Goal: Task Accomplishment & Management: Use online tool/utility

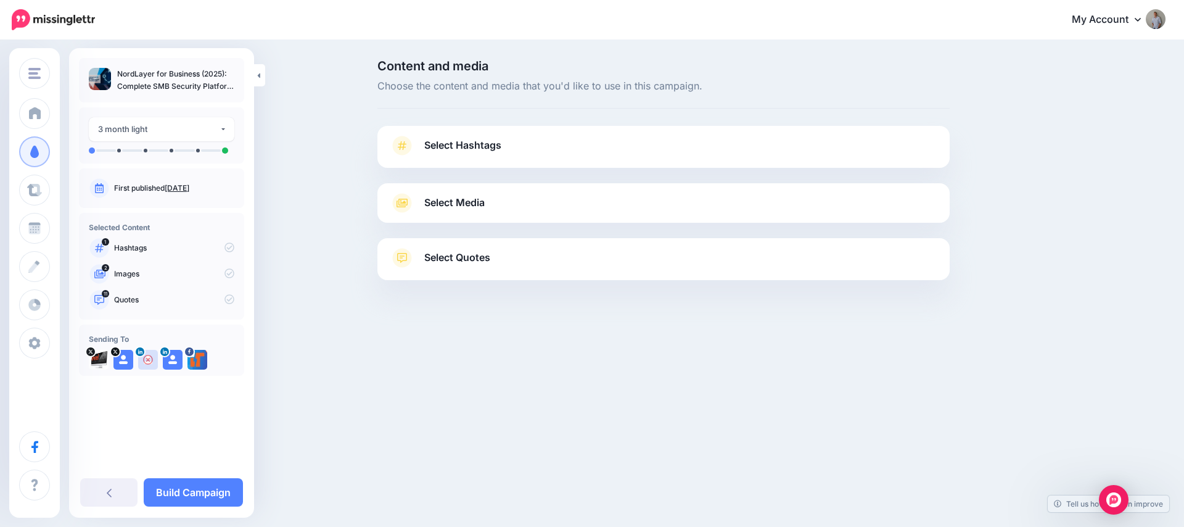
click at [447, 199] on span "Select Media" at bounding box center [454, 202] width 60 height 17
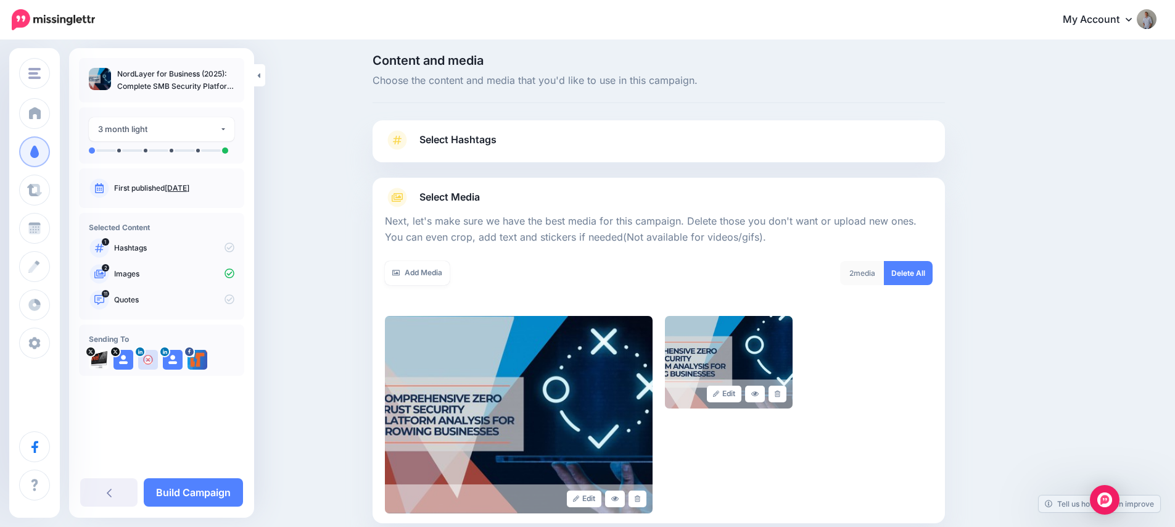
scroll to position [139, 0]
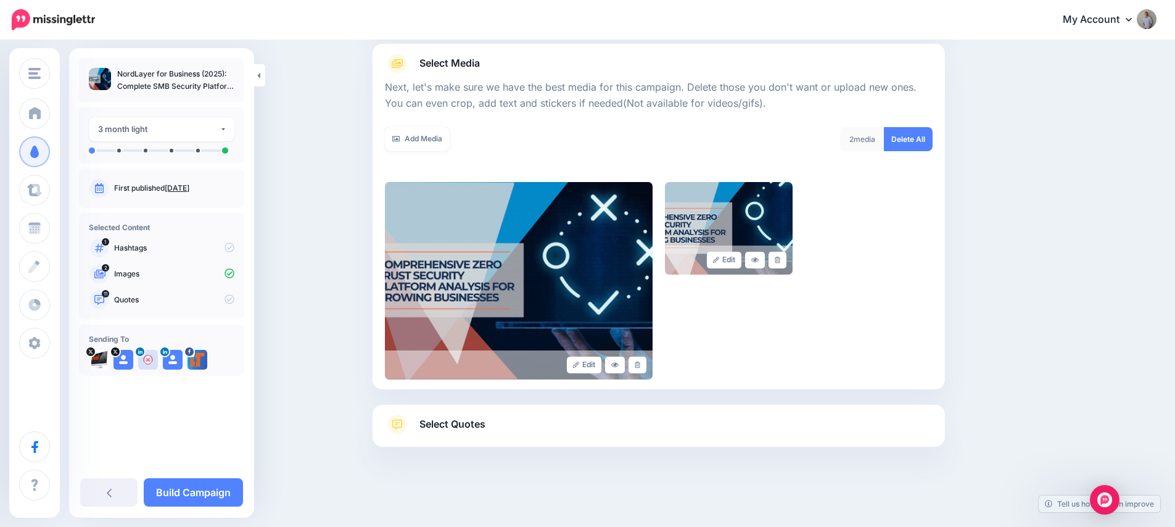
click at [444, 430] on span "Select Quotes" at bounding box center [452, 424] width 66 height 17
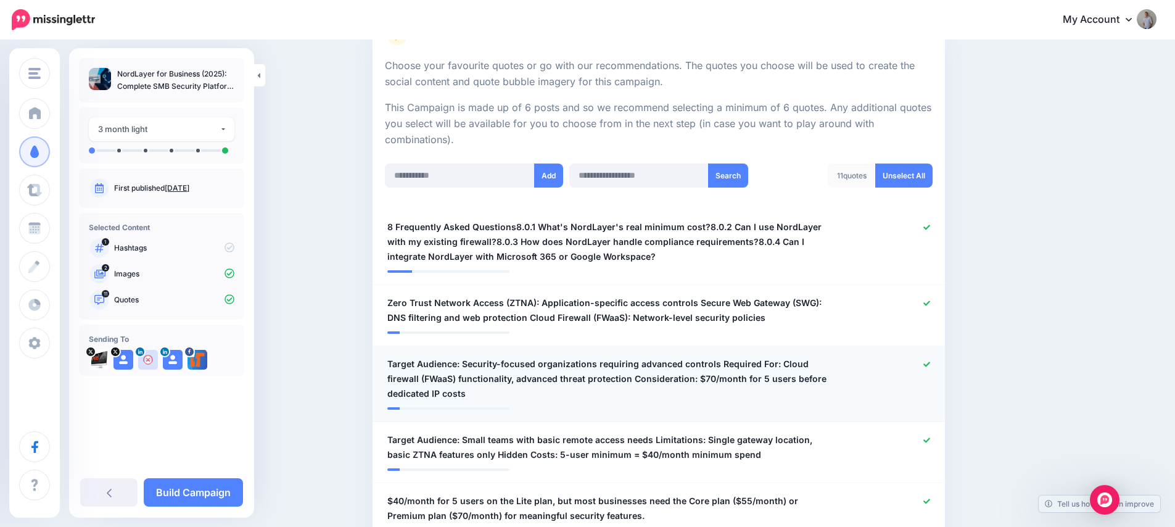
scroll to position [267, 0]
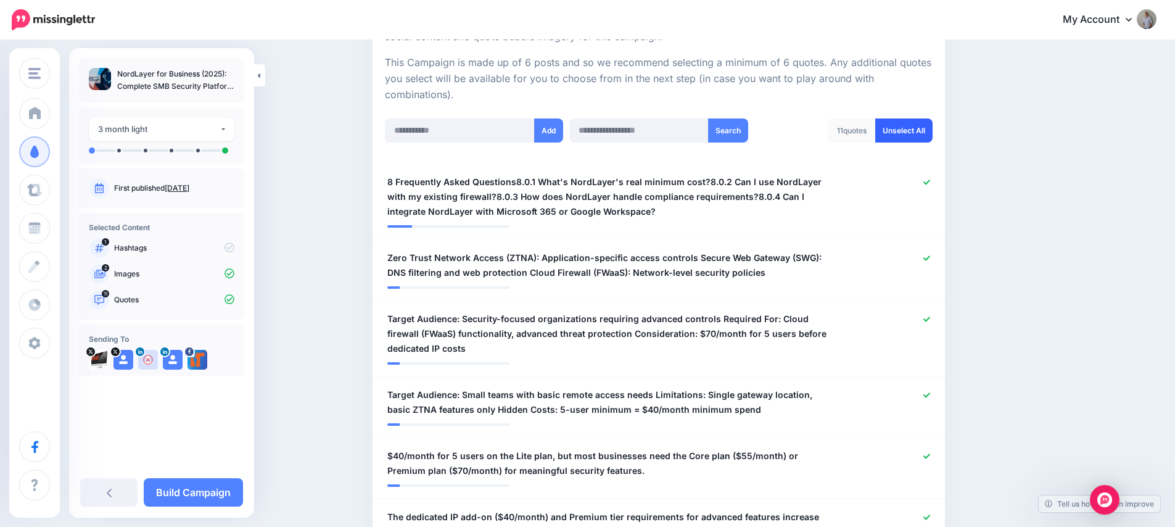
click at [906, 129] on link "Unselect All" at bounding box center [903, 130] width 57 height 24
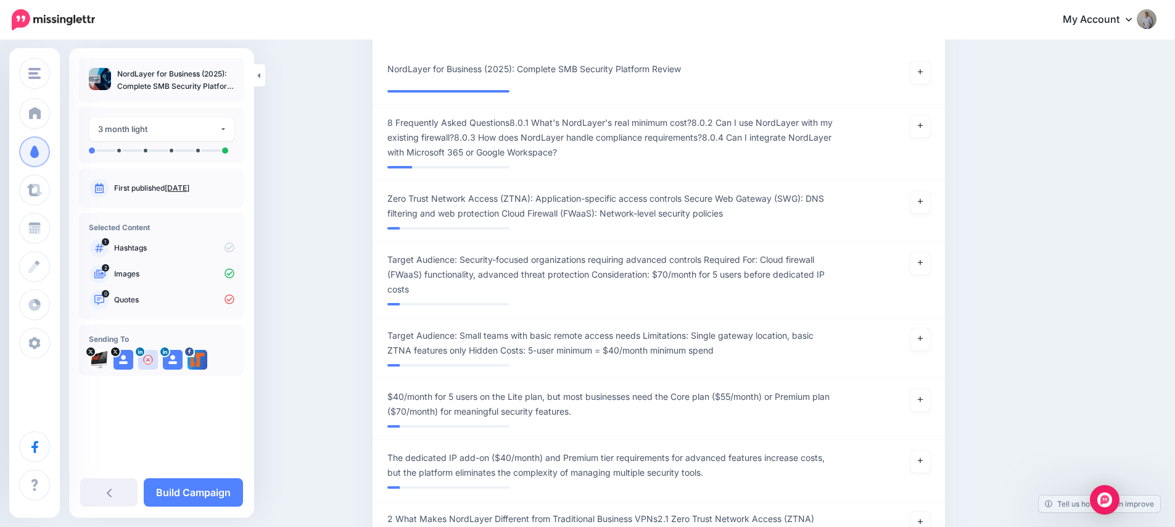
scroll to position [211, 0]
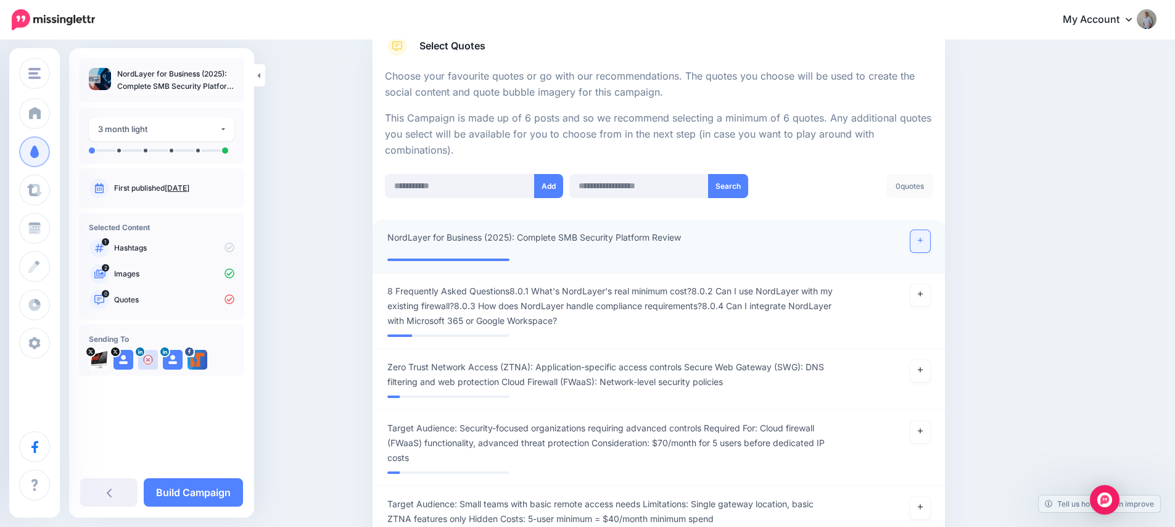
click at [922, 242] on icon at bounding box center [919, 240] width 5 height 7
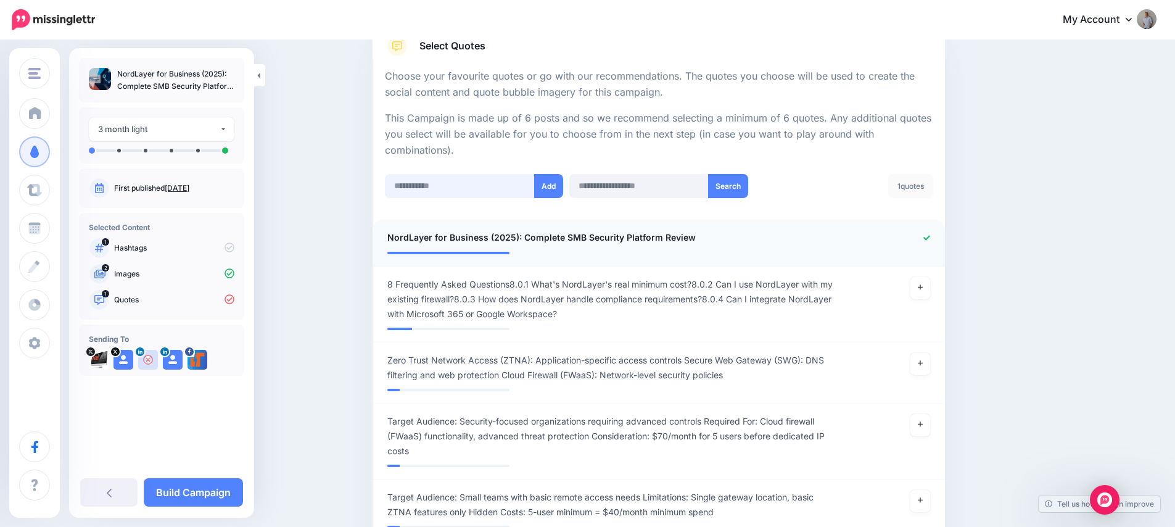
click at [417, 193] on input "text" at bounding box center [460, 186] width 150 height 24
paste input "**********"
type input "**********"
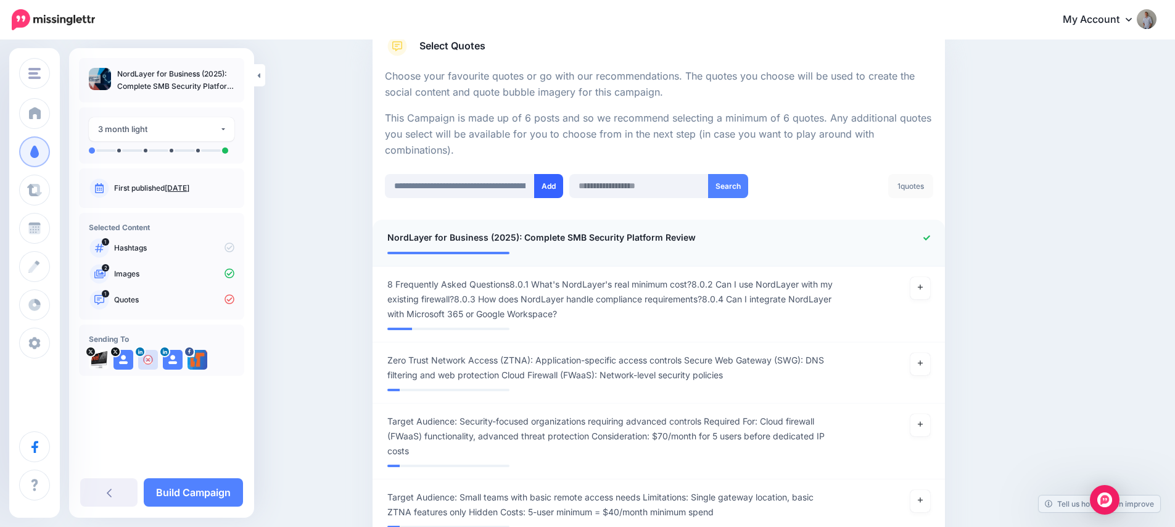
click at [560, 186] on button "Add" at bounding box center [548, 186] width 29 height 24
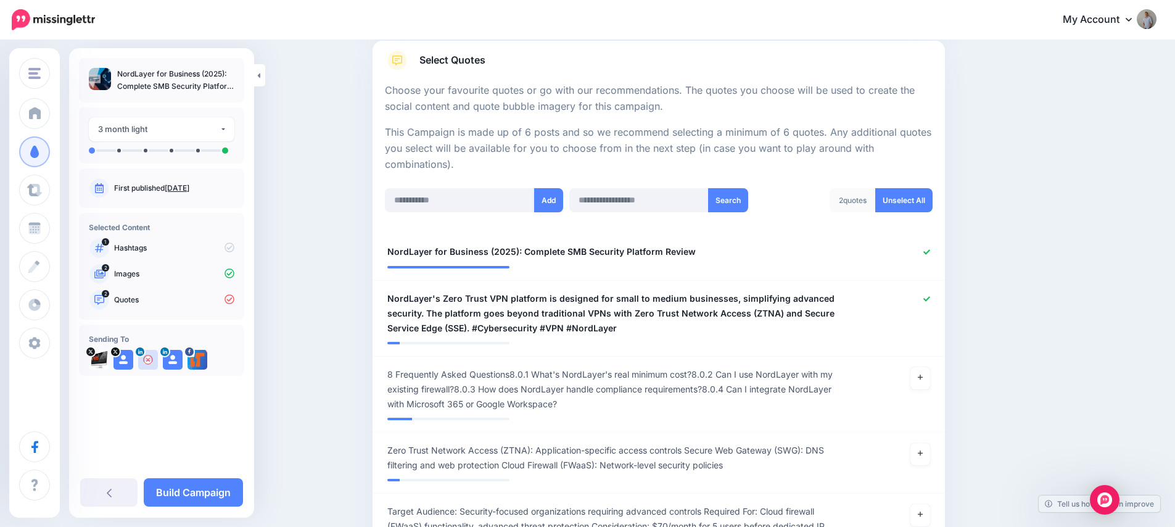
scroll to position [191, 0]
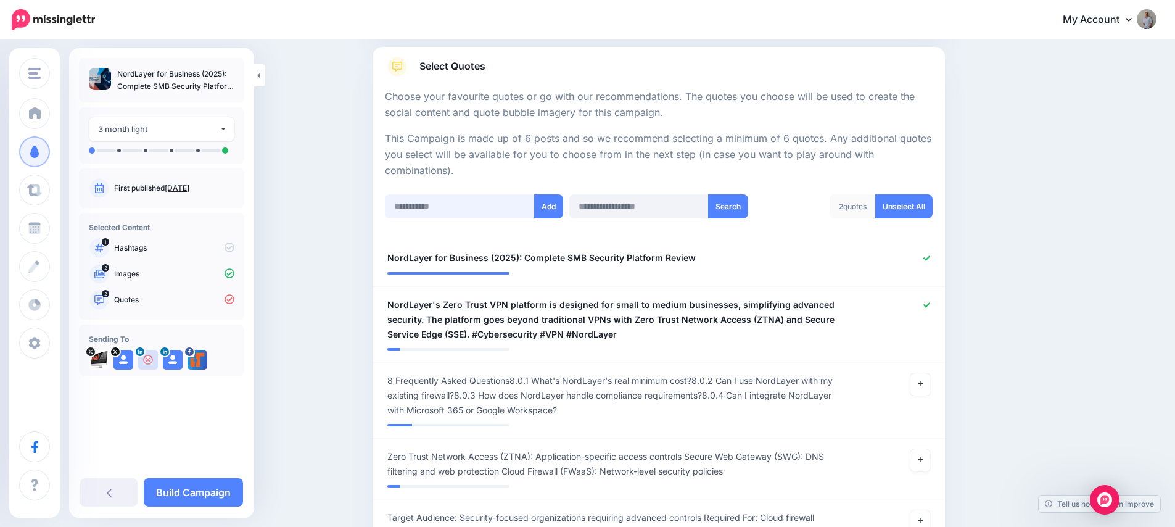
click at [438, 206] on input "text" at bounding box center [460, 206] width 150 height 24
paste input "**********"
type input "**********"
click at [542, 211] on button "Add" at bounding box center [548, 206] width 29 height 24
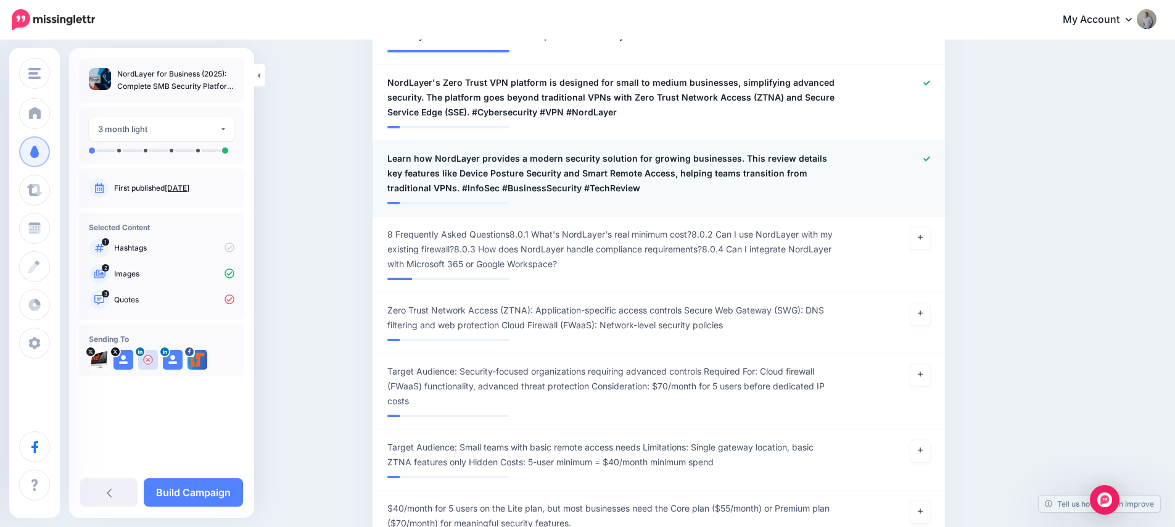
scroll to position [152, 0]
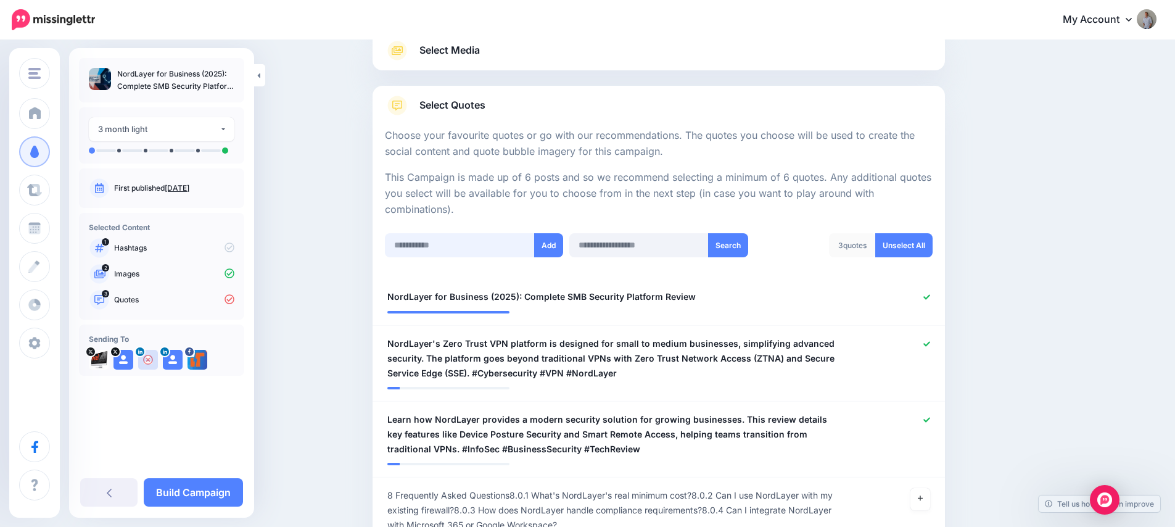
click at [439, 243] on input "text" at bounding box center [460, 245] width 150 height 24
paste input "**********"
type input "**********"
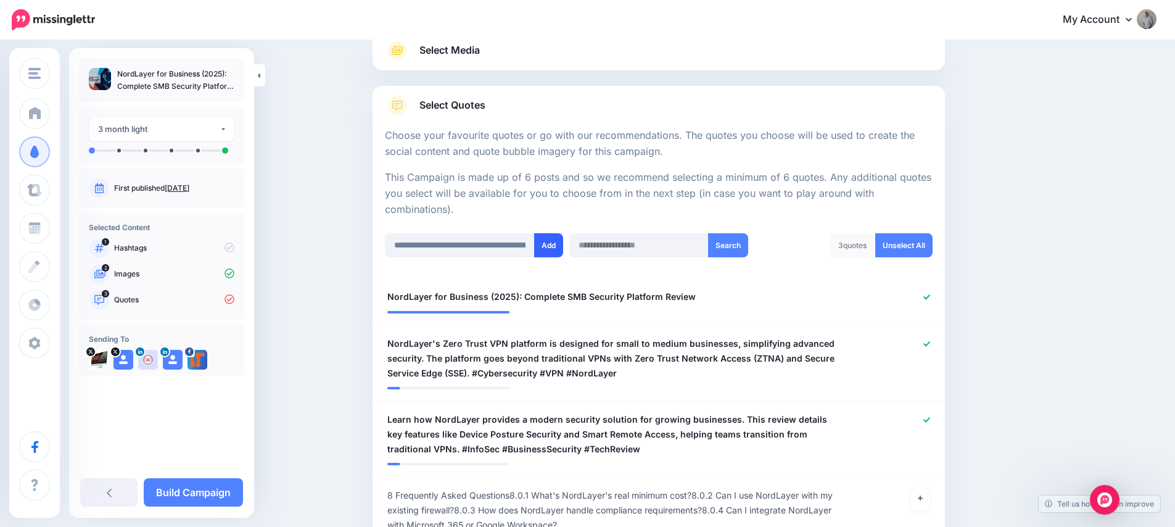
click at [548, 250] on button "Add" at bounding box center [548, 245] width 29 height 24
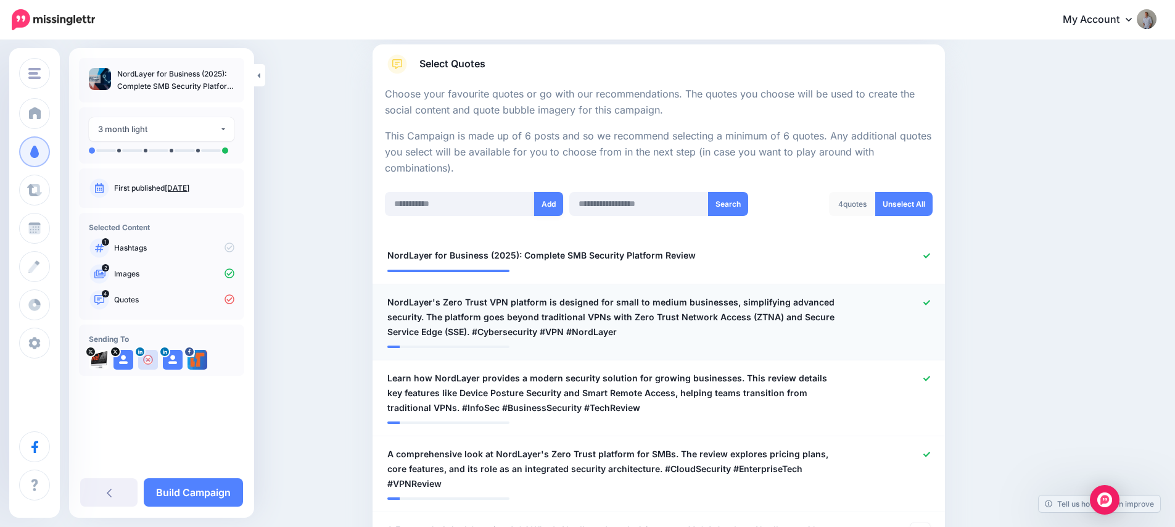
scroll to position [189, 0]
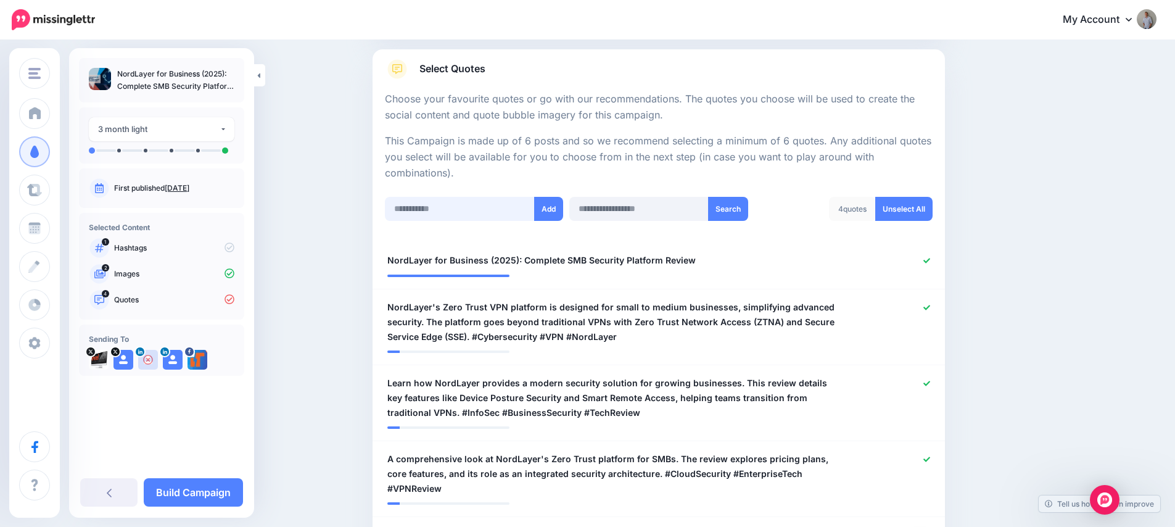
click at [437, 204] on input "text" at bounding box center [460, 209] width 150 height 24
paste input "**********"
type input "**********"
click at [556, 205] on button "Add" at bounding box center [548, 209] width 29 height 24
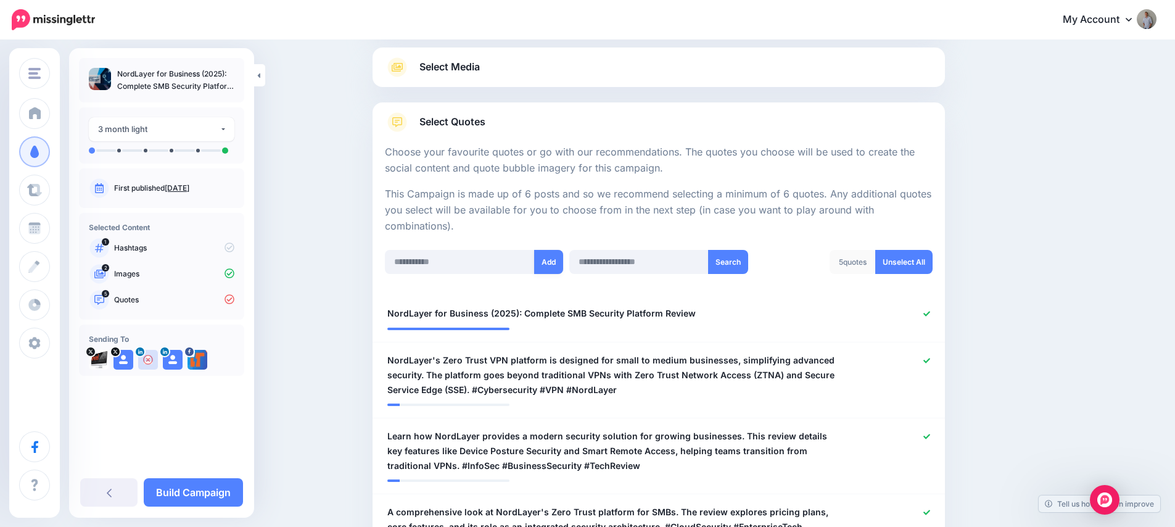
scroll to position [110, 0]
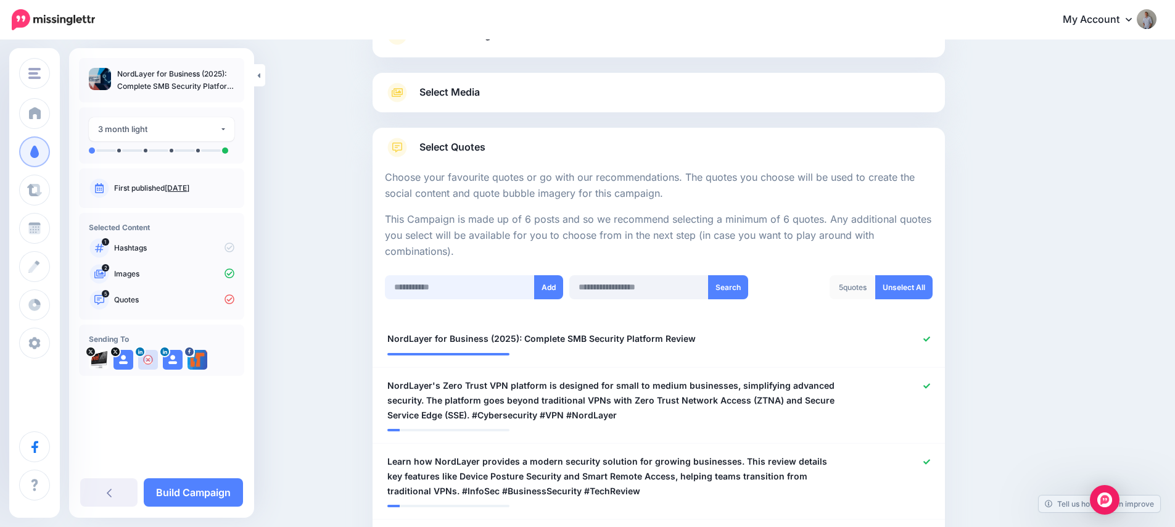
drag, startPoint x: 429, startPoint y: 281, endPoint x: 459, endPoint y: 290, distance: 32.2
click at [429, 281] on input "text" at bounding box center [460, 287] width 150 height 24
paste input "**********"
type input "**********"
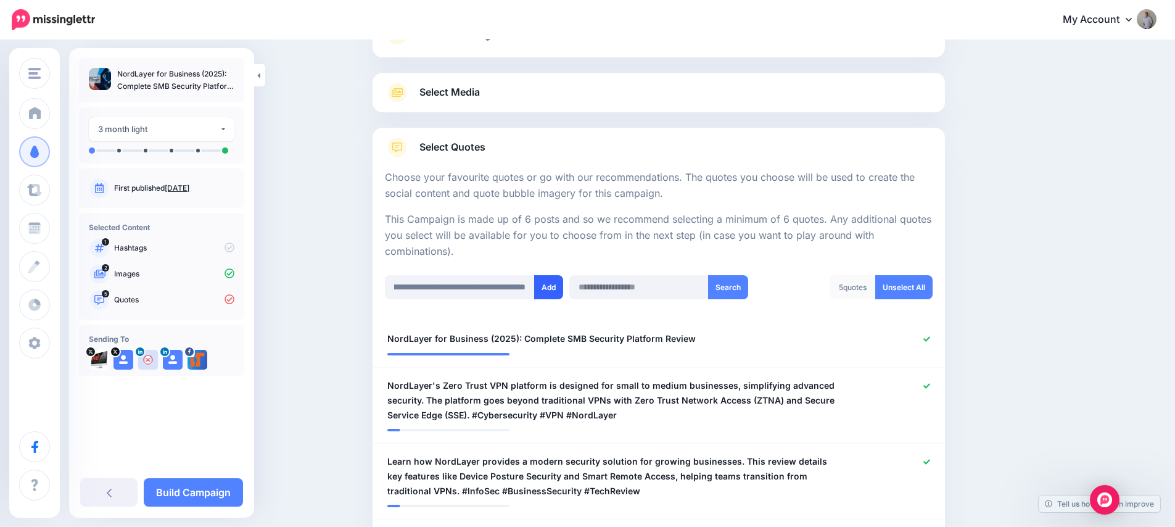
scroll to position [0, 0]
click at [543, 289] on button "Add" at bounding box center [548, 287] width 29 height 24
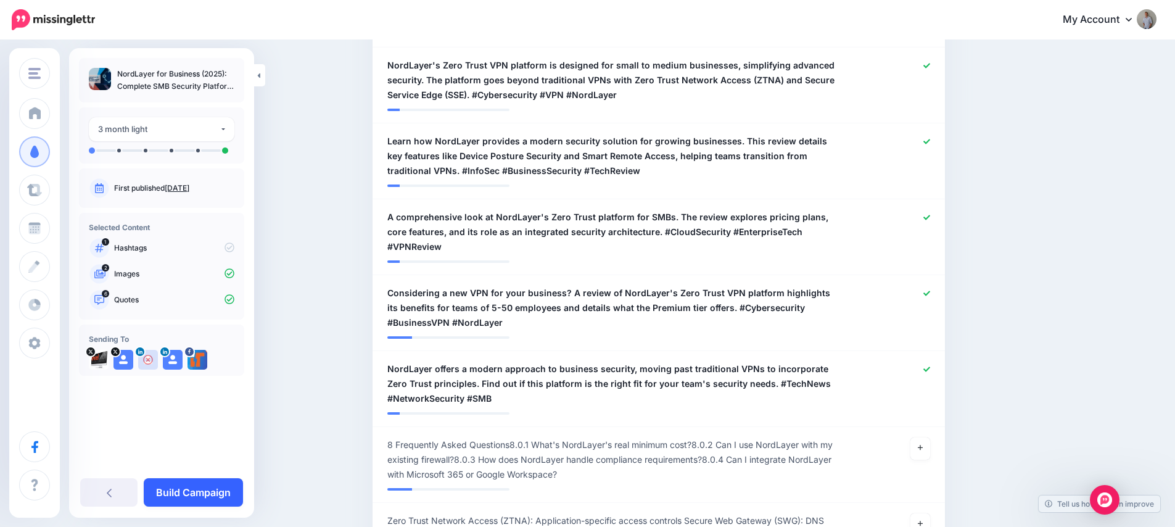
click at [216, 495] on link "Build Campaign" at bounding box center [193, 492] width 99 height 28
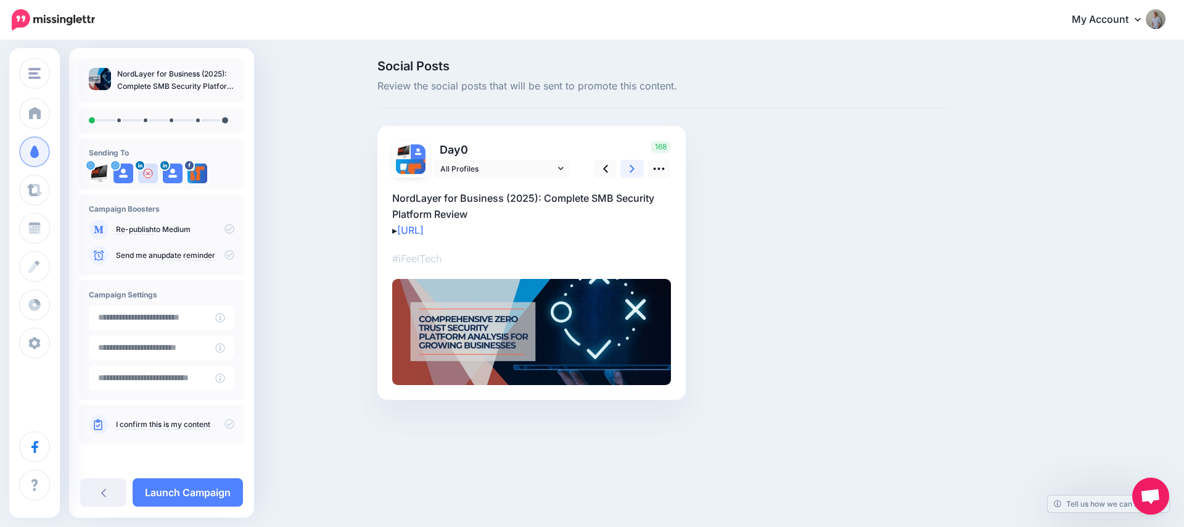
click at [628, 172] on link at bounding box center [631, 169] width 23 height 18
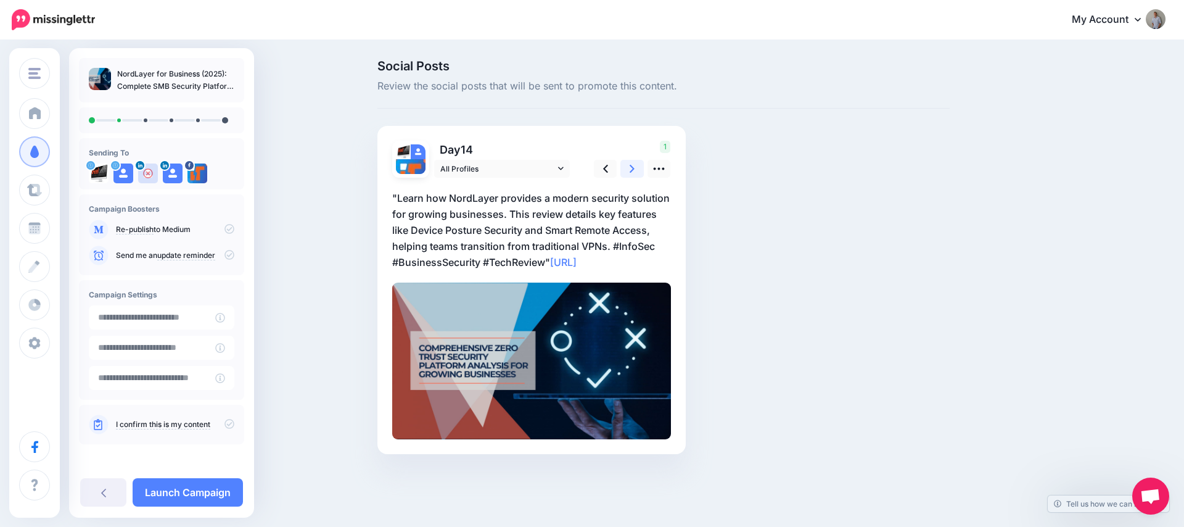
click at [628, 171] on link at bounding box center [631, 169] width 23 height 18
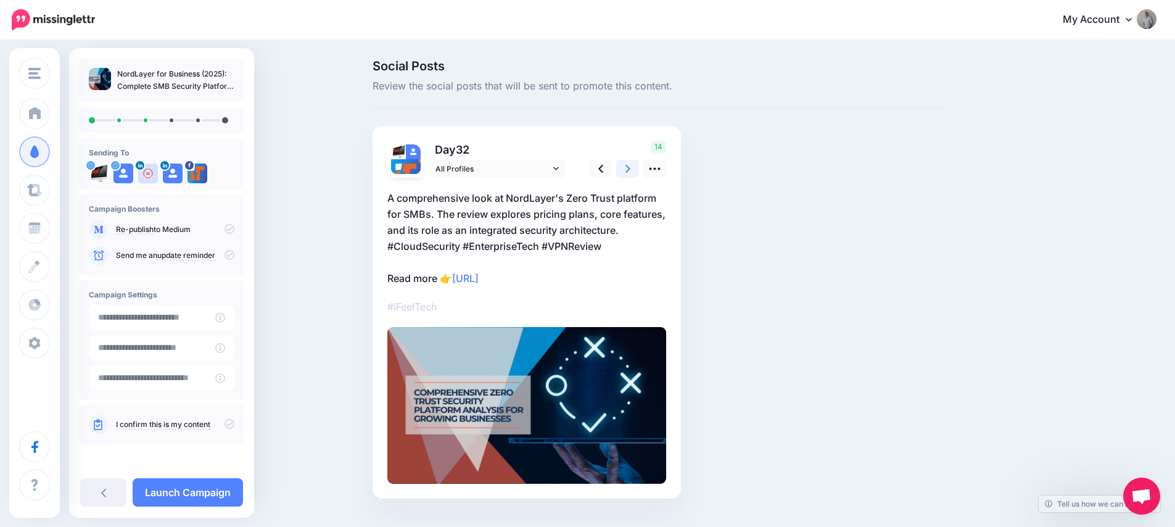
click at [628, 171] on link at bounding box center [627, 169] width 23 height 18
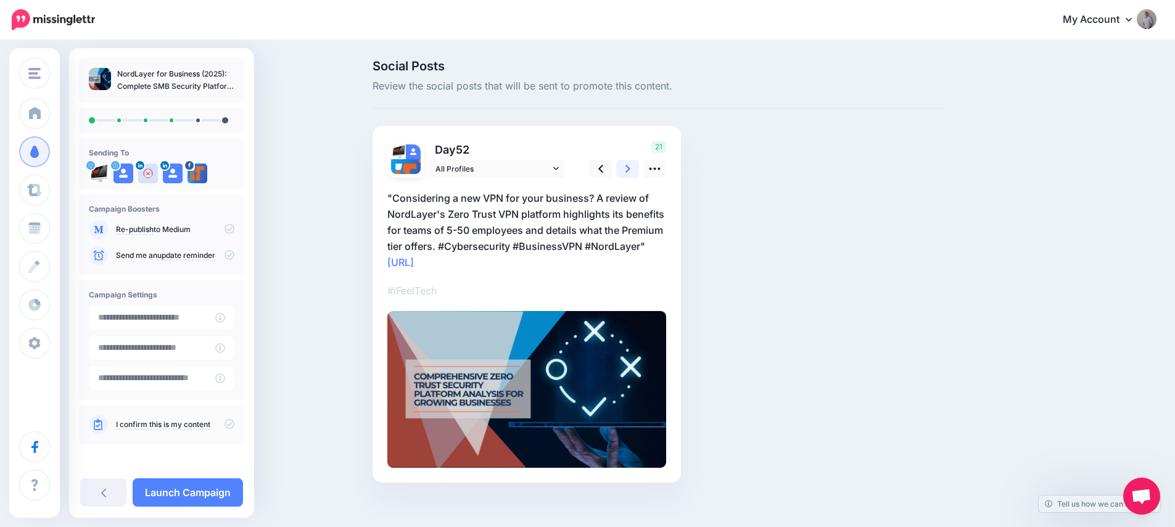
click at [628, 171] on link at bounding box center [627, 169] width 23 height 18
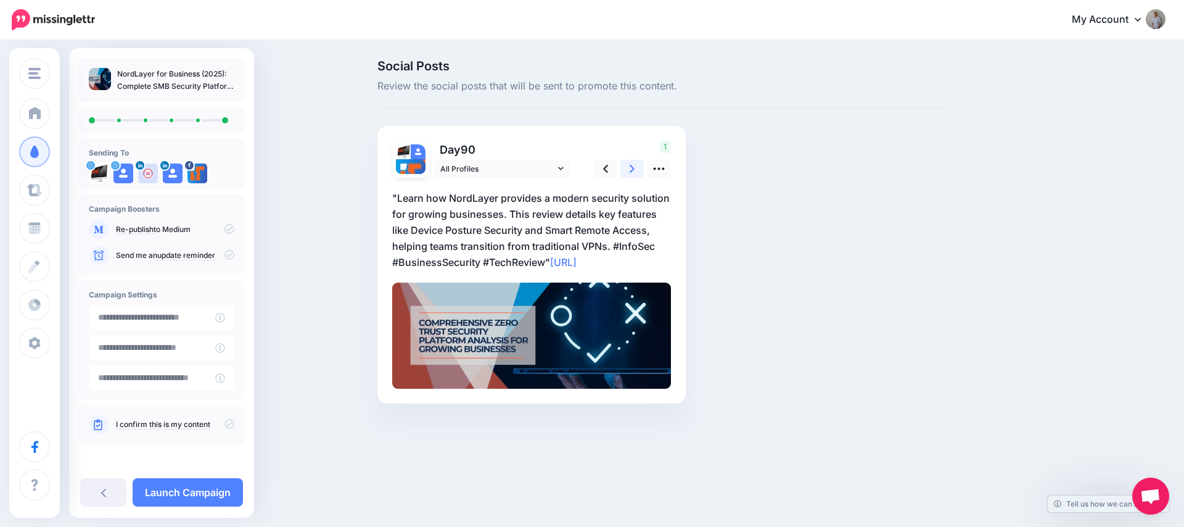
click at [628, 171] on link at bounding box center [631, 169] width 23 height 18
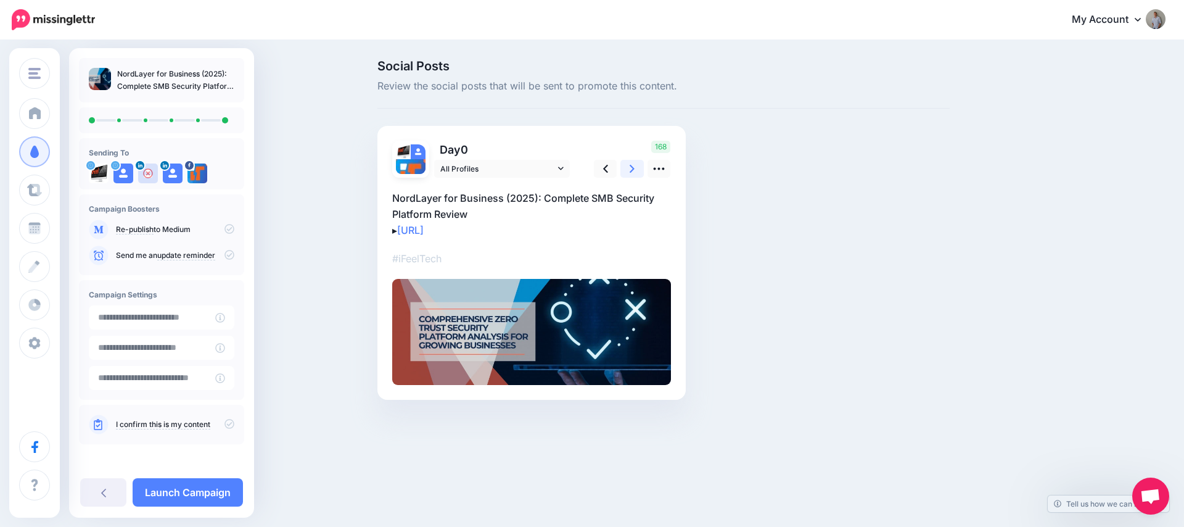
click at [628, 171] on link at bounding box center [631, 169] width 23 height 18
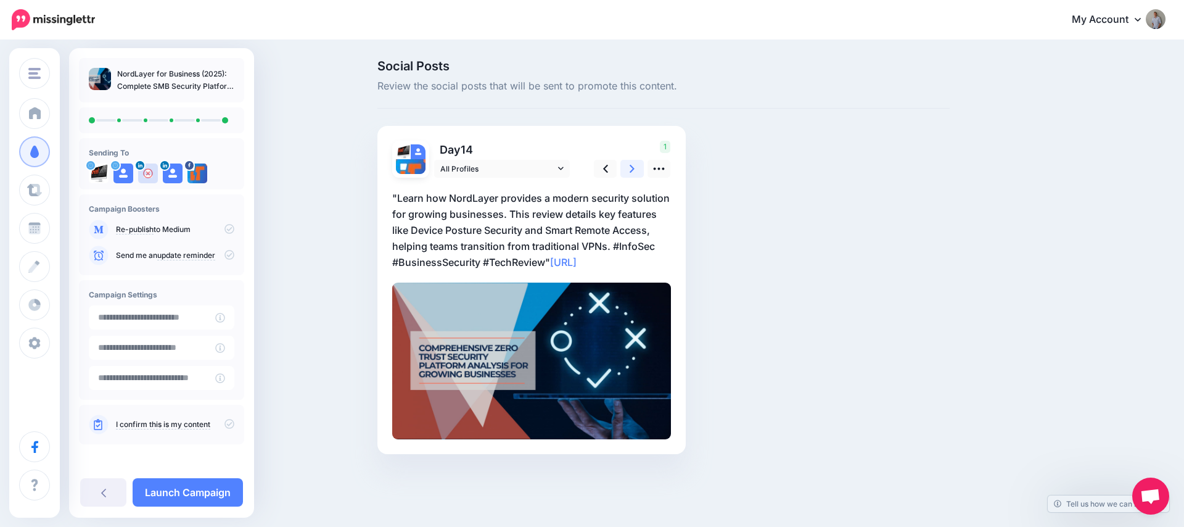
click at [628, 171] on link at bounding box center [631, 169] width 23 height 18
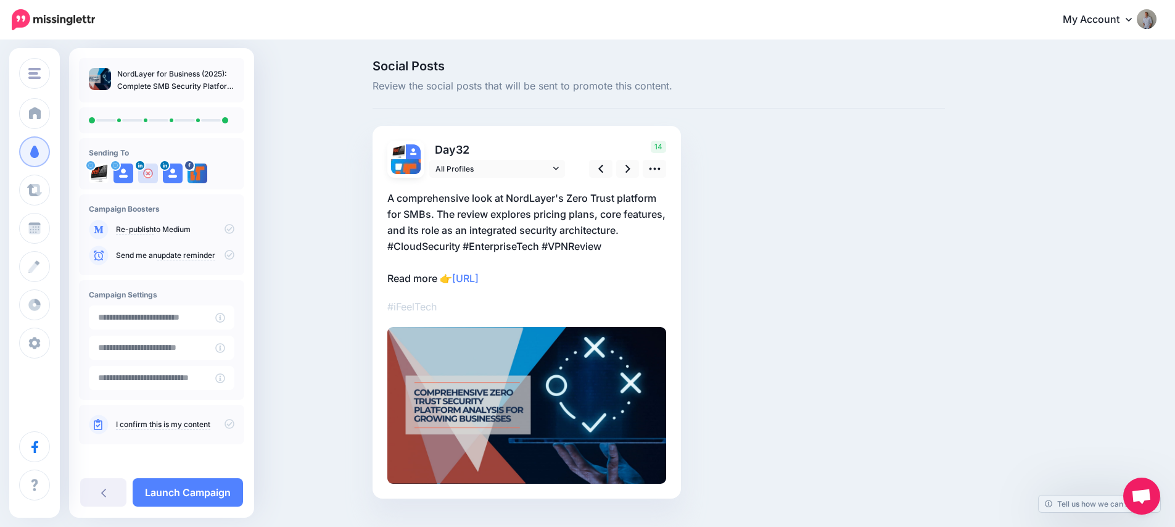
click at [224, 424] on icon at bounding box center [229, 424] width 10 height 10
click at [224, 228] on icon at bounding box center [229, 229] width 10 height 10
click at [208, 492] on link "Launch Campaign" at bounding box center [188, 492] width 110 height 28
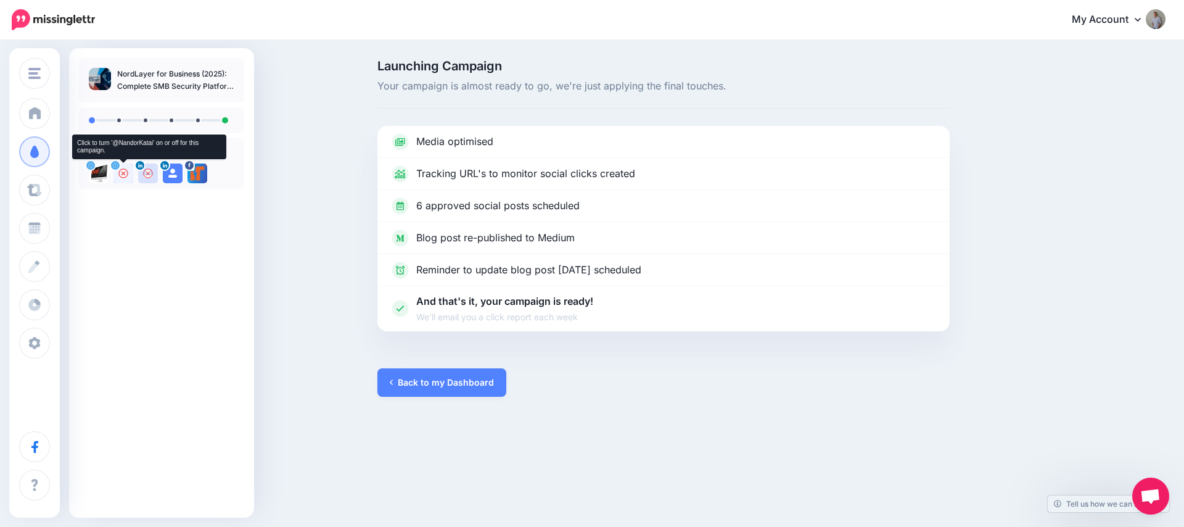
click at [118, 178] on div at bounding box center [123, 173] width 20 height 20
click at [101, 178] on div at bounding box center [99, 173] width 20 height 20
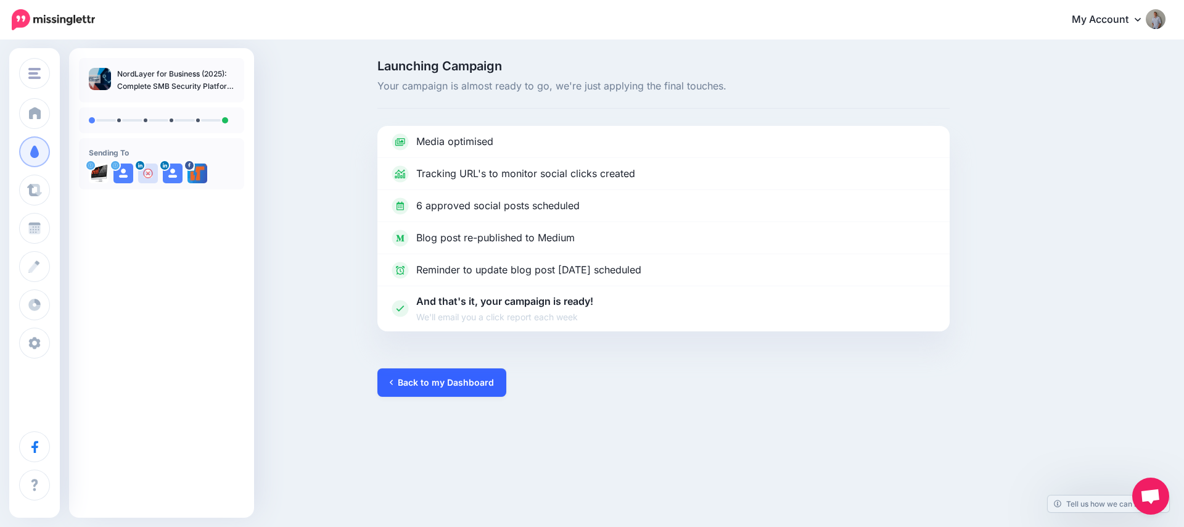
click at [433, 382] on link "Back to my Dashboard" at bounding box center [441, 382] width 129 height 28
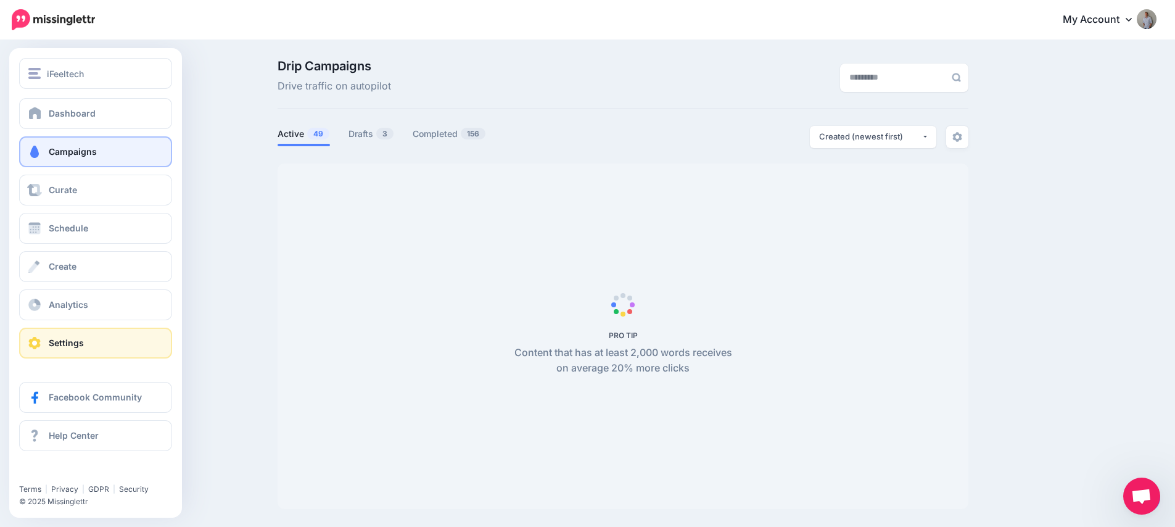
click at [102, 338] on link "Settings" at bounding box center [95, 342] width 153 height 31
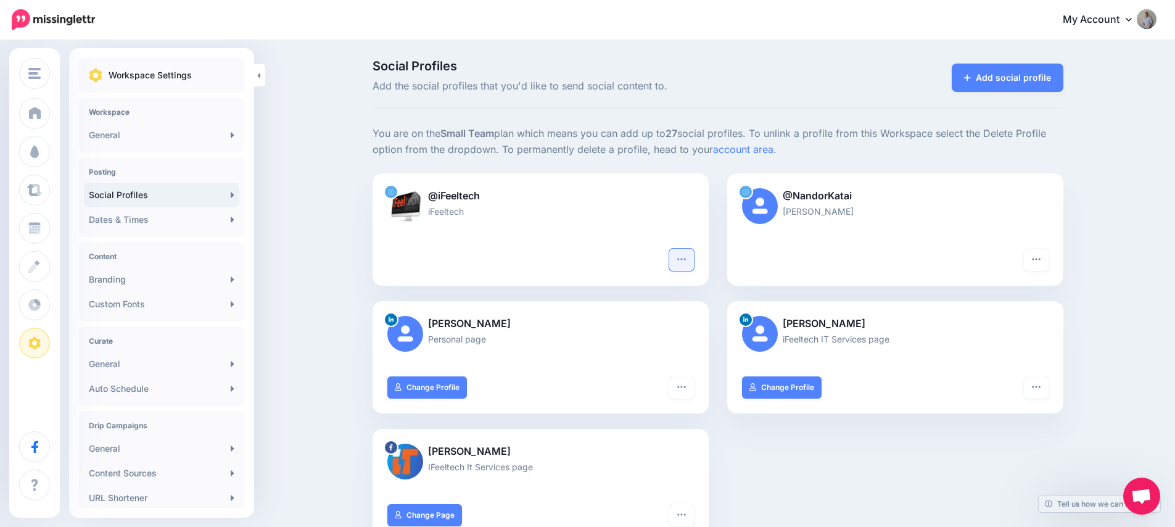
click at [683, 262] on icon "button" at bounding box center [681, 259] width 10 height 10
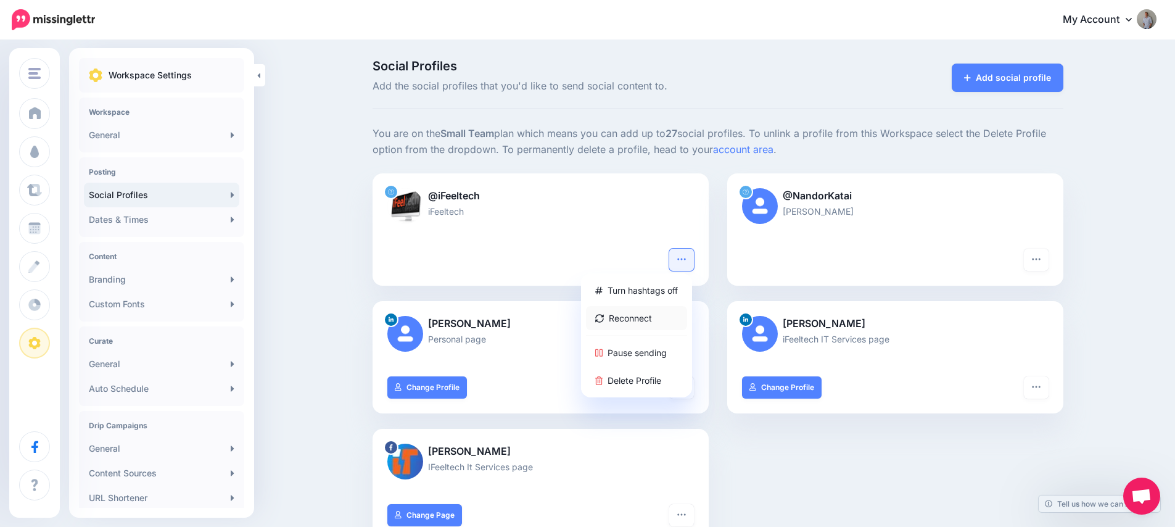
click at [636, 321] on link "Reconnect" at bounding box center [636, 318] width 101 height 24
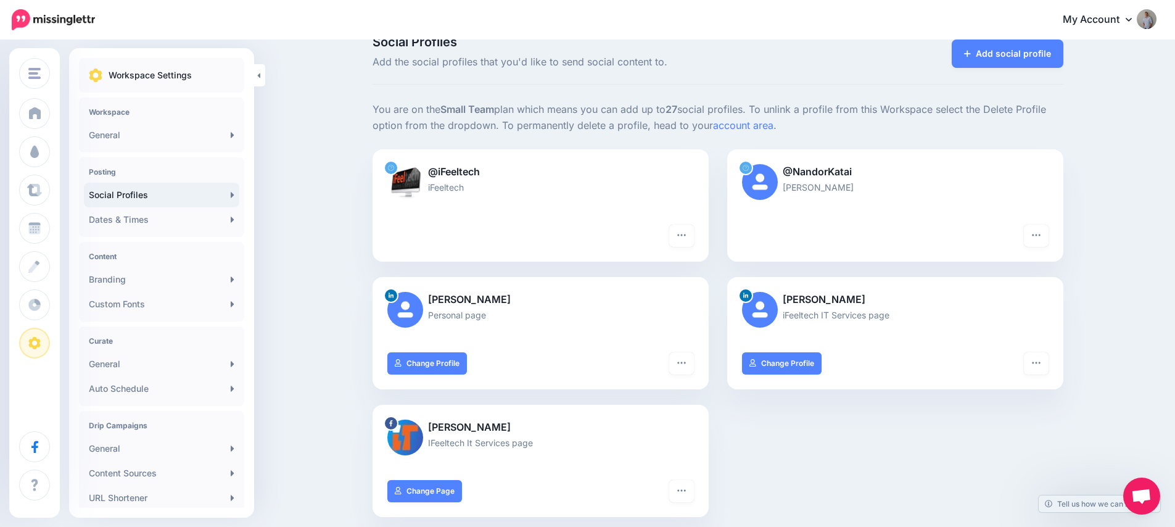
scroll to position [34, 0]
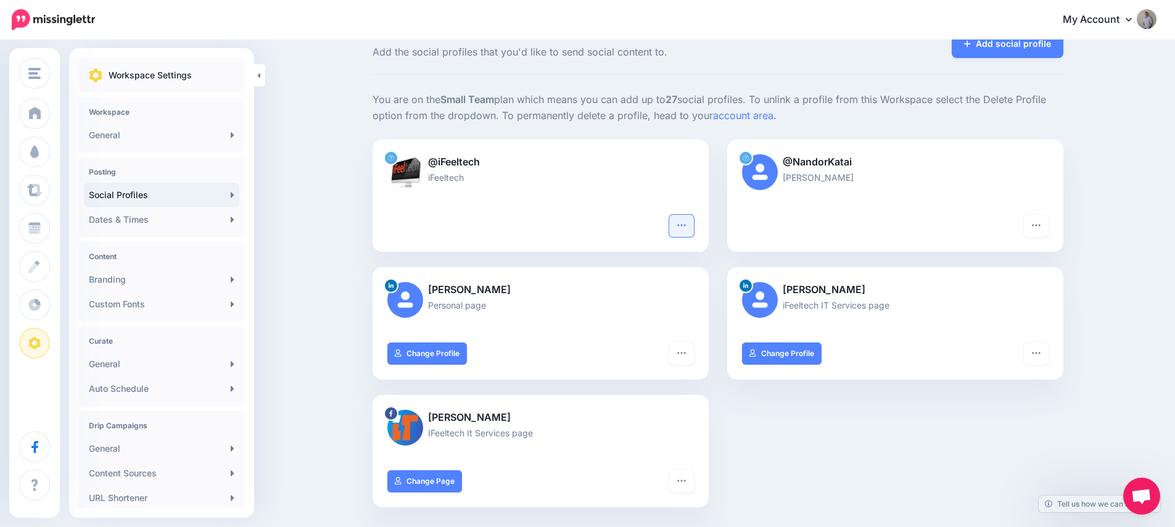
click at [683, 227] on icon "button" at bounding box center [681, 225] width 10 height 10
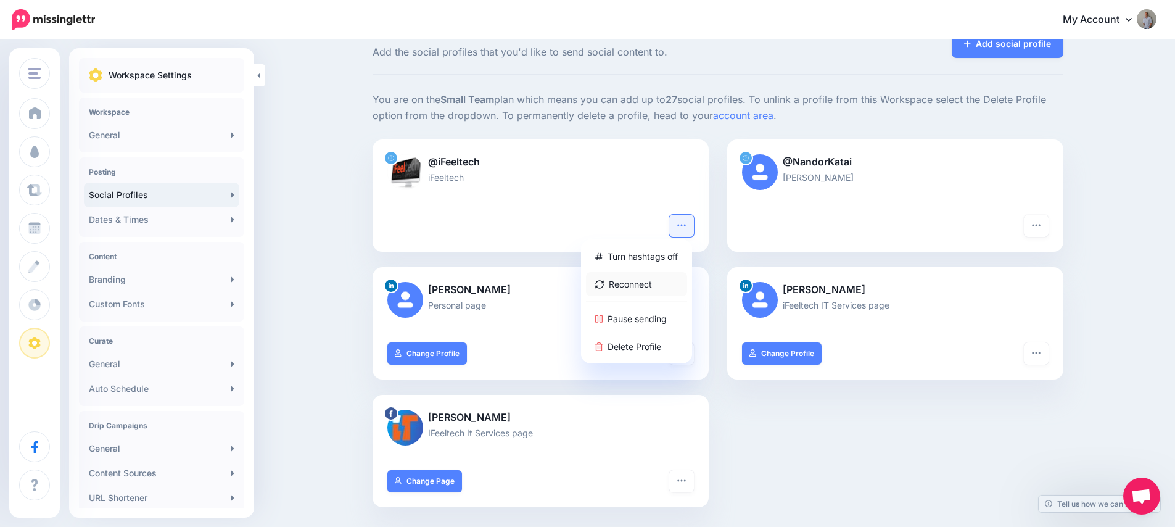
click at [642, 279] on link "Reconnect" at bounding box center [636, 284] width 101 height 24
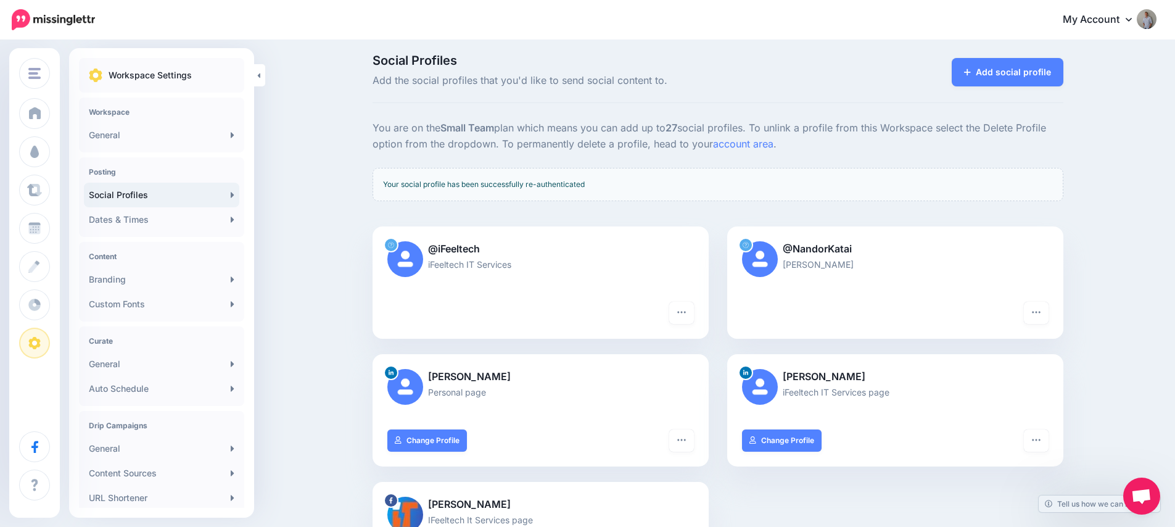
scroll to position [116, 0]
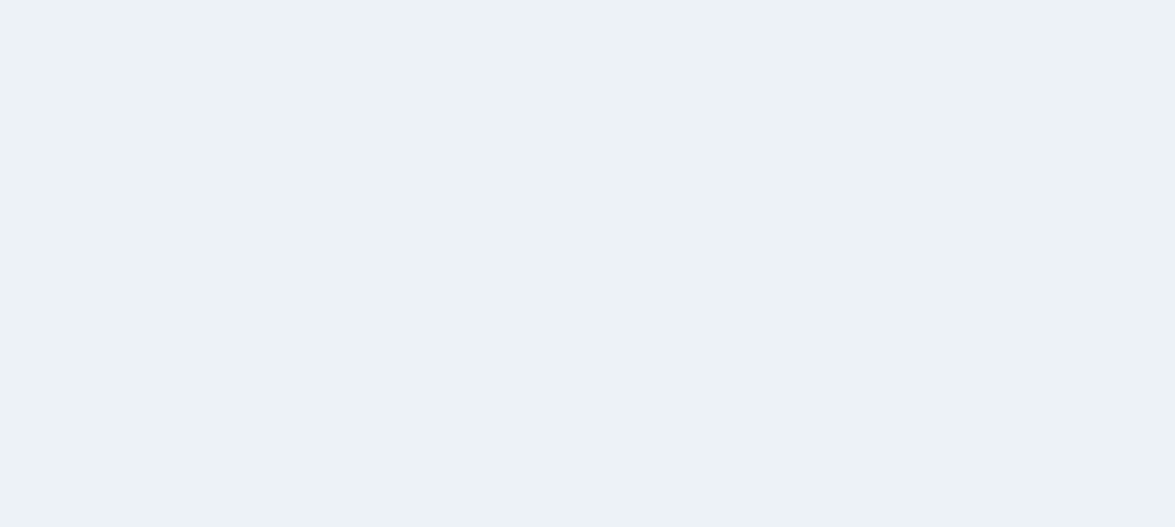
scroll to position [116, 0]
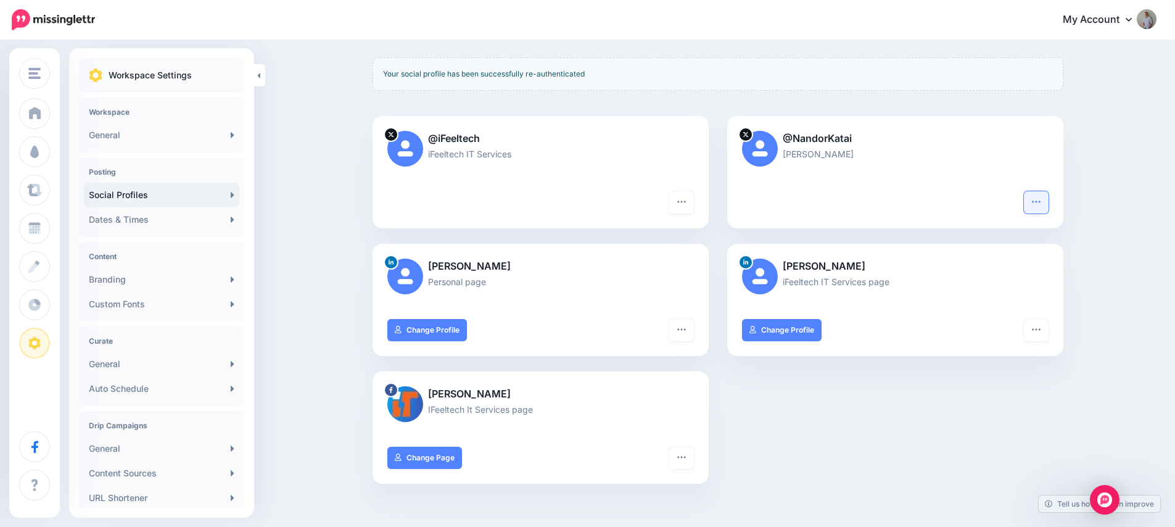
click at [1039, 201] on icon "button" at bounding box center [1036, 202] width 10 height 10
click at [1004, 263] on link "Reconnect" at bounding box center [990, 260] width 101 height 24
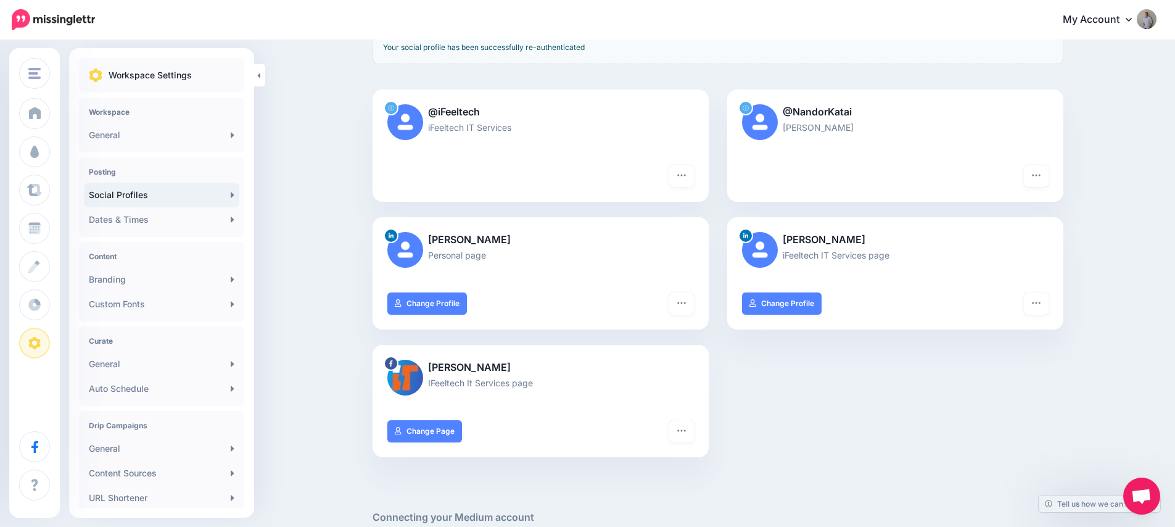
scroll to position [153, 0]
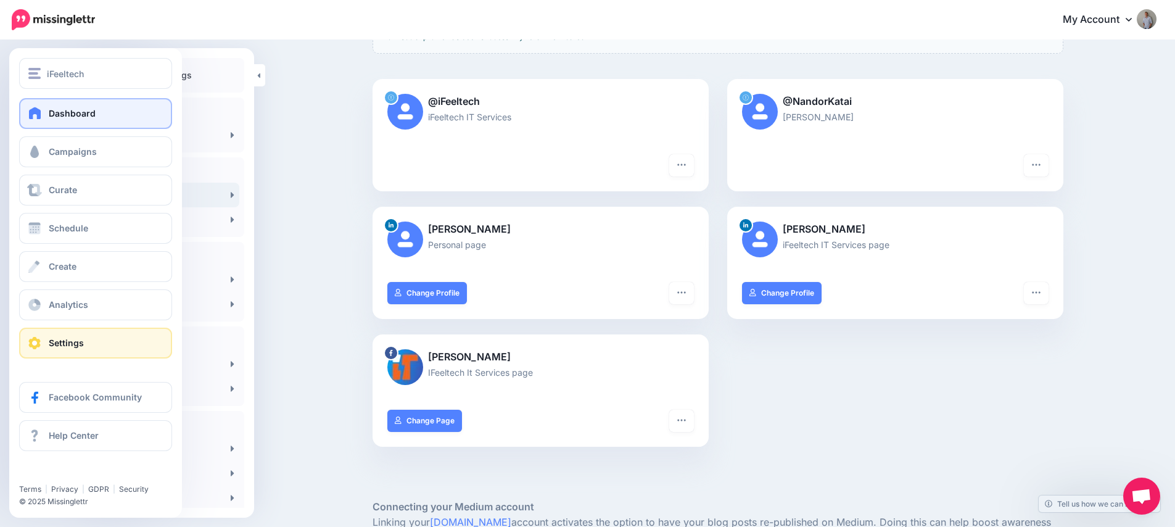
click at [46, 113] on link "Dashboard" at bounding box center [95, 113] width 153 height 31
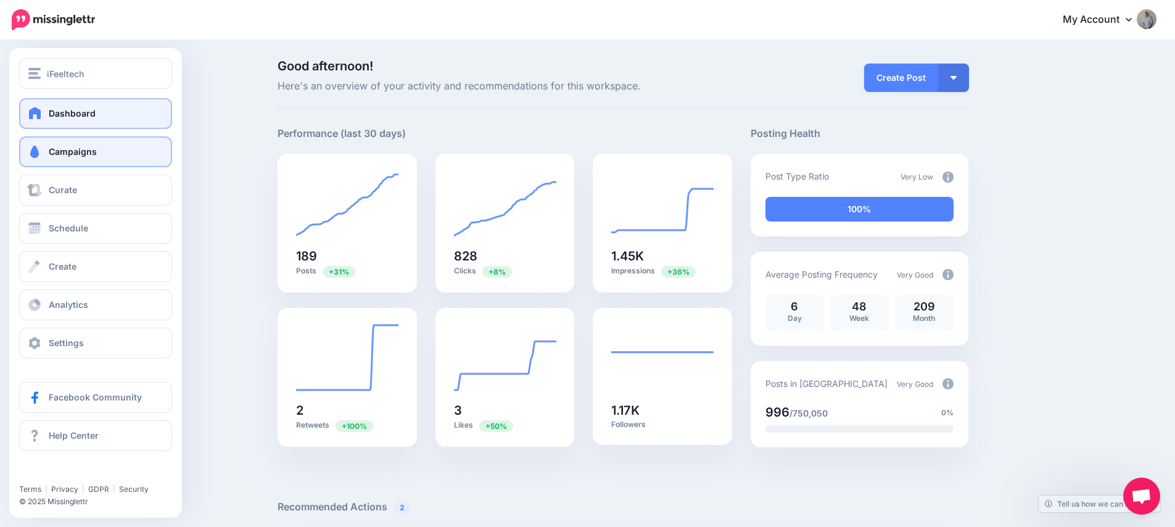
click at [71, 157] on link "Campaigns" at bounding box center [95, 151] width 153 height 31
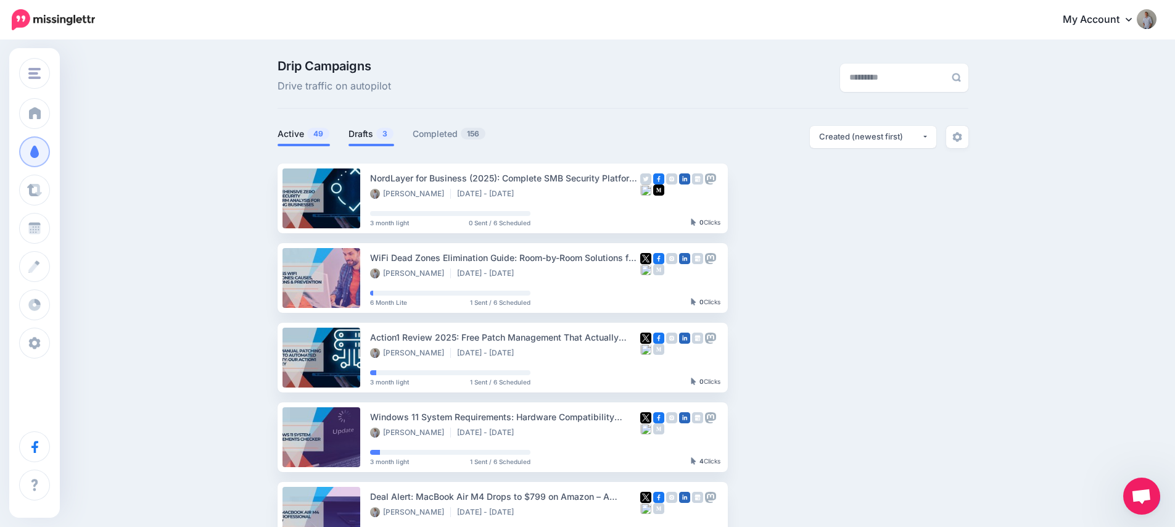
click at [372, 135] on link "Drafts 3" at bounding box center [371, 133] width 46 height 15
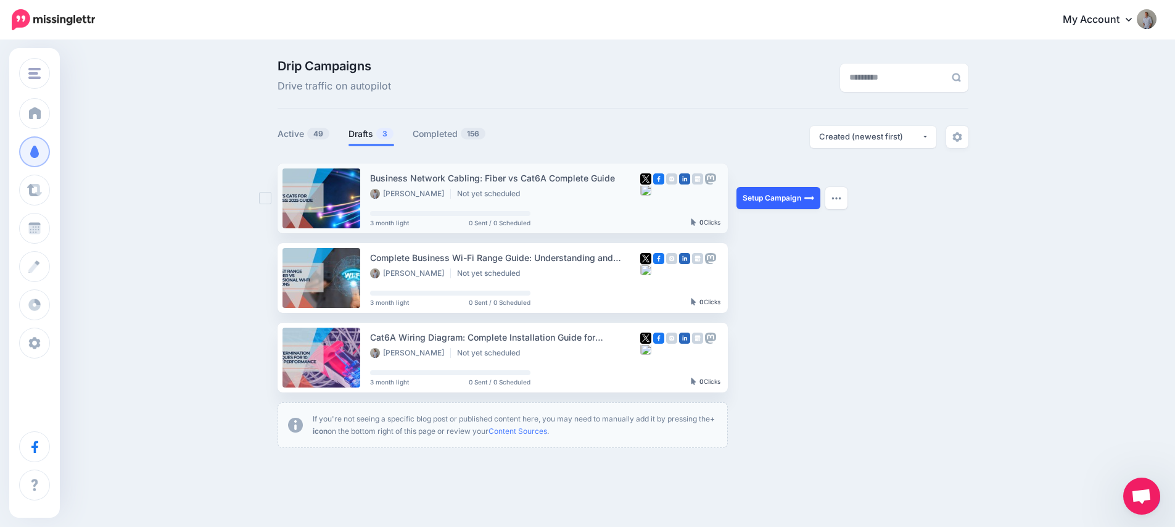
click at [781, 203] on link "Setup Campaign" at bounding box center [778, 198] width 84 height 22
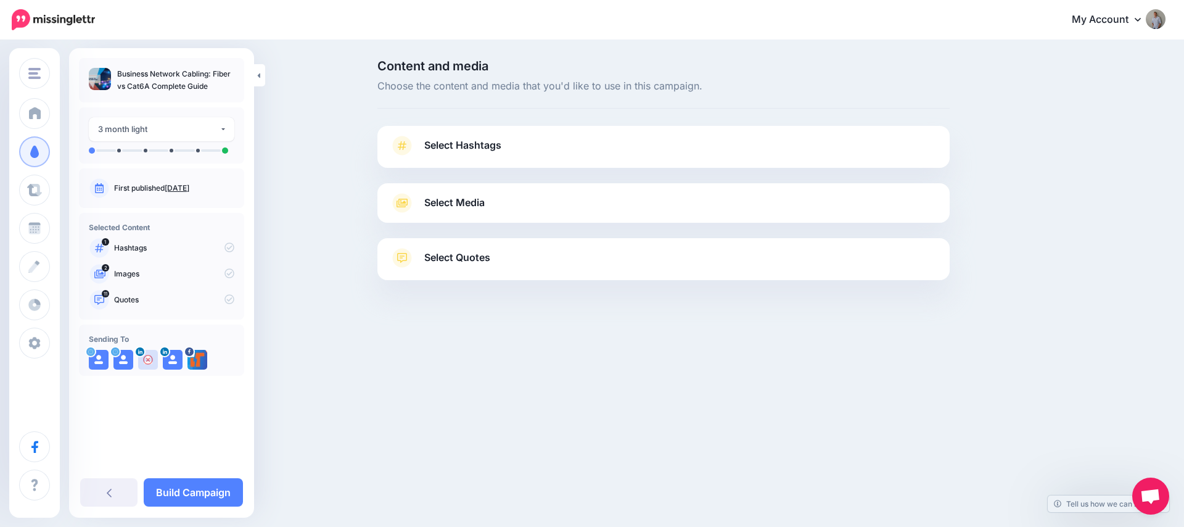
click at [484, 149] on span "Select Hashtags" at bounding box center [462, 145] width 77 height 17
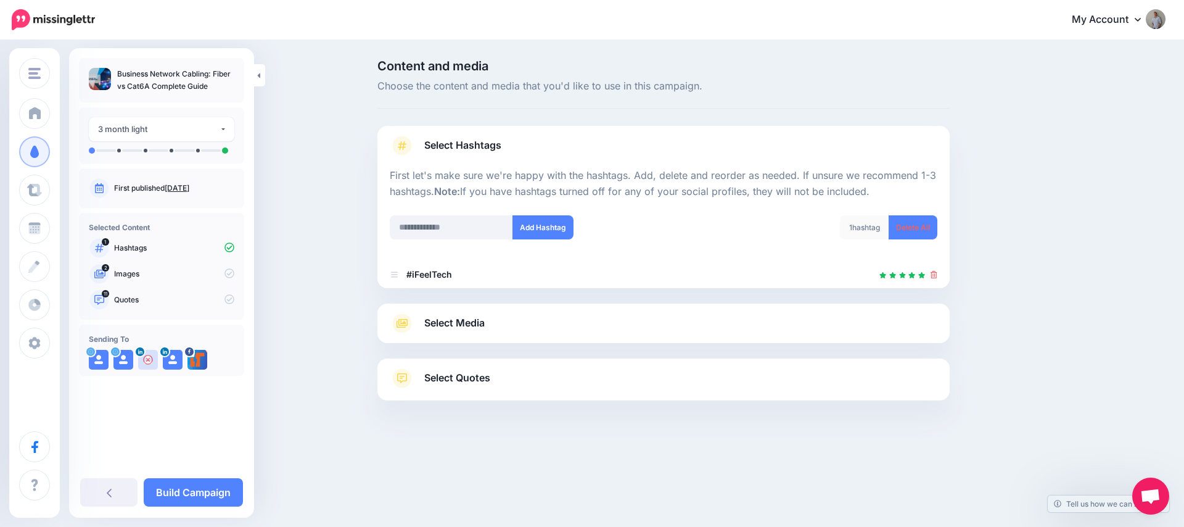
click at [477, 319] on span "Select Media" at bounding box center [454, 322] width 60 height 17
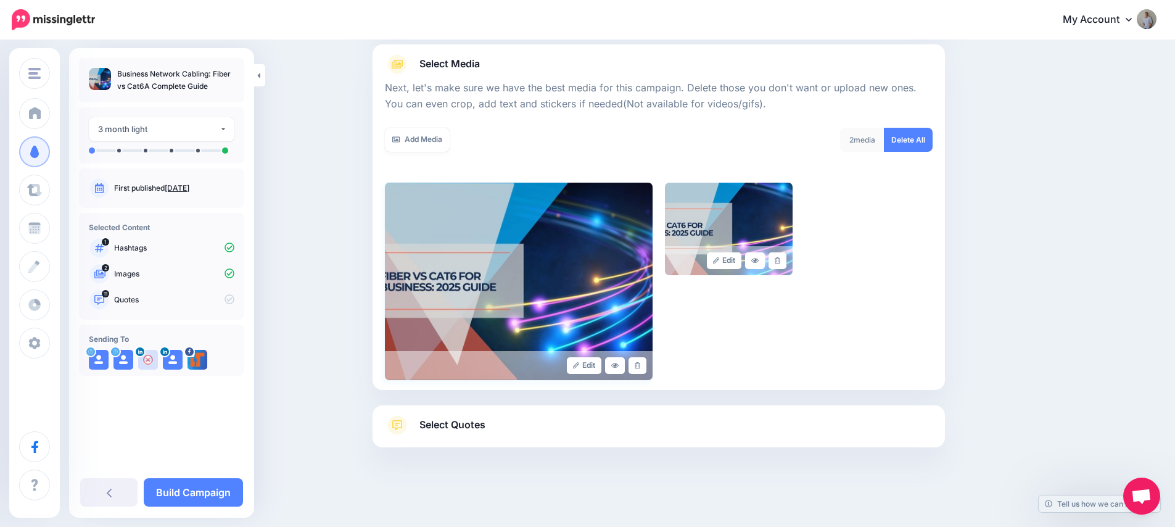
scroll to position [139, 0]
click at [470, 424] on span "Select Quotes" at bounding box center [452, 424] width 66 height 17
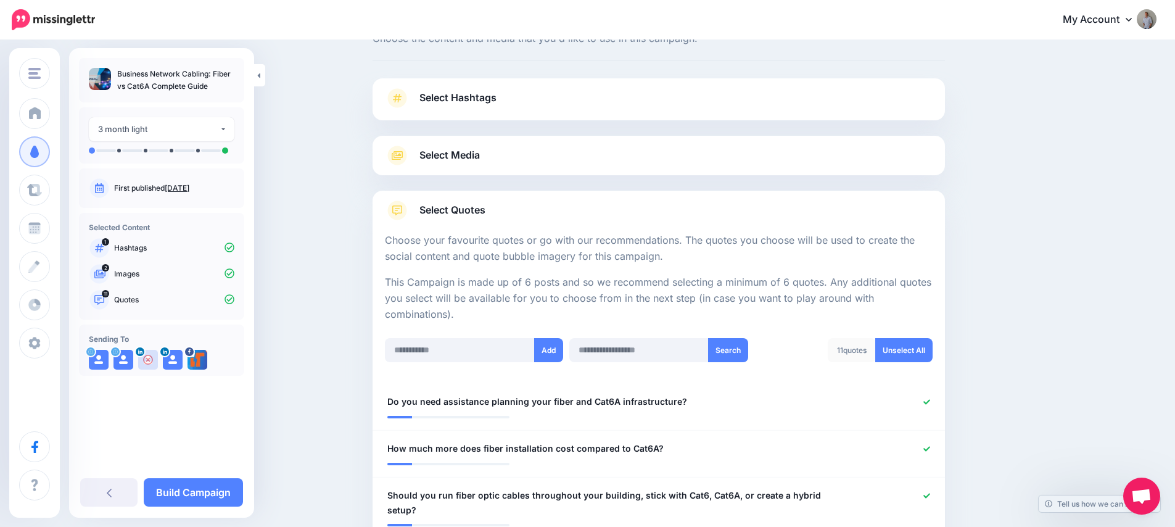
scroll to position [230, 0]
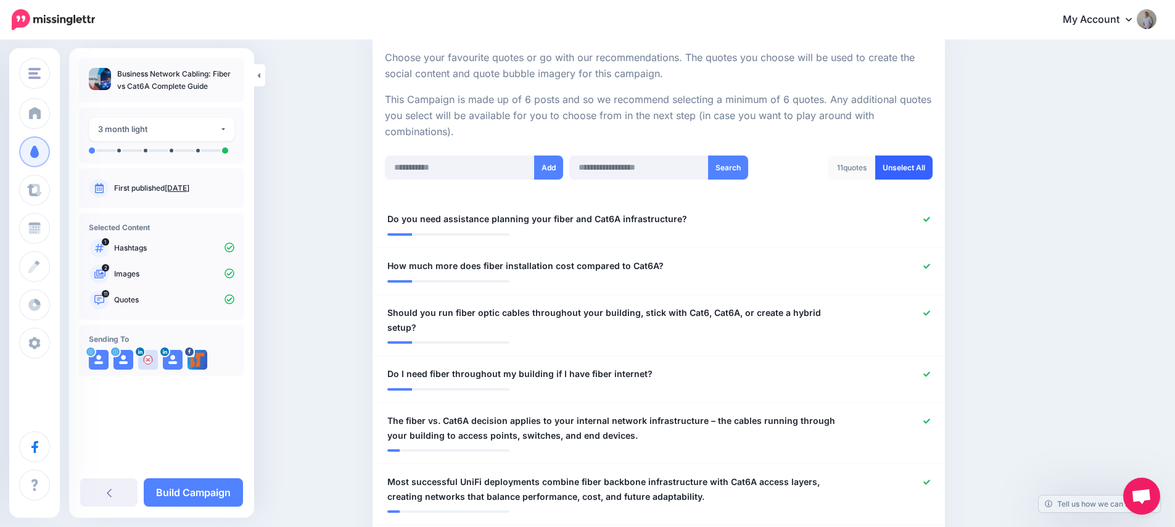
click at [911, 166] on link "Unselect All" at bounding box center [903, 167] width 57 height 24
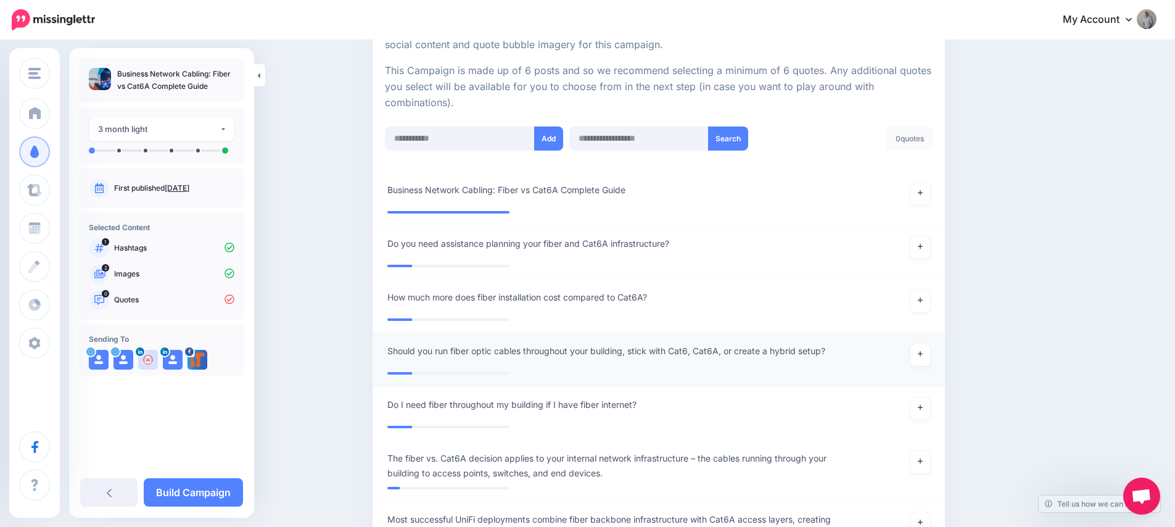
scroll to position [163, 0]
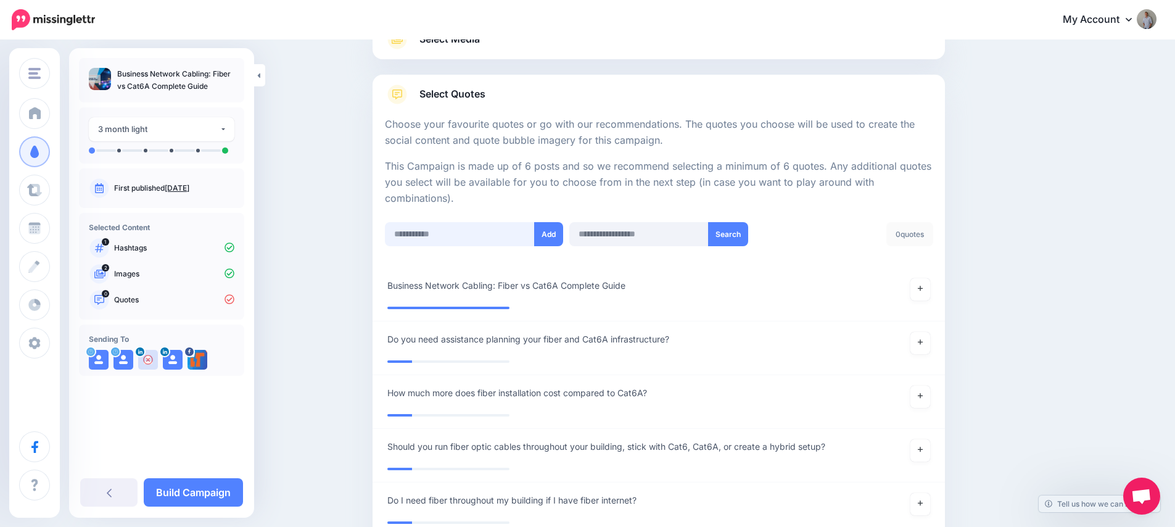
click at [466, 231] on input "text" at bounding box center [460, 234] width 150 height 24
paste input "**********"
type input "**********"
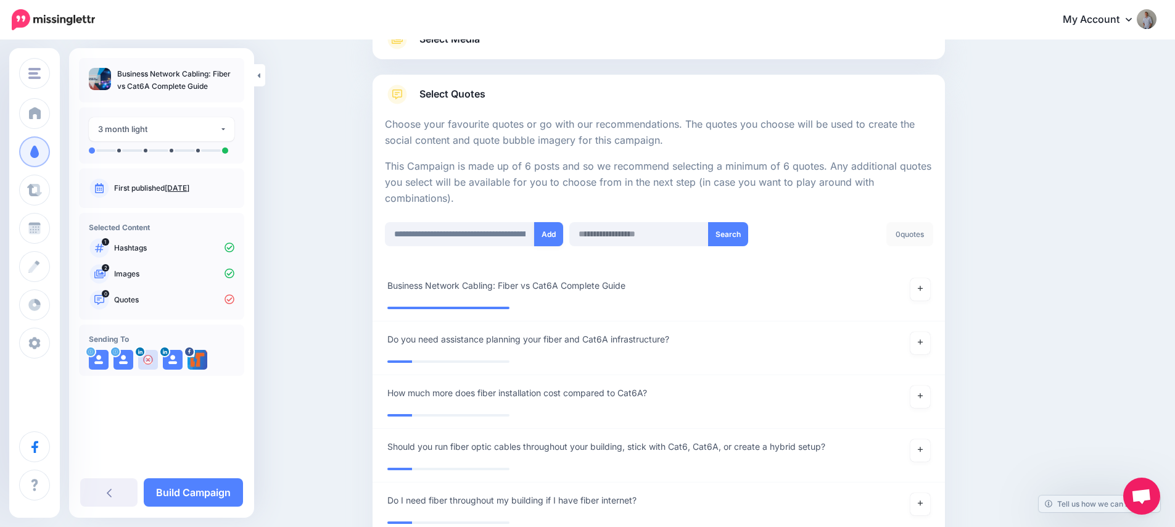
click at [549, 239] on button "Add" at bounding box center [548, 234] width 29 height 24
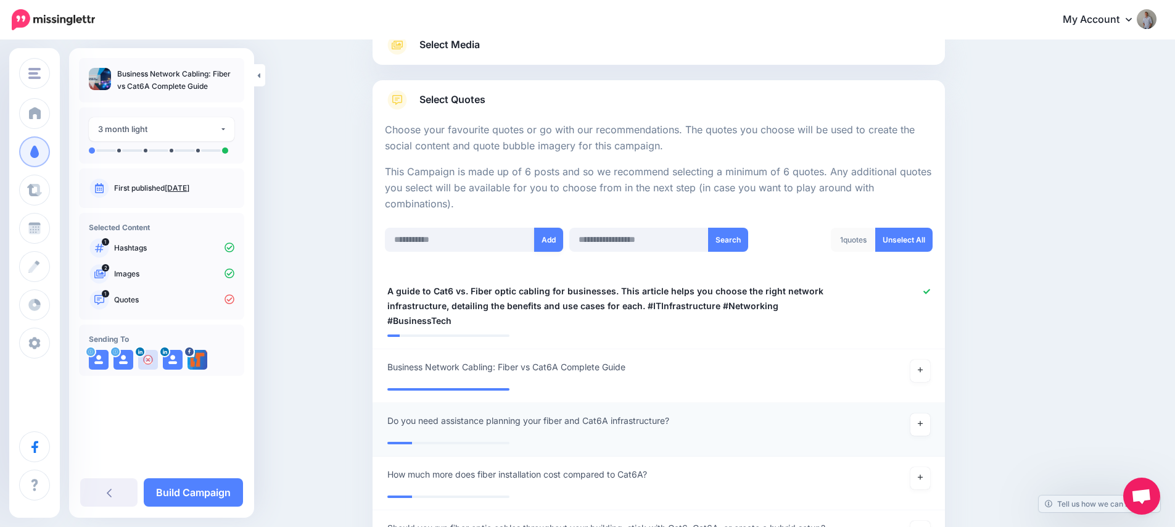
scroll to position [100, 0]
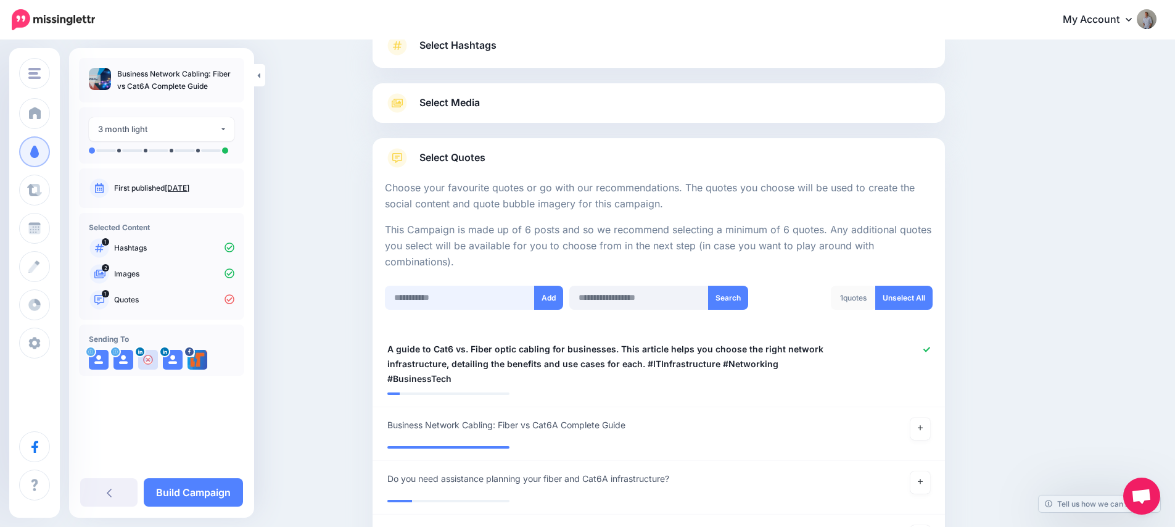
click at [439, 298] on input "text" at bounding box center [460, 297] width 150 height 24
paste input "**********"
type input "**********"
click at [547, 300] on button "Add" at bounding box center [548, 297] width 29 height 24
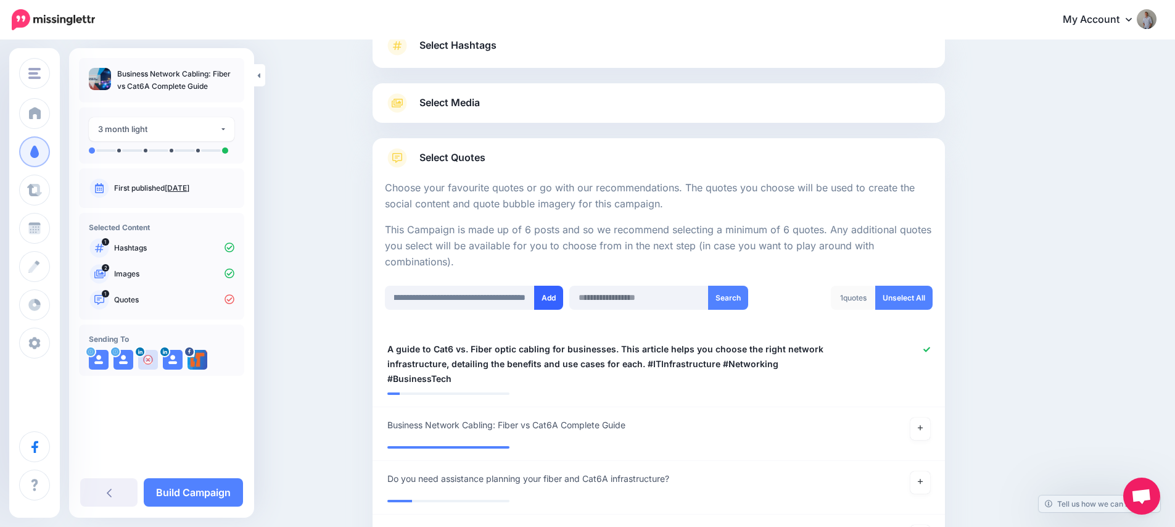
scroll to position [0, 0]
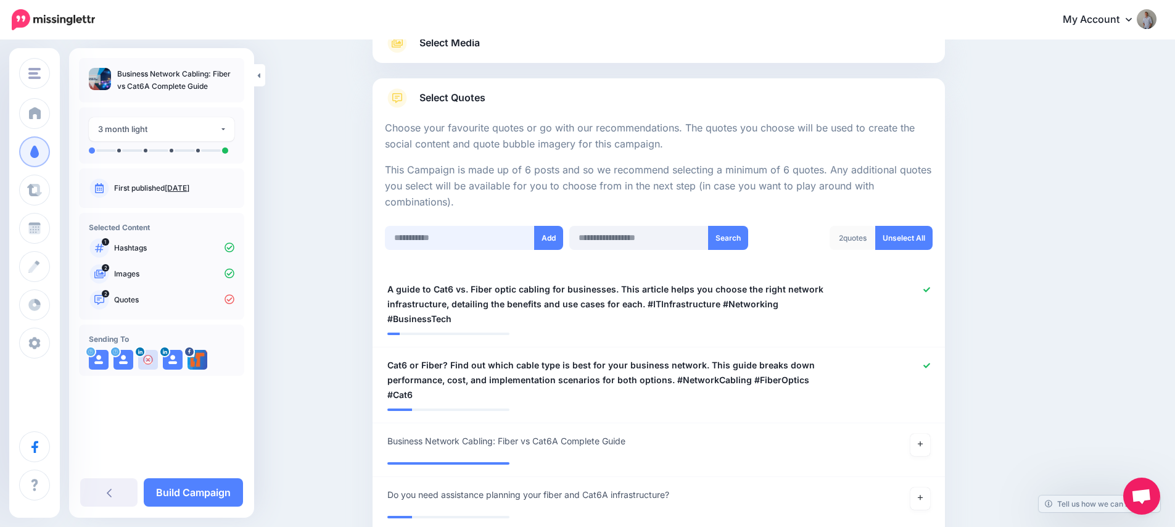
click at [451, 235] on input "text" at bounding box center [460, 238] width 150 height 24
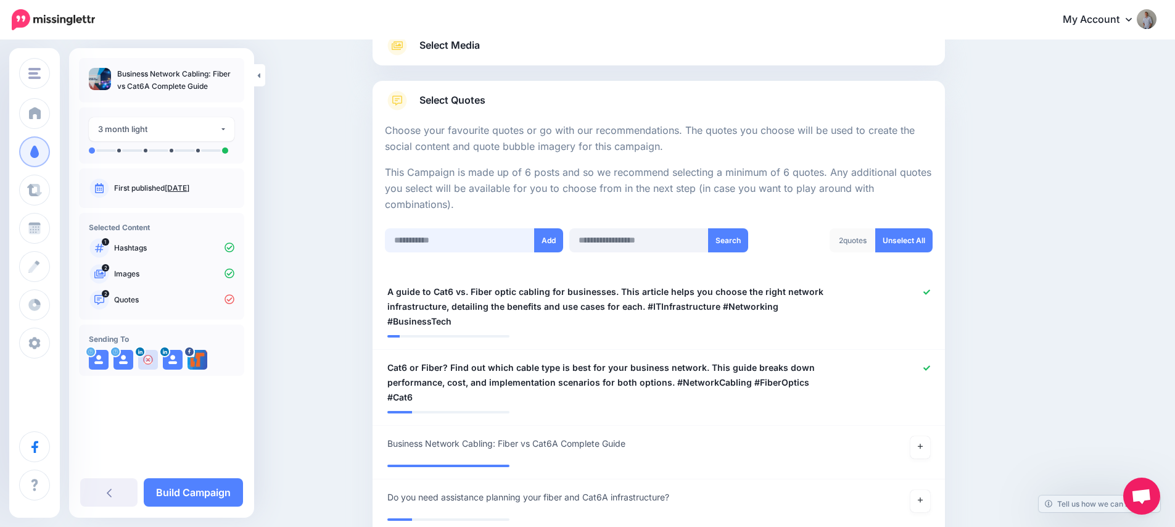
scroll to position [157, 0]
paste input "**********"
type input "**********"
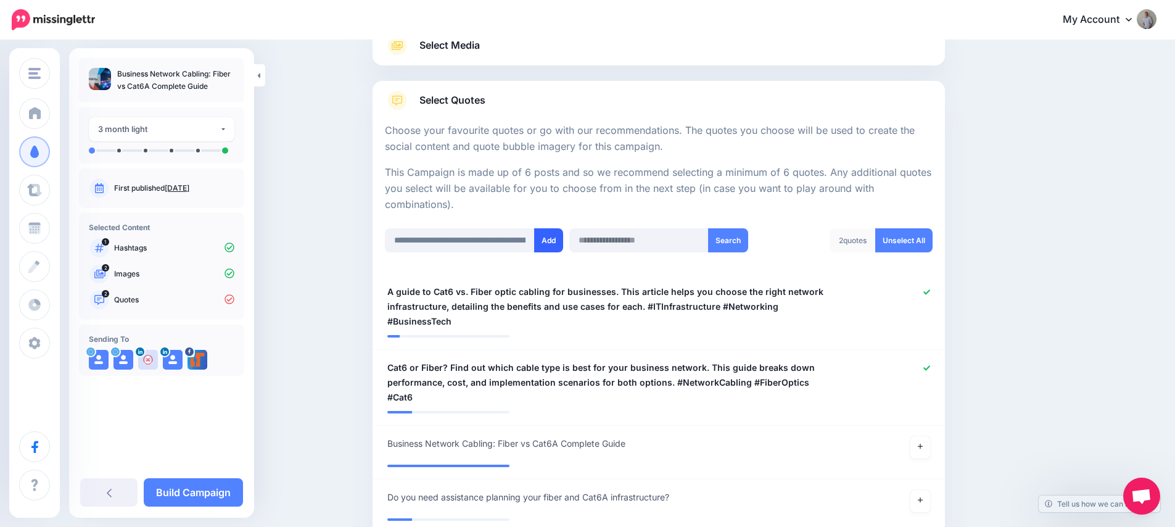
click at [547, 243] on button "Add" at bounding box center [548, 240] width 29 height 24
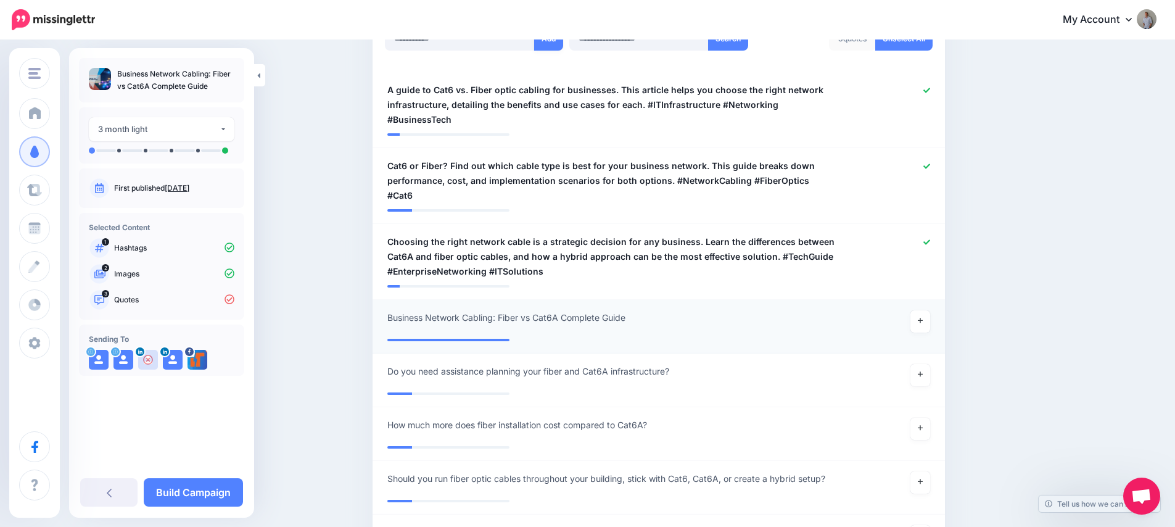
scroll to position [326, 0]
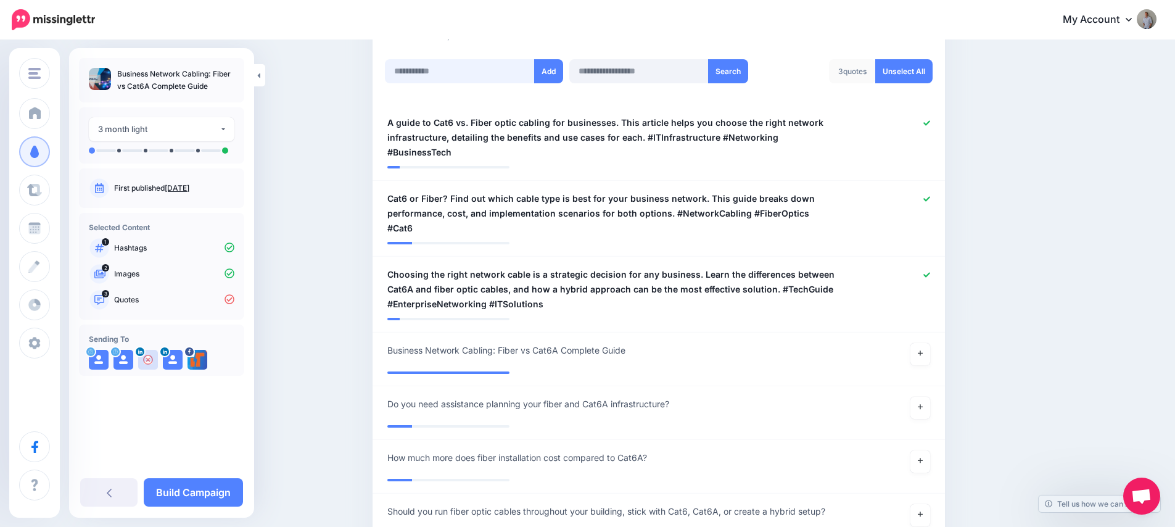
click at [429, 67] on input "text" at bounding box center [460, 71] width 150 height 24
paste input "**********"
type input "**********"
click at [550, 75] on button "Add" at bounding box center [548, 71] width 29 height 24
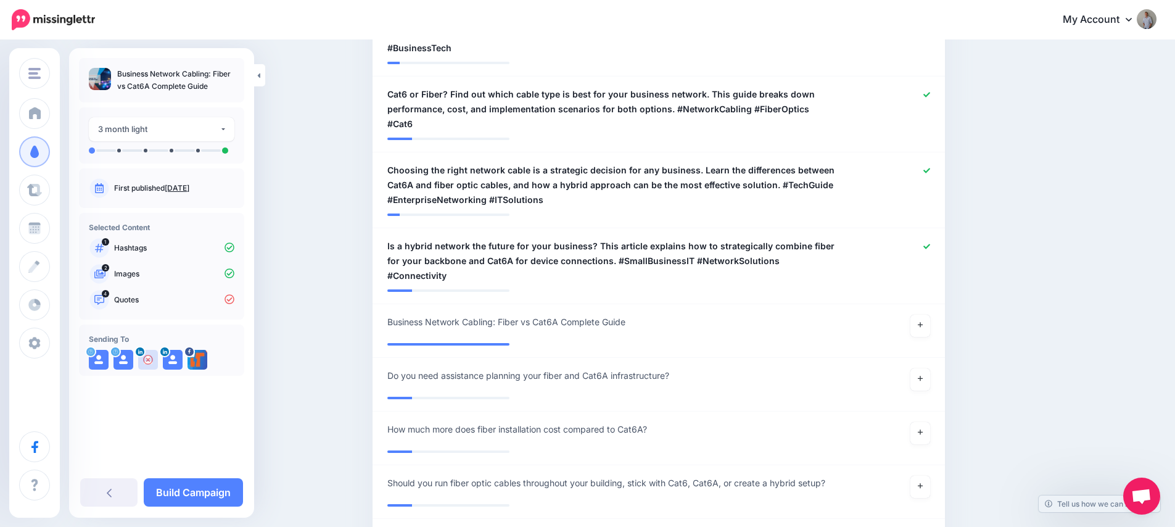
scroll to position [173, 0]
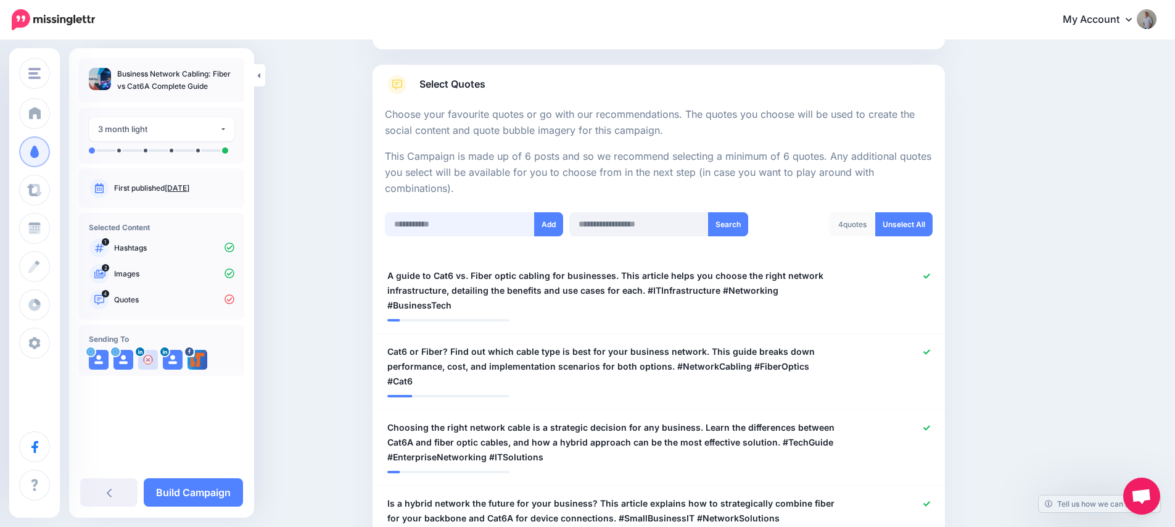
click at [449, 226] on input "text" at bounding box center [460, 224] width 150 height 24
paste input "**********"
type input "**********"
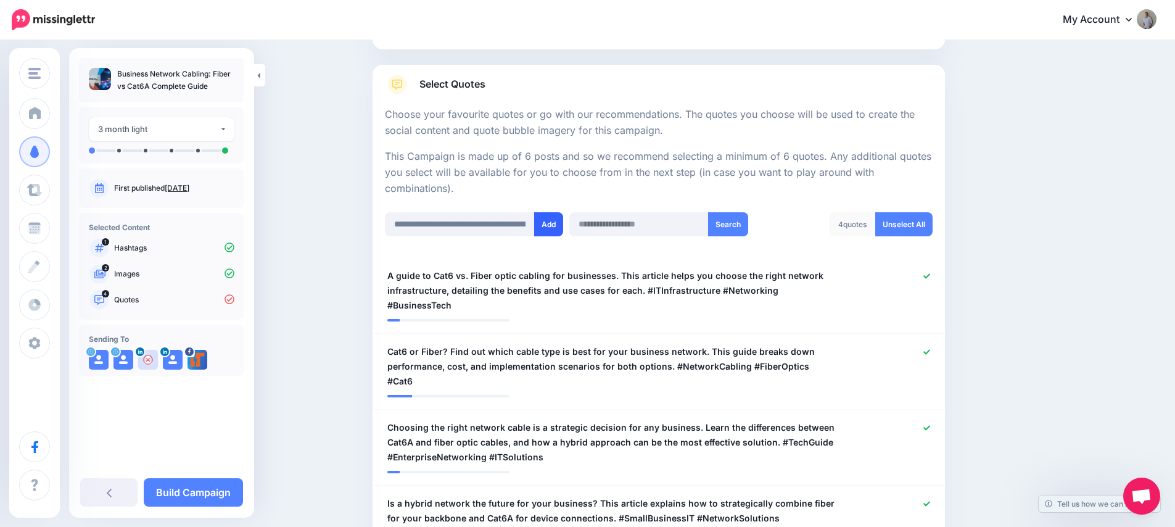
click at [562, 224] on button "Add" at bounding box center [548, 224] width 29 height 24
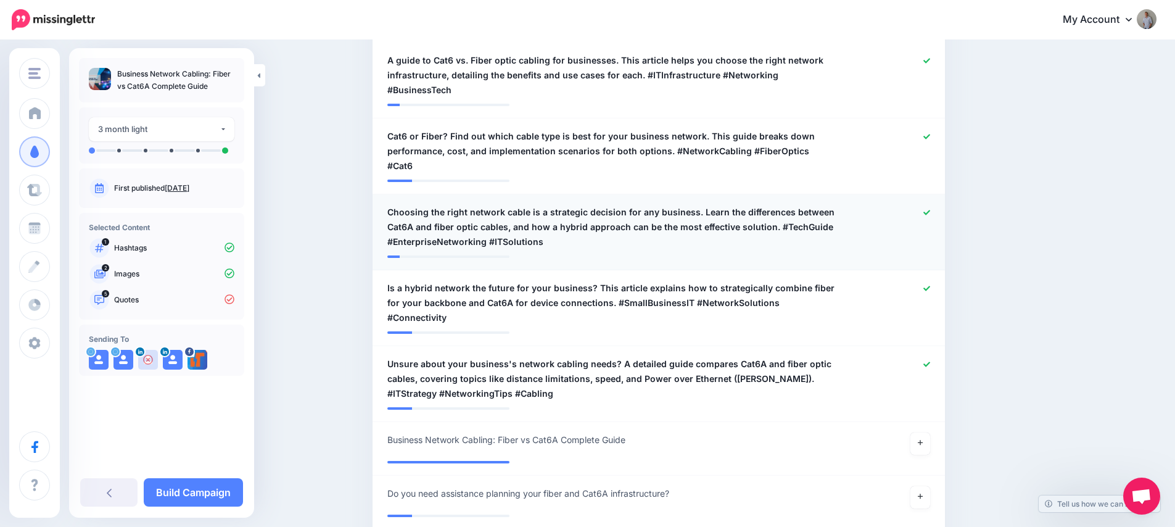
scroll to position [328, 0]
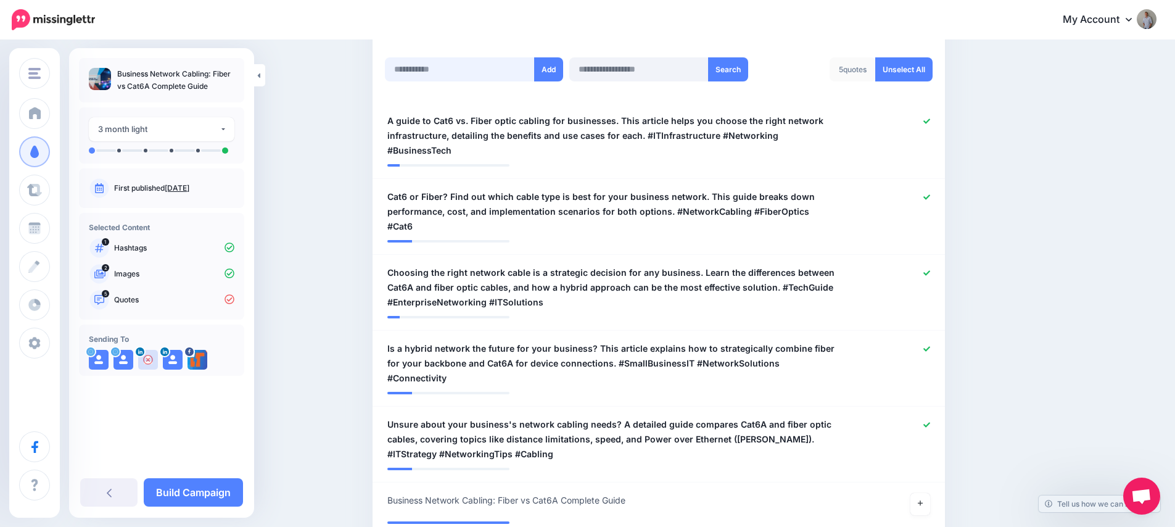
click at [435, 68] on input "text" at bounding box center [460, 69] width 150 height 24
paste input "**********"
type input "**********"
click at [548, 73] on button "Add" at bounding box center [548, 69] width 29 height 24
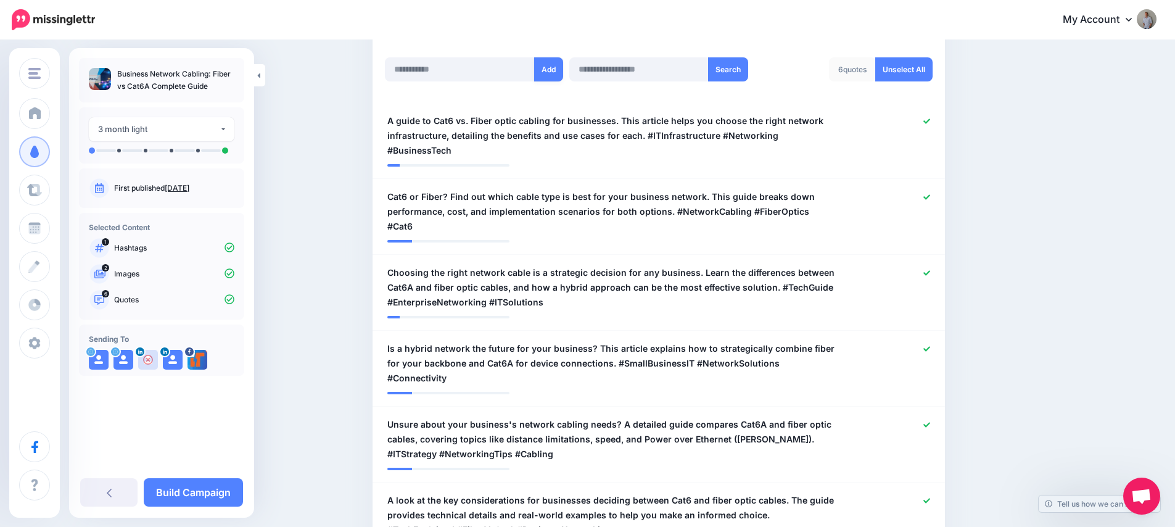
scroll to position [430, 0]
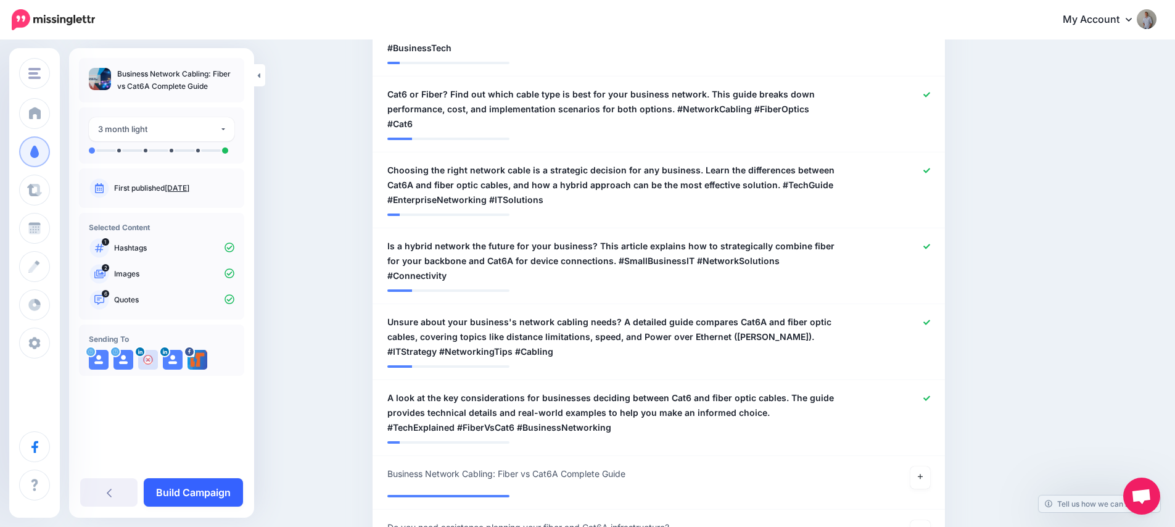
click at [223, 493] on link "Build Campaign" at bounding box center [193, 492] width 99 height 28
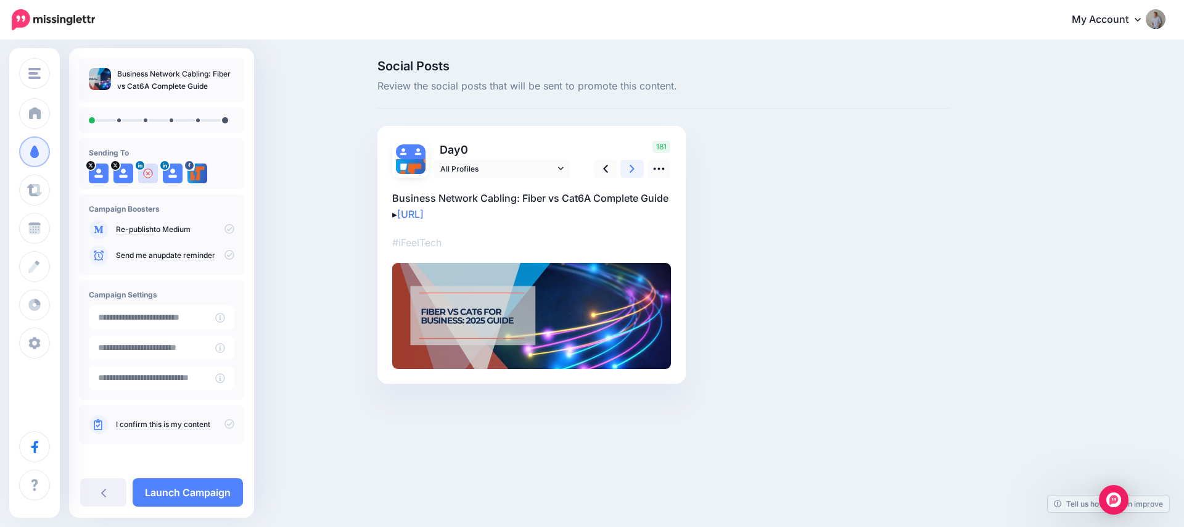
click at [625, 166] on link at bounding box center [631, 169] width 23 height 18
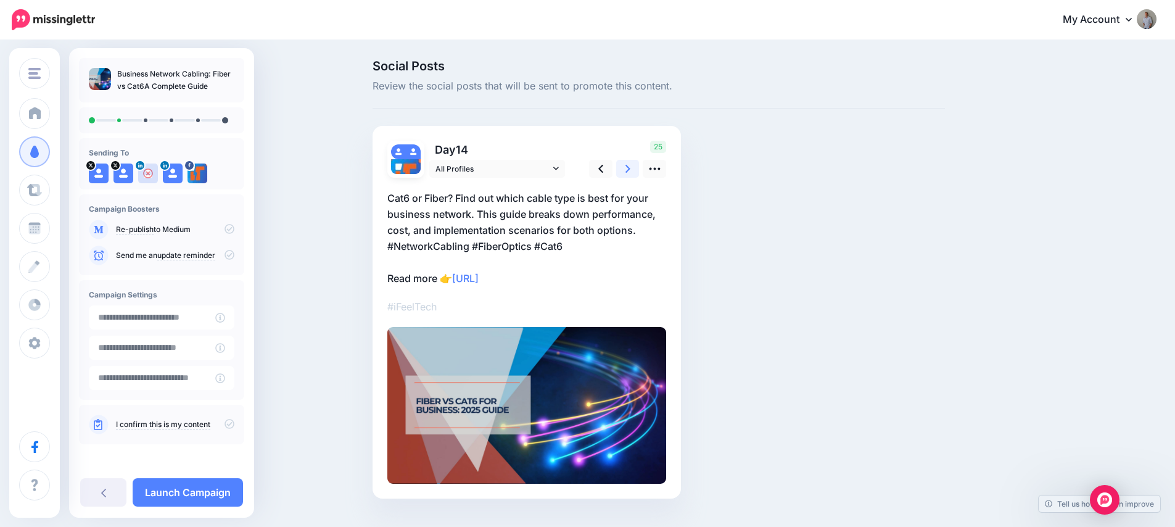
click at [625, 166] on link at bounding box center [627, 169] width 23 height 18
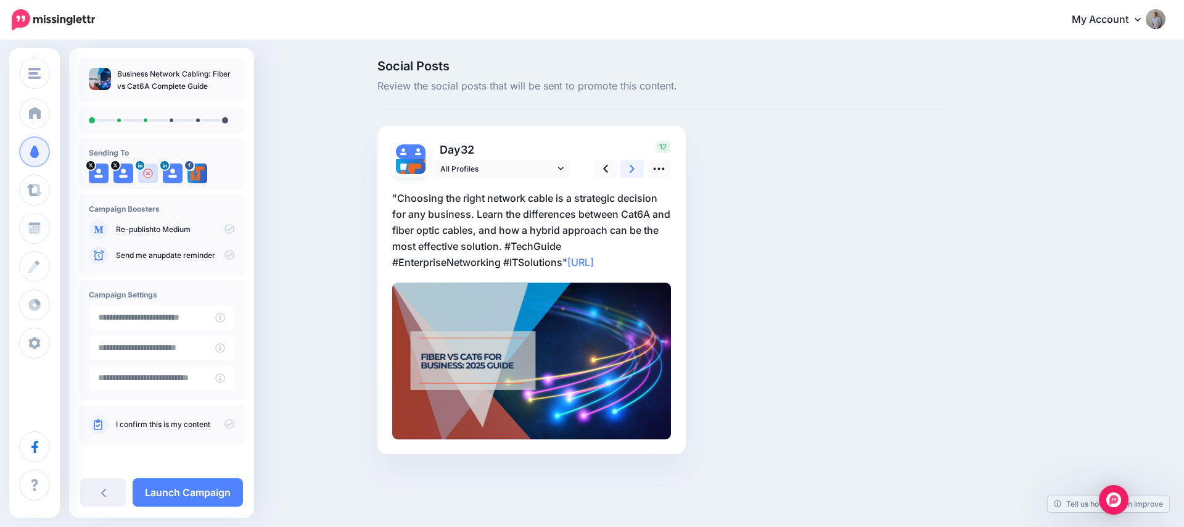
click at [625, 166] on link at bounding box center [631, 169] width 23 height 18
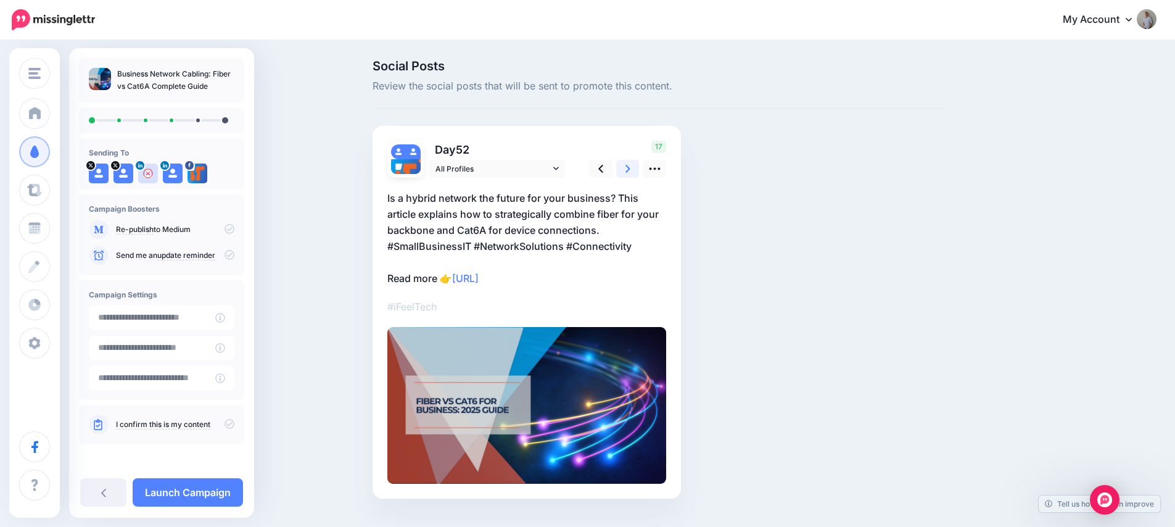
click at [625, 166] on link at bounding box center [627, 169] width 23 height 18
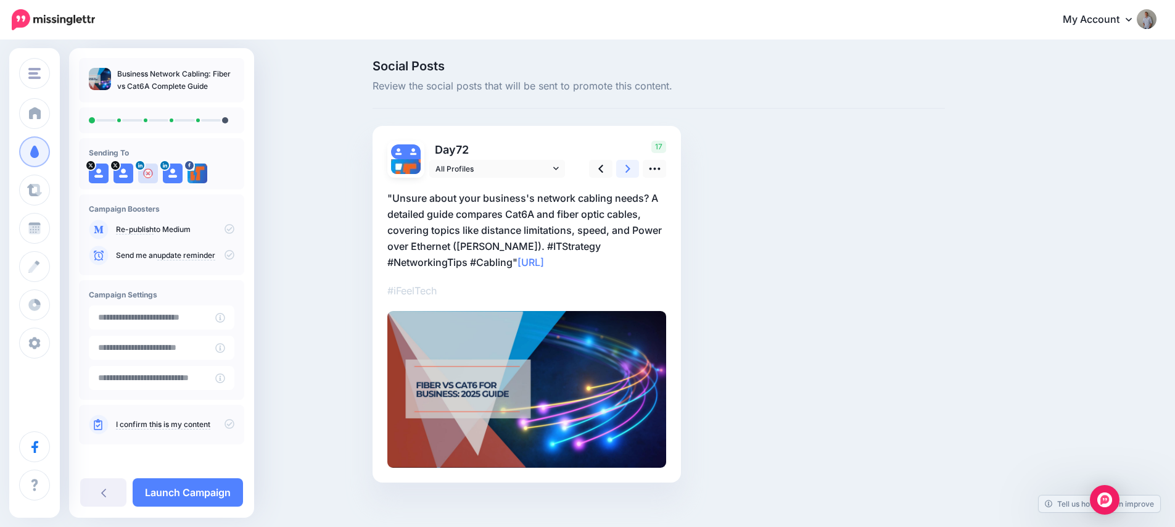
click at [625, 166] on link at bounding box center [627, 169] width 23 height 18
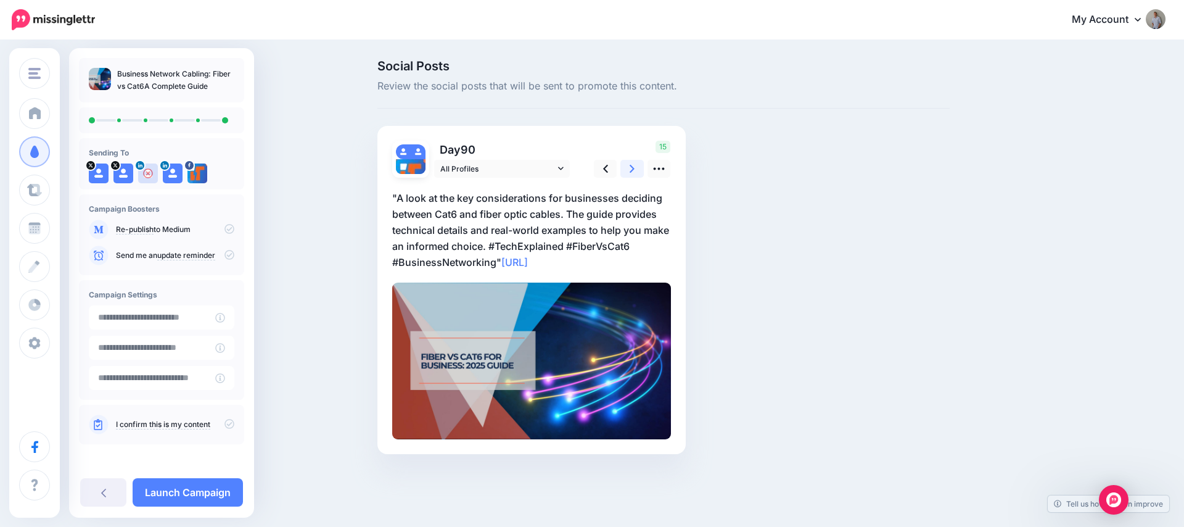
click at [625, 166] on link at bounding box center [631, 169] width 23 height 18
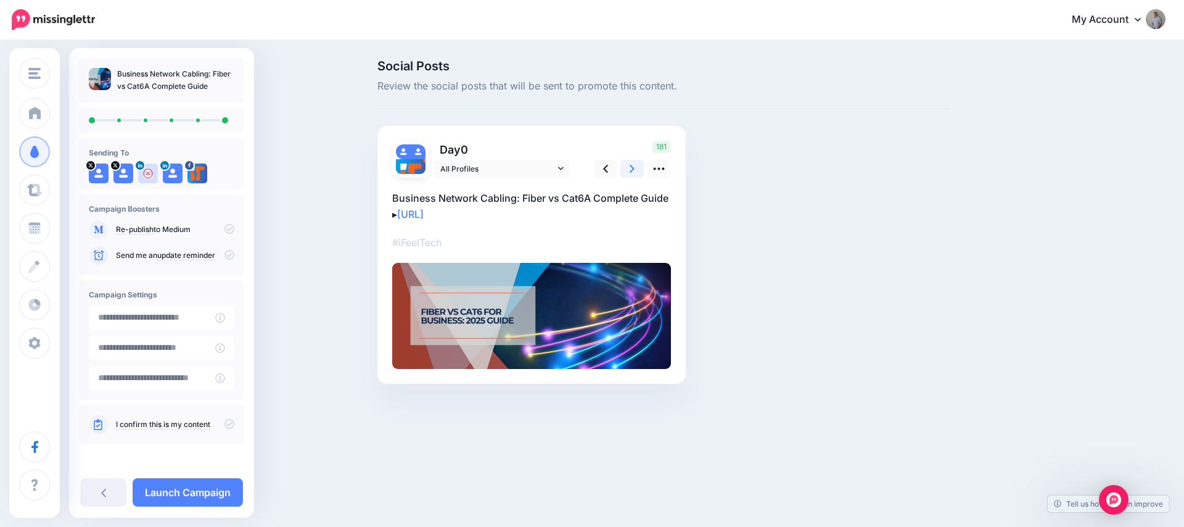
click at [625, 167] on link at bounding box center [631, 169] width 23 height 18
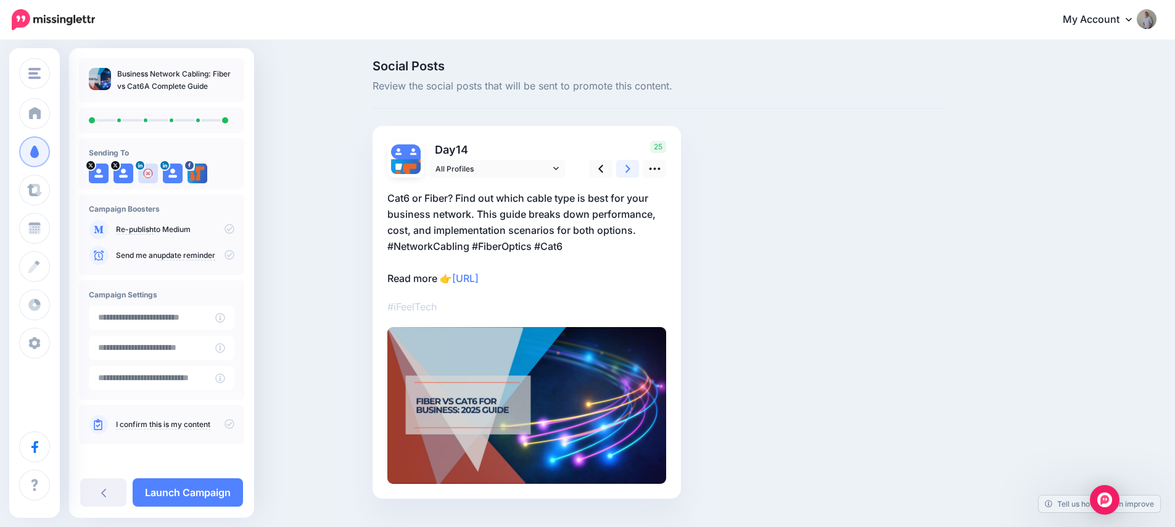
scroll to position [1, 0]
drag, startPoint x: 221, startPoint y: 226, endPoint x: 224, endPoint y: 247, distance: 21.3
click at [224, 226] on icon at bounding box center [229, 228] width 10 height 10
click at [226, 421] on icon at bounding box center [229, 423] width 10 height 10
click at [208, 495] on link "Launch Campaign" at bounding box center [188, 492] width 110 height 28
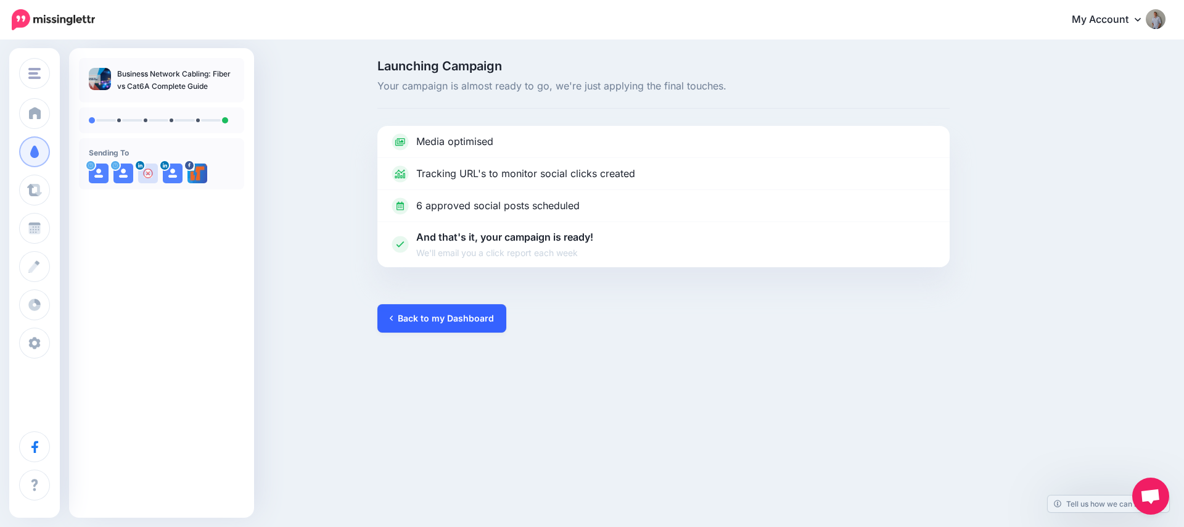
click at [428, 327] on link "Back to my Dashboard" at bounding box center [441, 318] width 129 height 28
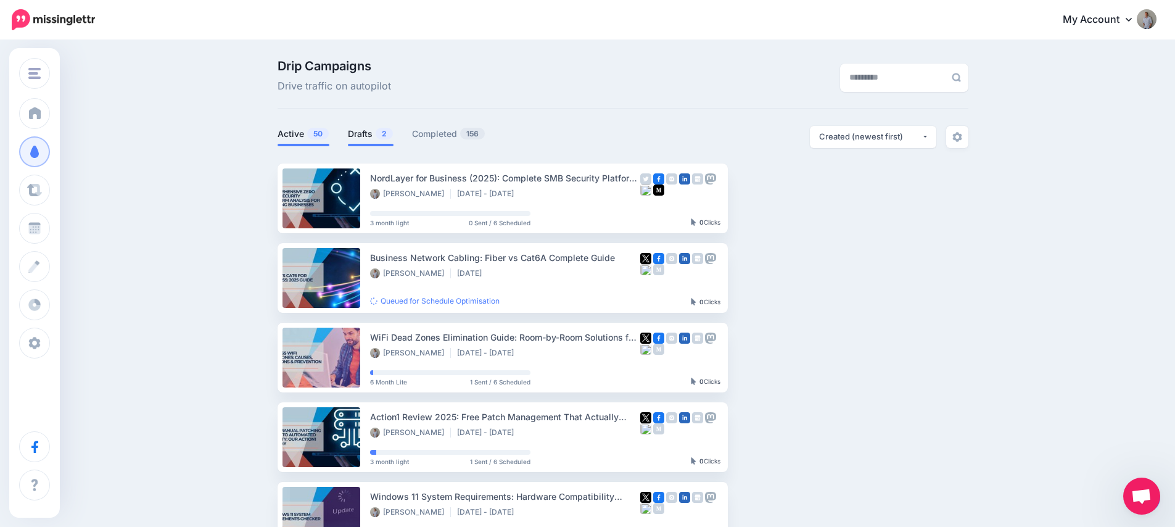
click at [365, 136] on link "Drafts 2" at bounding box center [371, 133] width 46 height 15
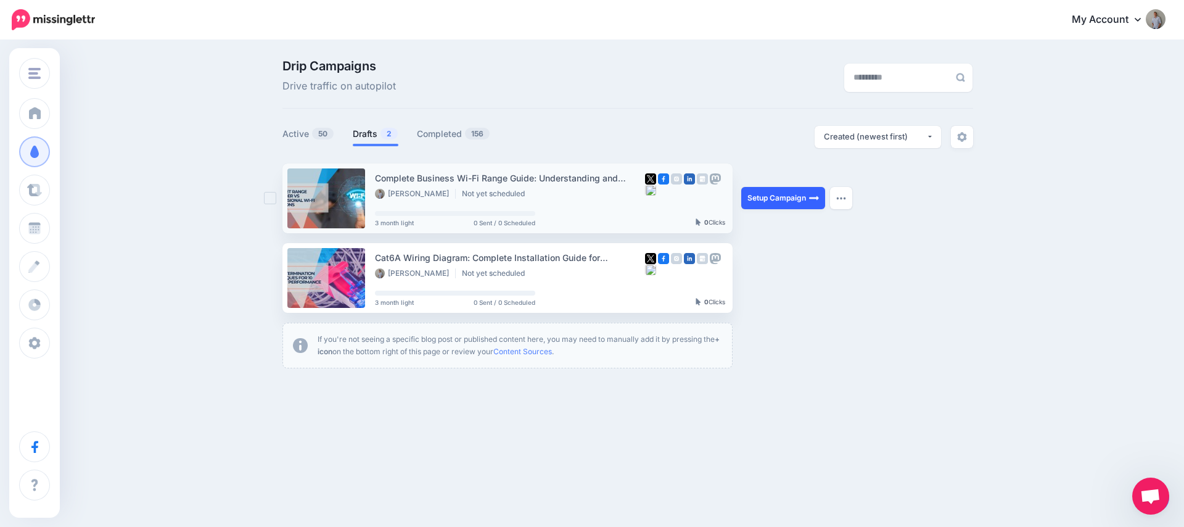
click at [789, 196] on link "Setup Campaign" at bounding box center [783, 198] width 84 height 22
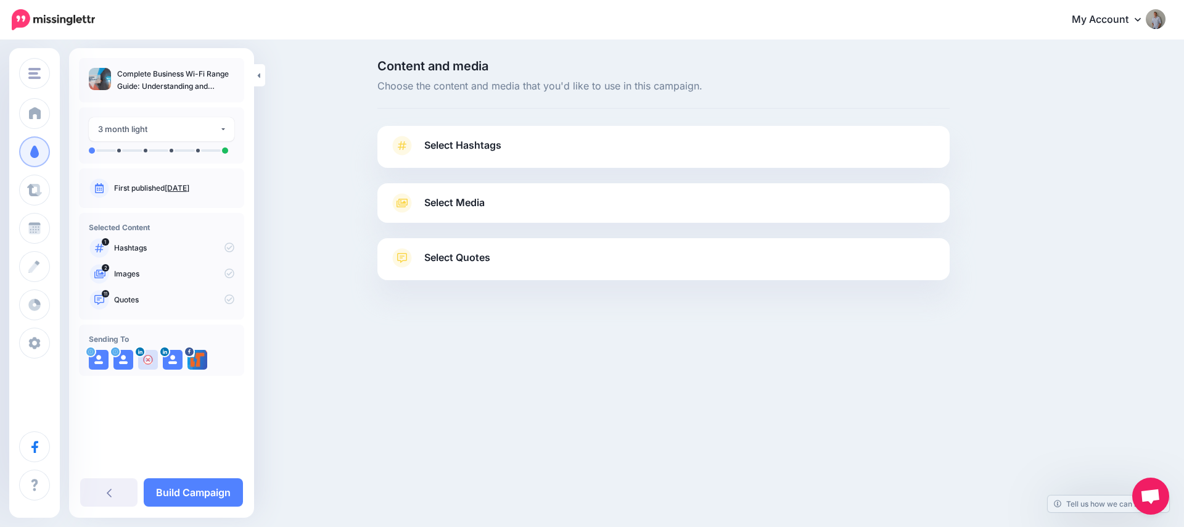
drag, startPoint x: 441, startPoint y: 134, endPoint x: 464, endPoint y: 179, distance: 50.5
click at [441, 134] on div "Select Hashtags First let's make sure we're happy with the hashtags. Add, delet…" at bounding box center [663, 147] width 572 height 42
click at [448, 149] on span "Select Hashtags" at bounding box center [462, 145] width 77 height 17
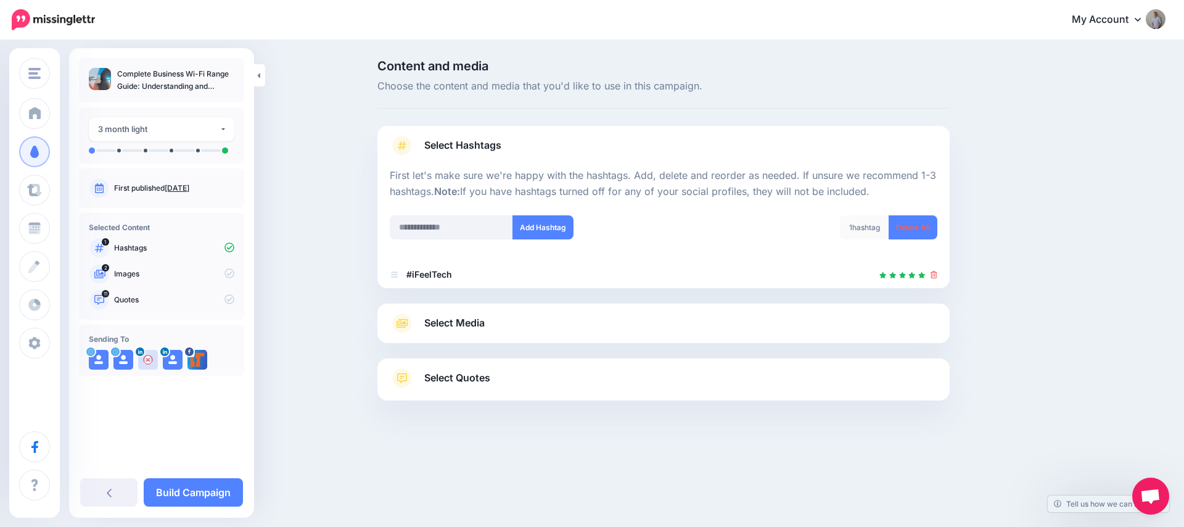
click at [476, 335] on div "Select Media Next, let's make sure we have the best media for this campaign. De…" at bounding box center [663, 322] width 572 height 39
click at [466, 314] on span "Select Media" at bounding box center [454, 322] width 60 height 17
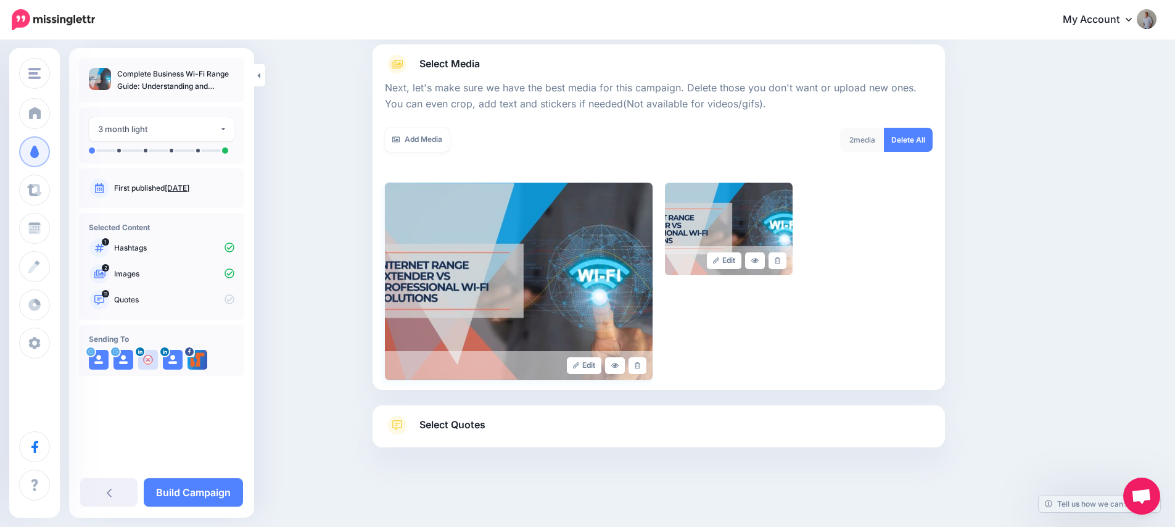
scroll to position [139, 0]
click at [453, 429] on span "Select Quotes" at bounding box center [452, 424] width 66 height 17
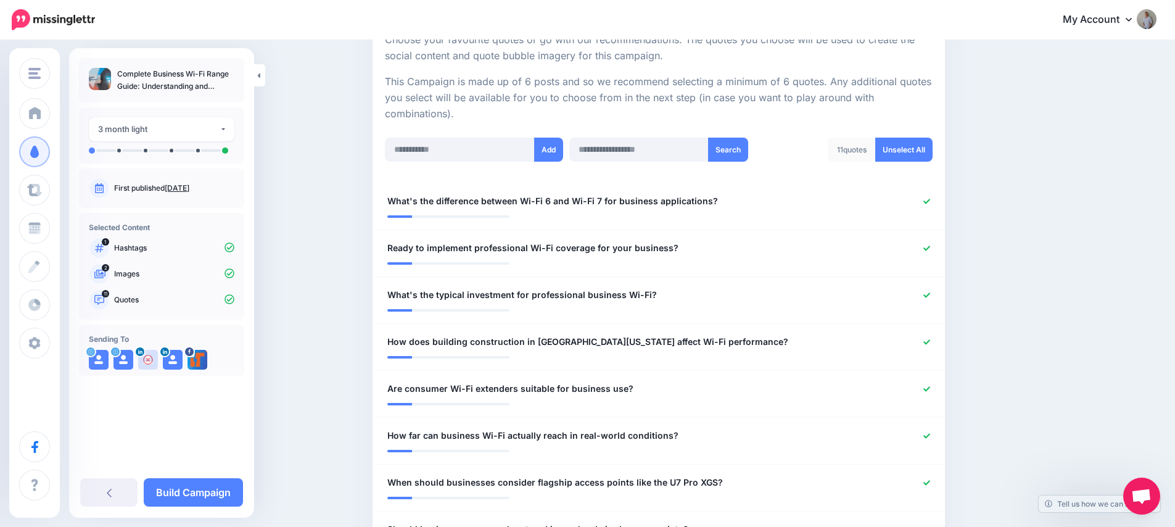
scroll to position [152, 0]
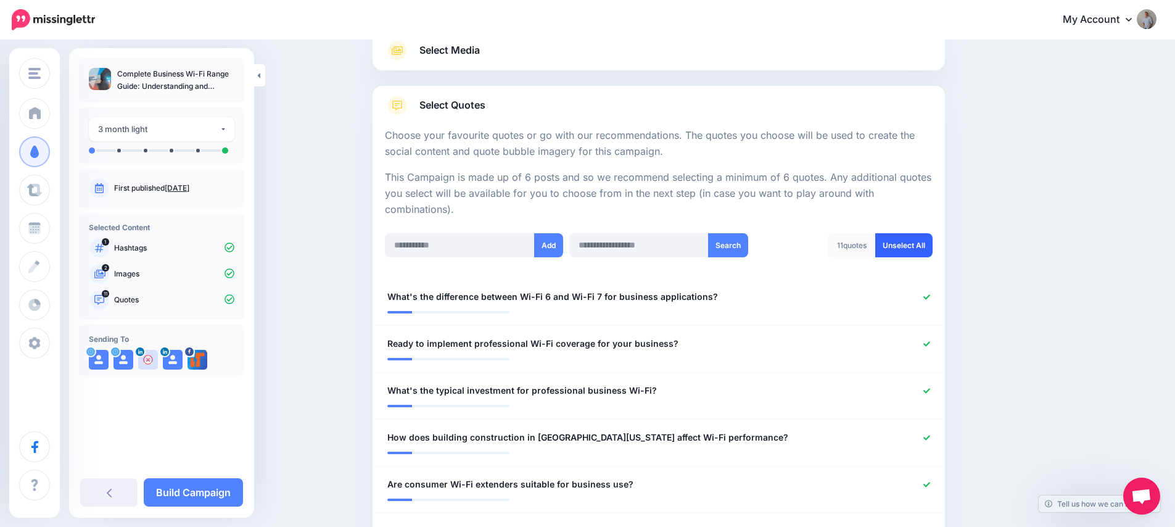
click at [921, 243] on link "Unselect All" at bounding box center [903, 245] width 57 height 24
click at [438, 252] on input "text" at bounding box center [460, 245] width 150 height 24
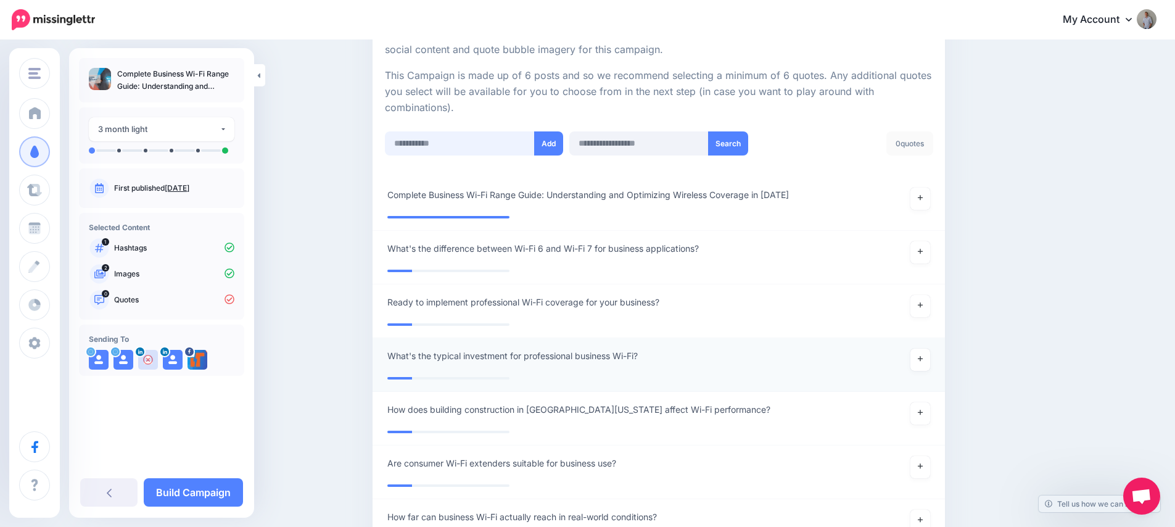
scroll to position [220, 0]
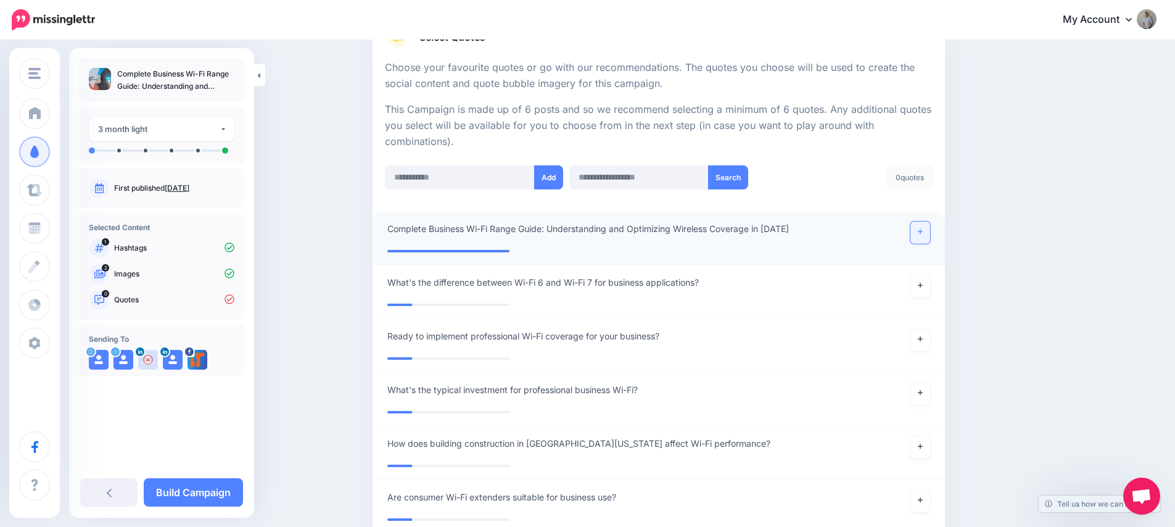
click at [924, 235] on link at bounding box center [920, 232] width 20 height 22
click at [493, 179] on input "text" at bounding box center [460, 177] width 150 height 24
paste input "**********"
type input "**********"
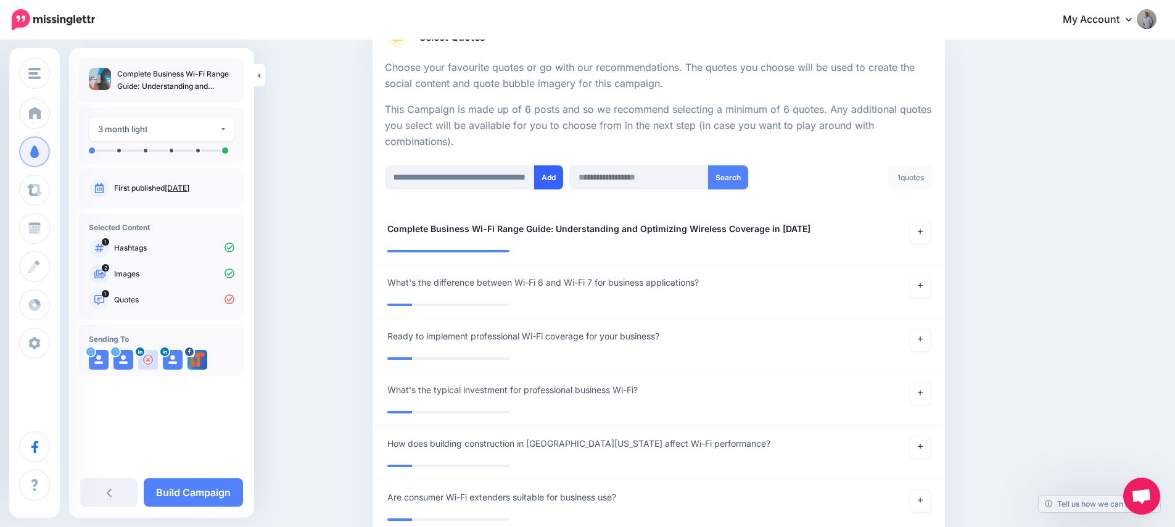
scroll to position [0, 0]
click at [548, 178] on button "Add" at bounding box center [548, 177] width 29 height 24
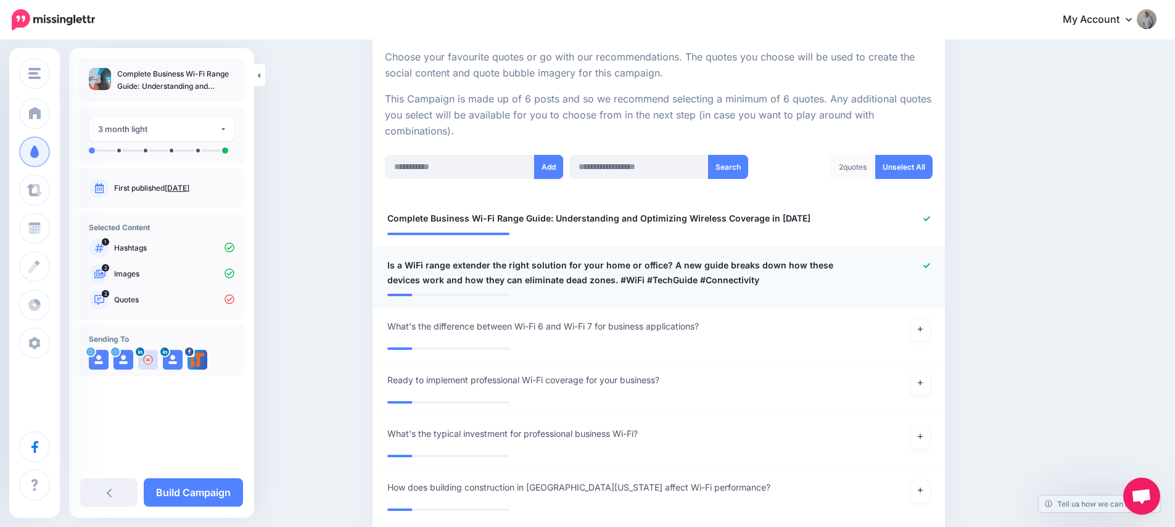
scroll to position [192, 0]
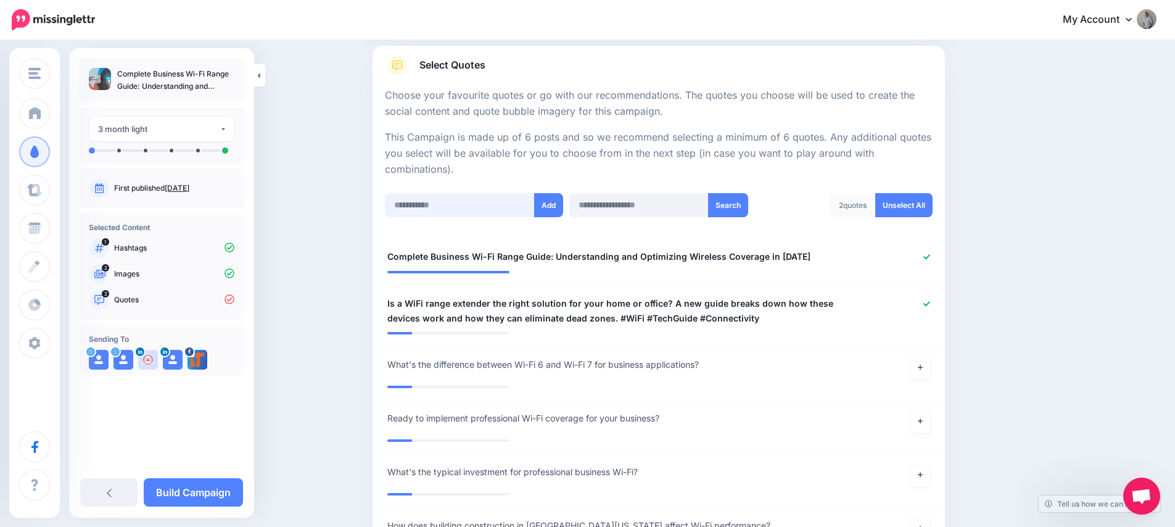
click at [438, 195] on input "text" at bounding box center [460, 205] width 150 height 24
paste input "**********"
type input "**********"
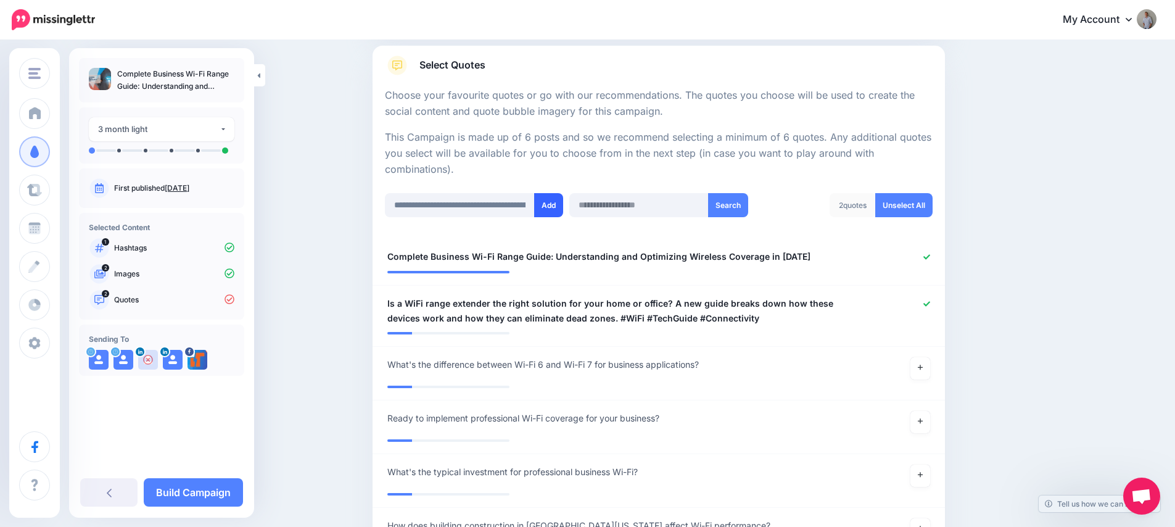
click at [557, 202] on button "Add" at bounding box center [548, 205] width 29 height 24
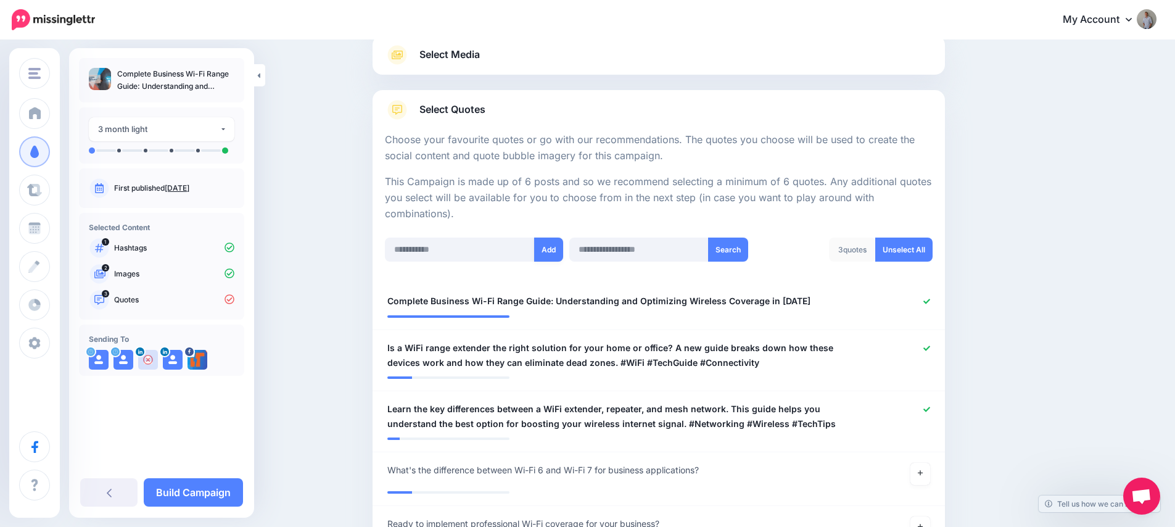
scroll to position [137, 0]
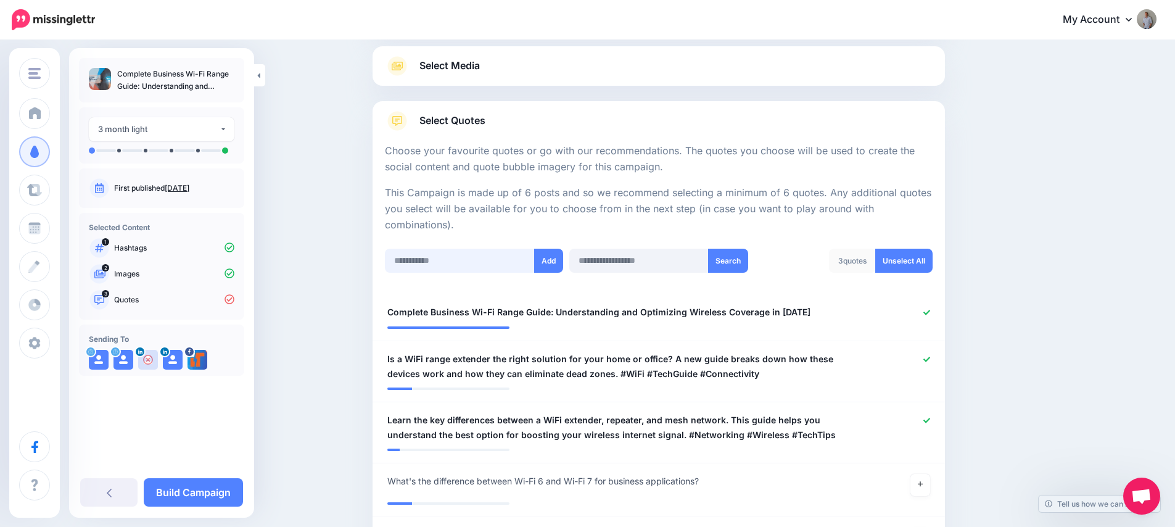
click at [448, 251] on input "text" at bounding box center [460, 260] width 150 height 24
paste input "**********"
type input "**********"
click at [559, 261] on button "Add" at bounding box center [548, 260] width 29 height 24
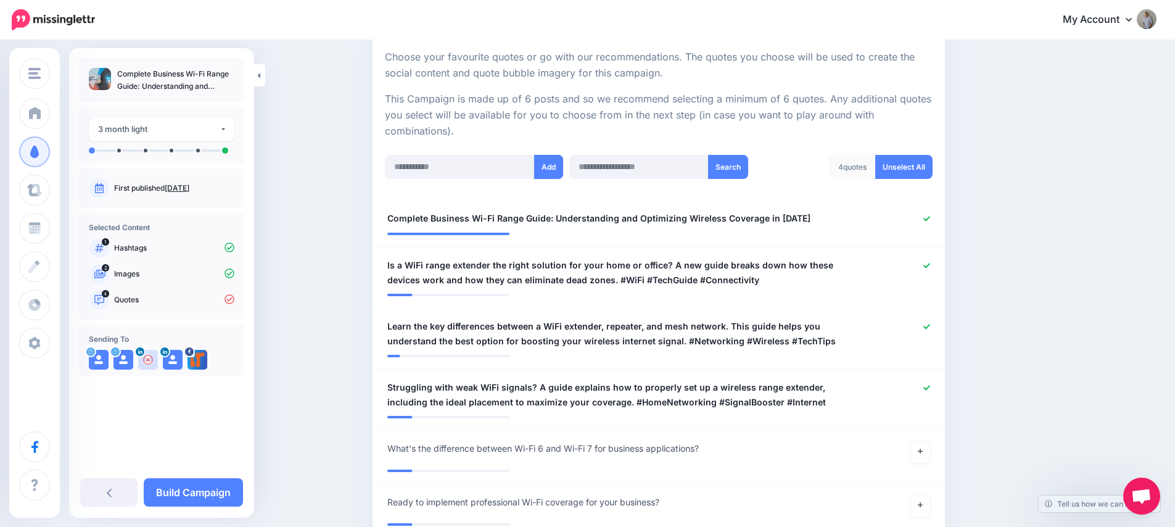
scroll to position [111, 0]
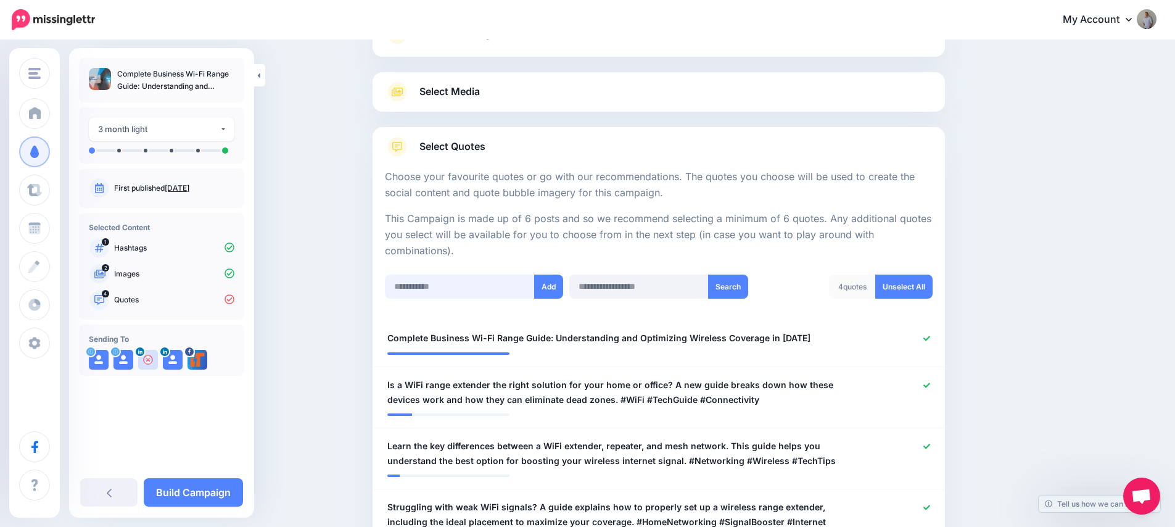
click at [456, 286] on input "text" at bounding box center [460, 286] width 150 height 24
paste input "**********"
type input "**********"
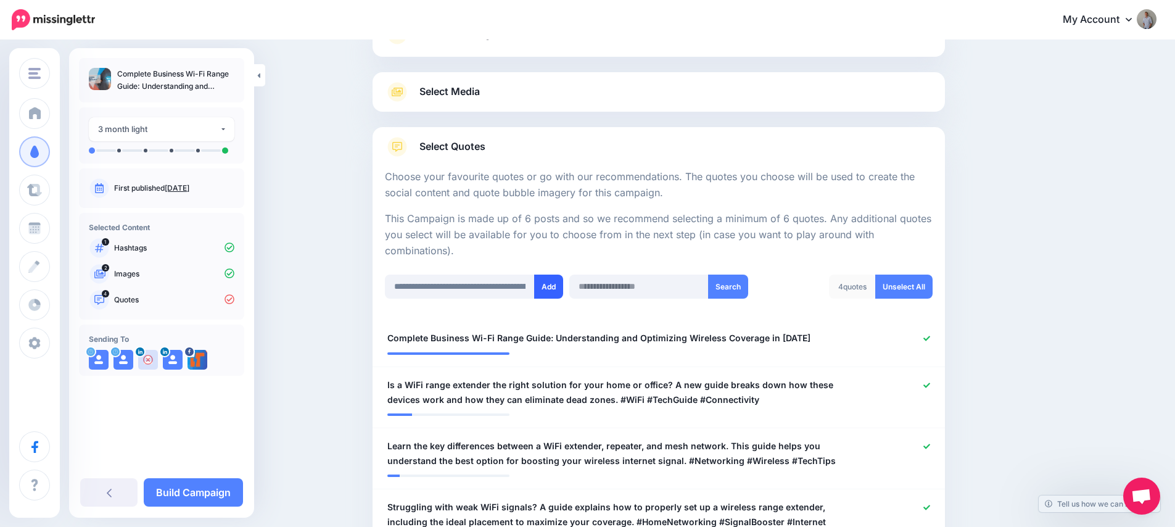
click at [550, 286] on button "Add" at bounding box center [548, 286] width 29 height 24
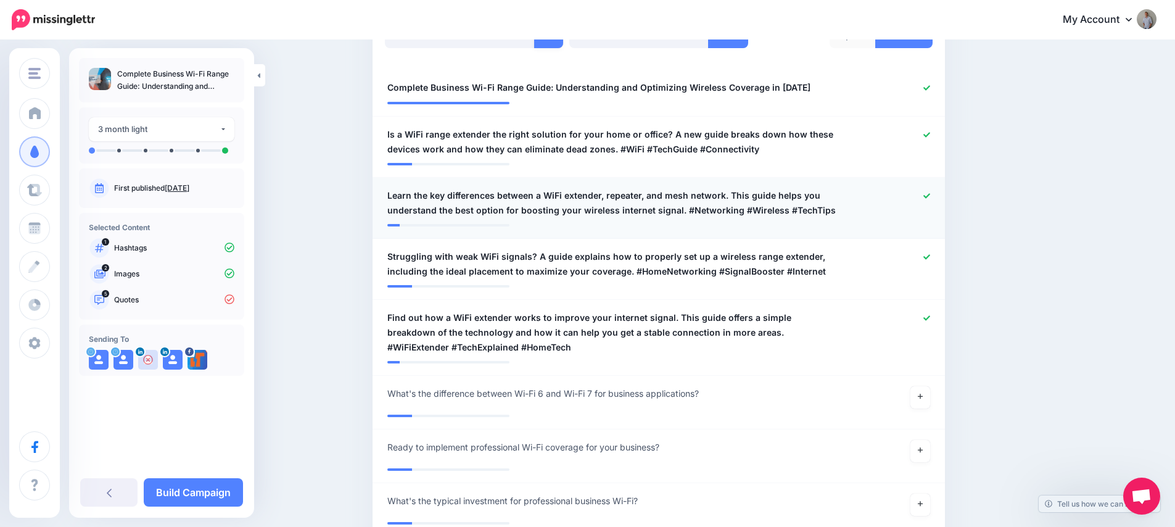
scroll to position [305, 0]
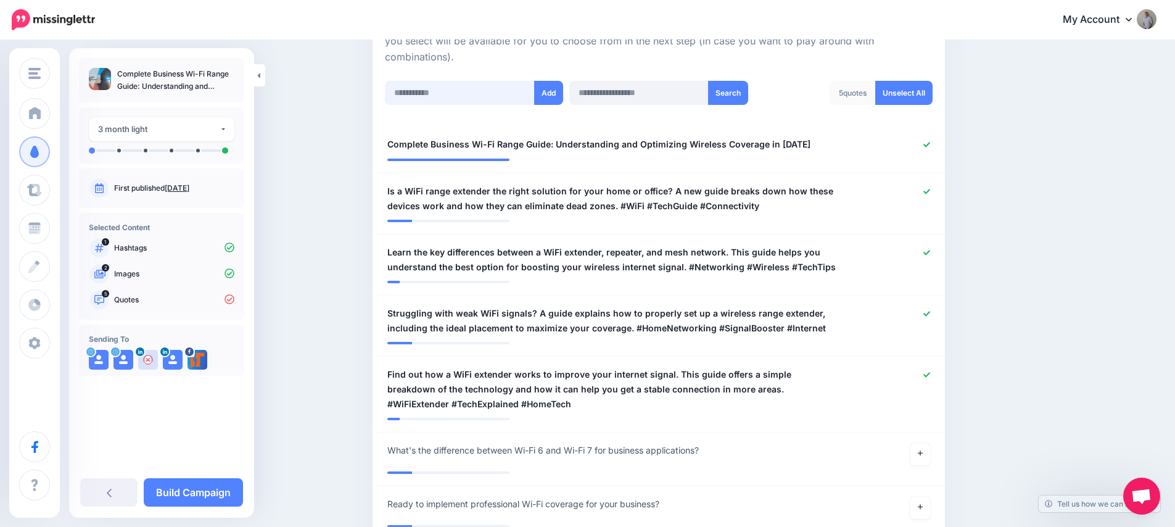
click at [417, 86] on input "text" at bounding box center [460, 93] width 150 height 24
paste input "**********"
type input "**********"
click at [542, 96] on button "Add" at bounding box center [548, 93] width 29 height 24
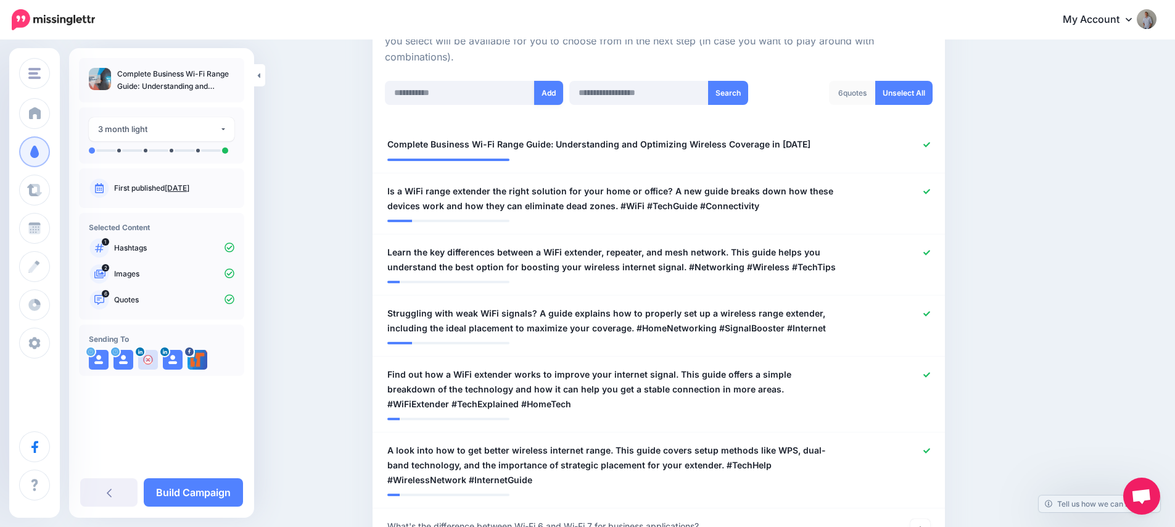
scroll to position [430, 0]
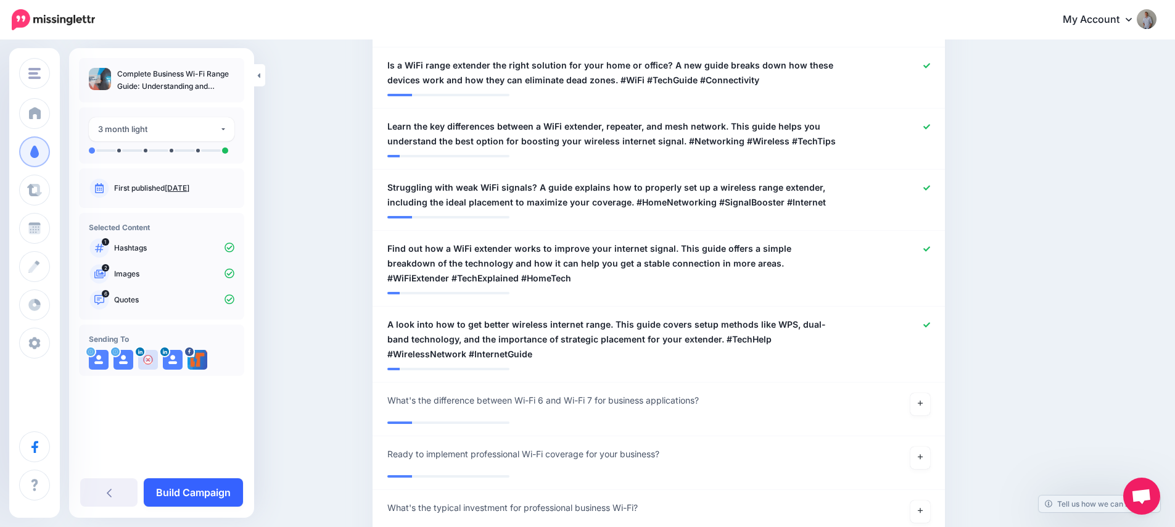
click at [216, 493] on link "Build Campaign" at bounding box center [193, 492] width 99 height 28
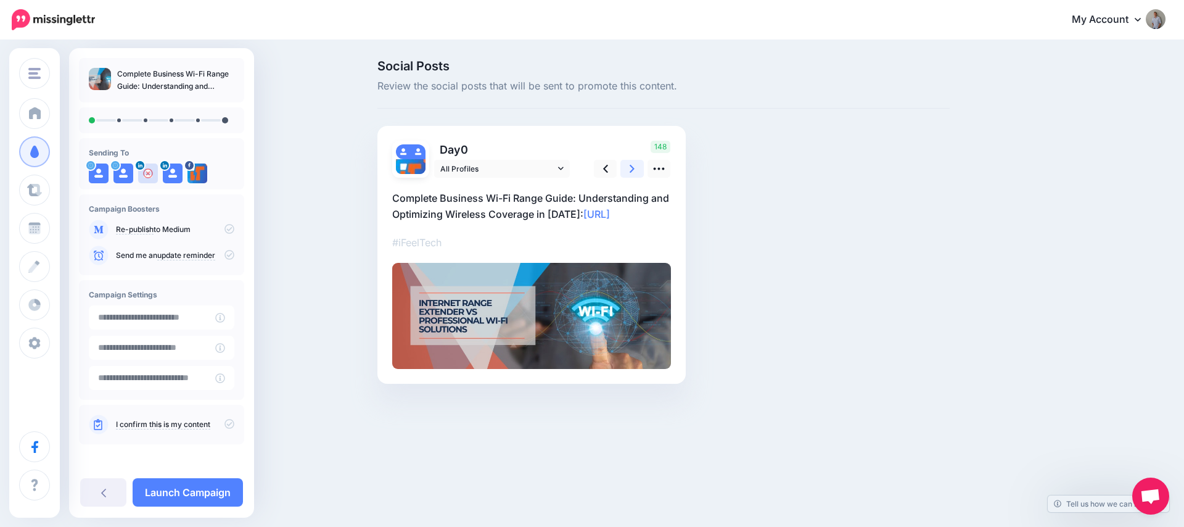
click at [623, 166] on link at bounding box center [631, 169] width 23 height 18
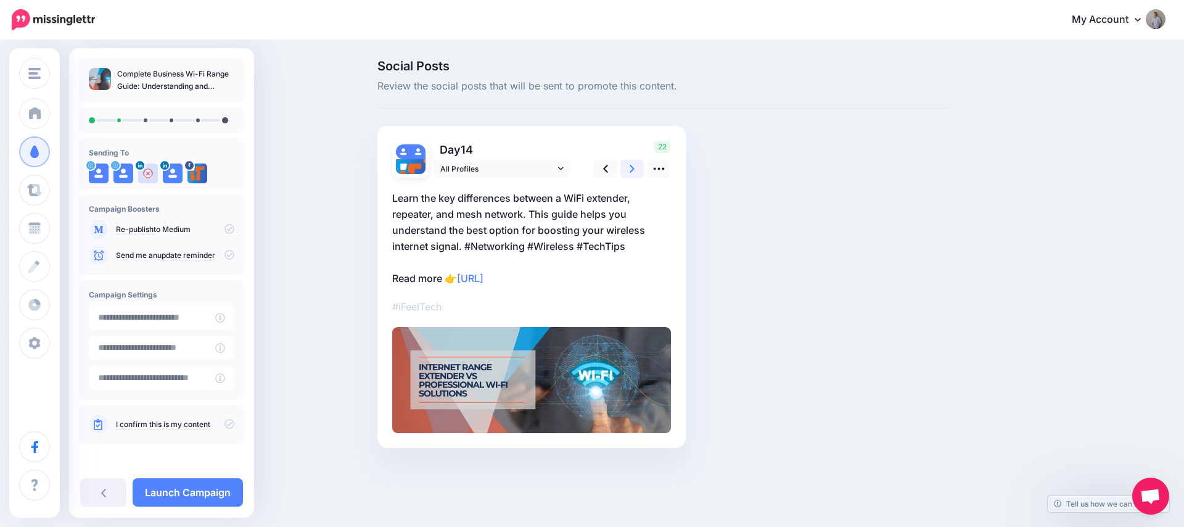
click at [625, 167] on link at bounding box center [631, 169] width 23 height 18
click at [625, 168] on link at bounding box center [631, 169] width 23 height 18
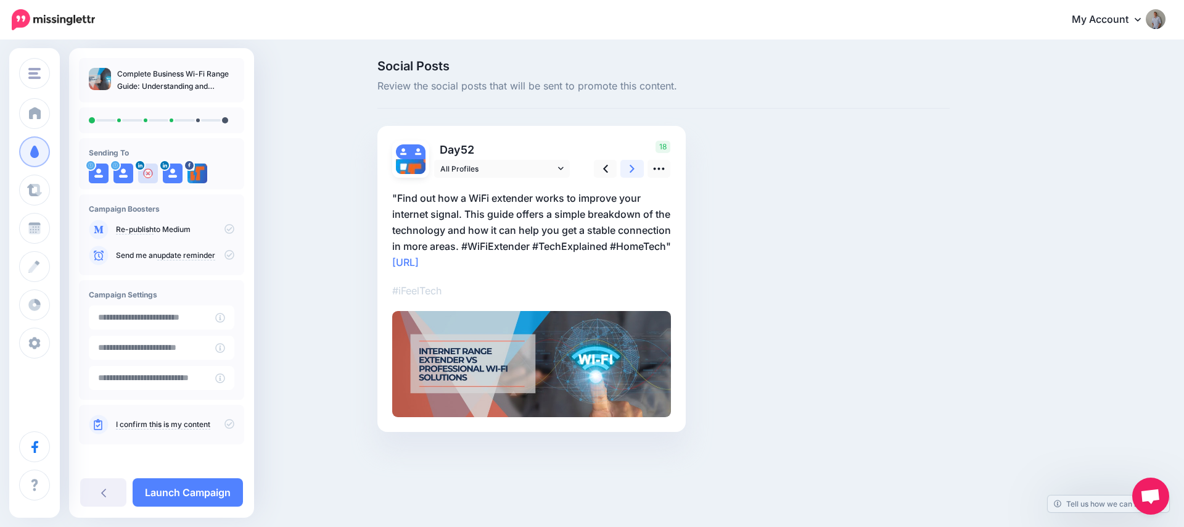
click at [624, 168] on link at bounding box center [631, 169] width 23 height 18
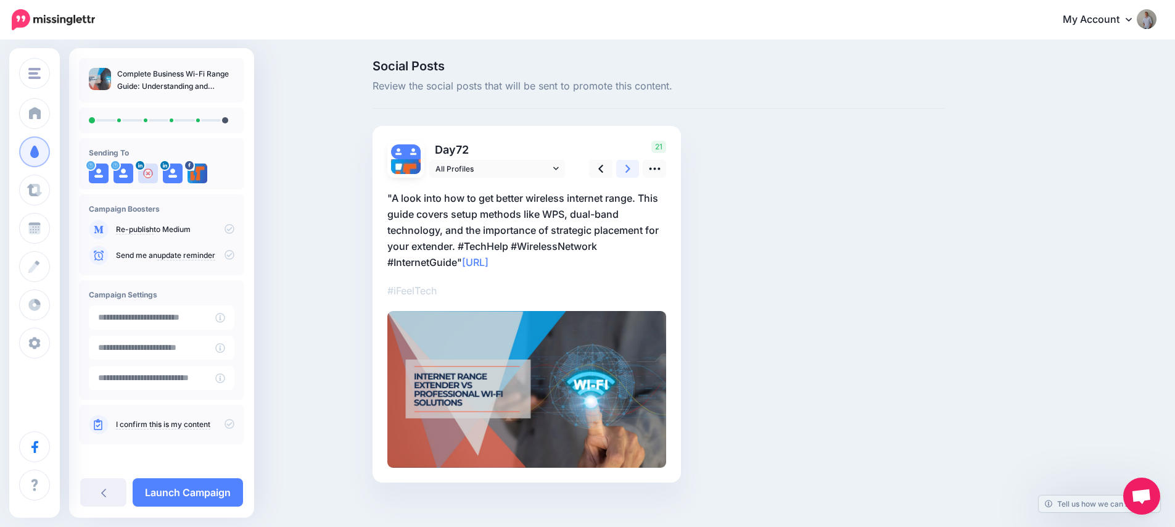
click at [624, 168] on link at bounding box center [627, 169] width 23 height 18
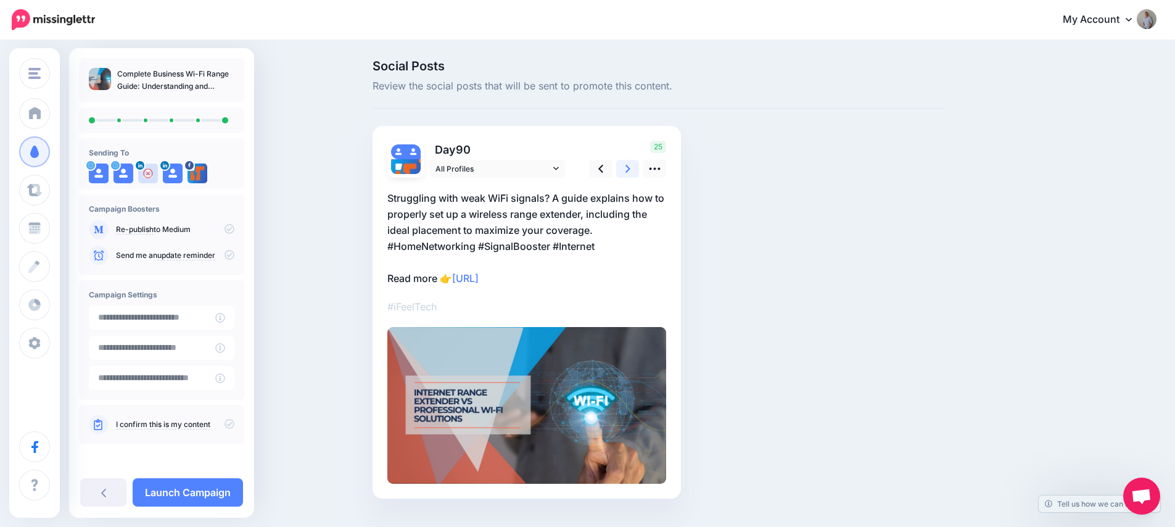
click at [624, 168] on link at bounding box center [627, 169] width 23 height 18
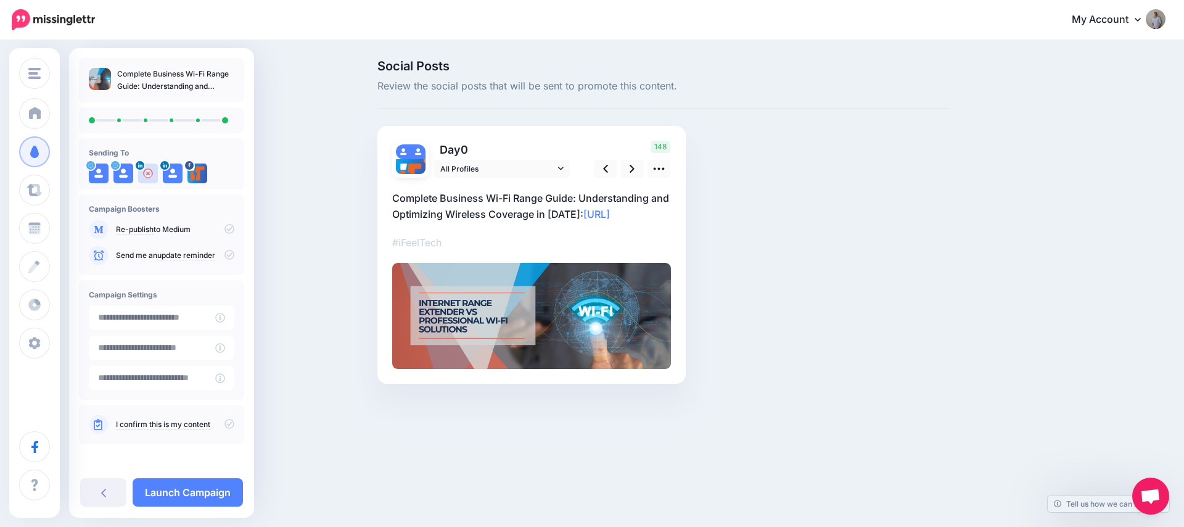
drag, startPoint x: 220, startPoint y: 422, endPoint x: 220, endPoint y: 402, distance: 19.7
click at [224, 422] on icon at bounding box center [229, 424] width 10 height 10
click at [224, 226] on icon at bounding box center [229, 229] width 10 height 10
click at [224, 228] on icon at bounding box center [229, 229] width 10 height 10
click at [215, 485] on link "Launch Campaign" at bounding box center [188, 492] width 110 height 28
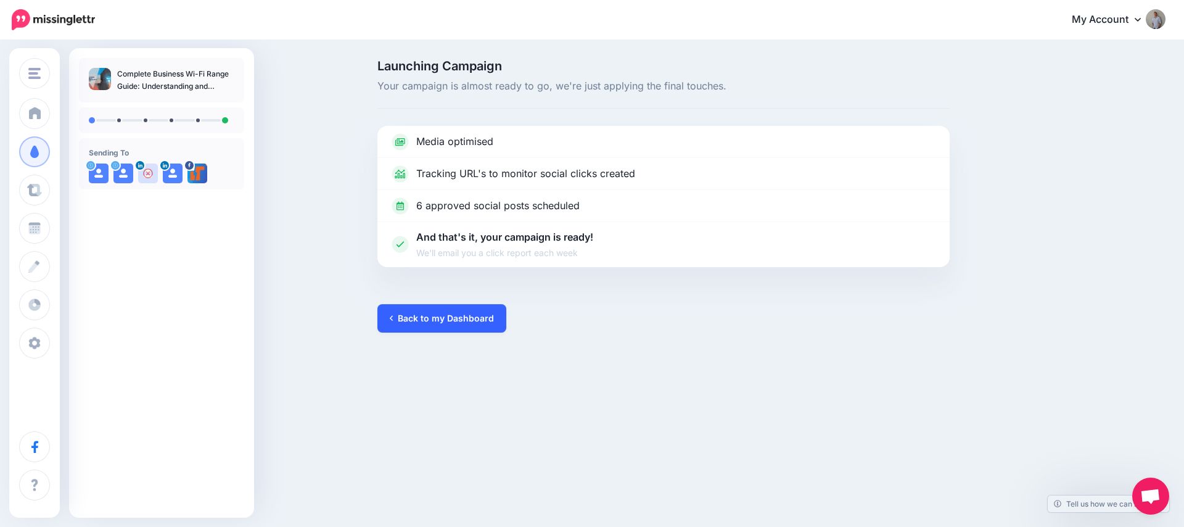
click at [416, 319] on link "Back to my Dashboard" at bounding box center [441, 318] width 129 height 28
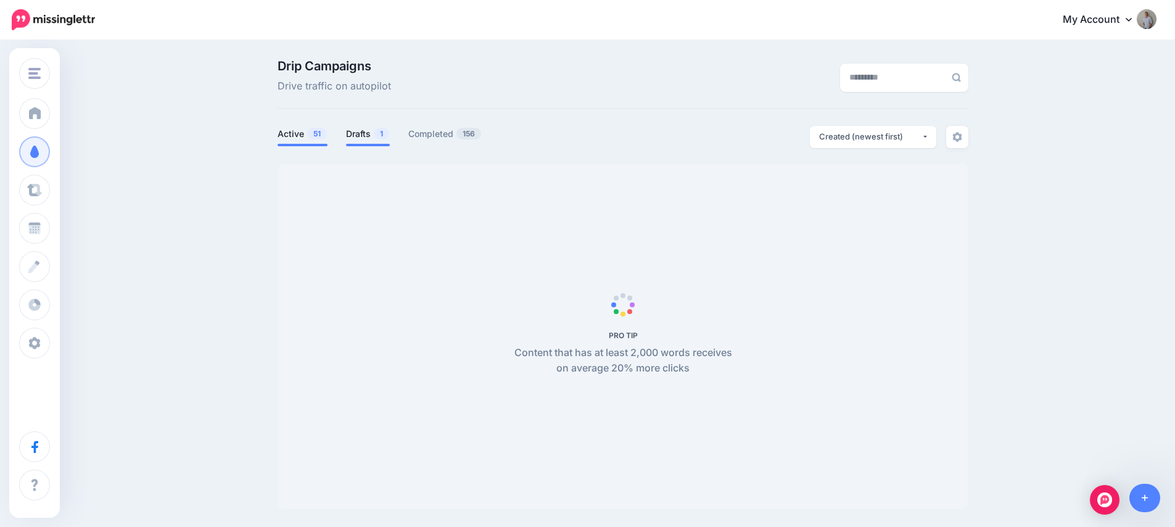
click at [386, 141] on li "Drafts 1" at bounding box center [368, 136] width 44 height 20
click at [371, 138] on link "Drafts 1" at bounding box center [368, 133] width 44 height 15
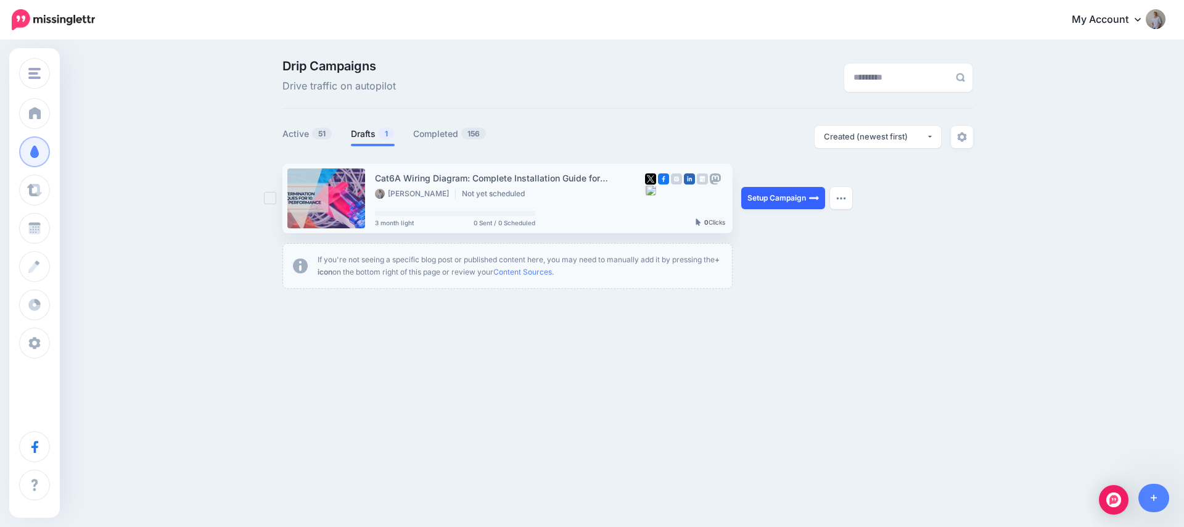
click at [771, 199] on link "Setup Campaign" at bounding box center [783, 198] width 84 height 22
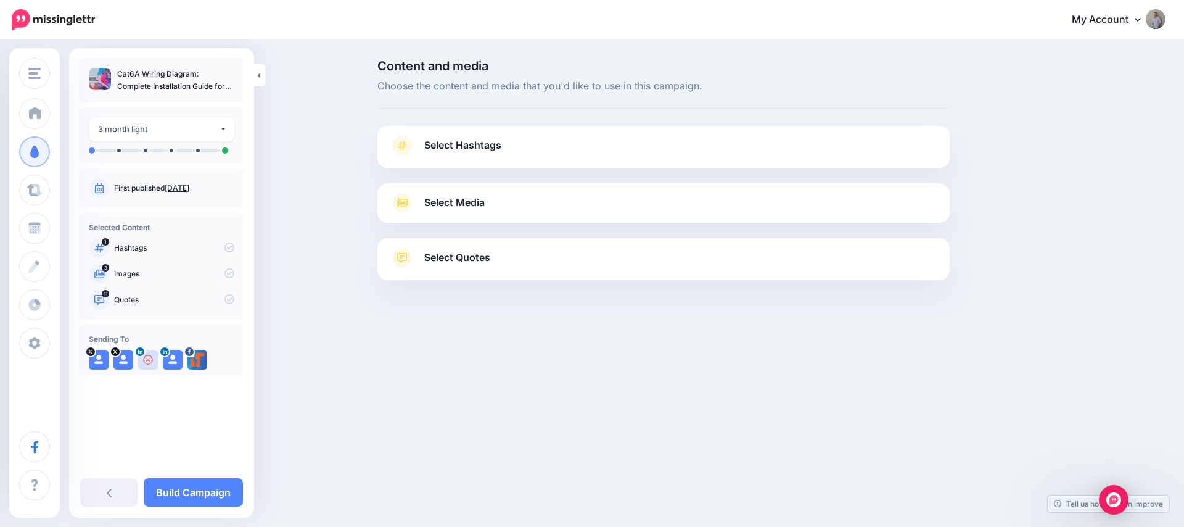
click at [509, 149] on link "Select Hashtags" at bounding box center [664, 152] width 548 height 32
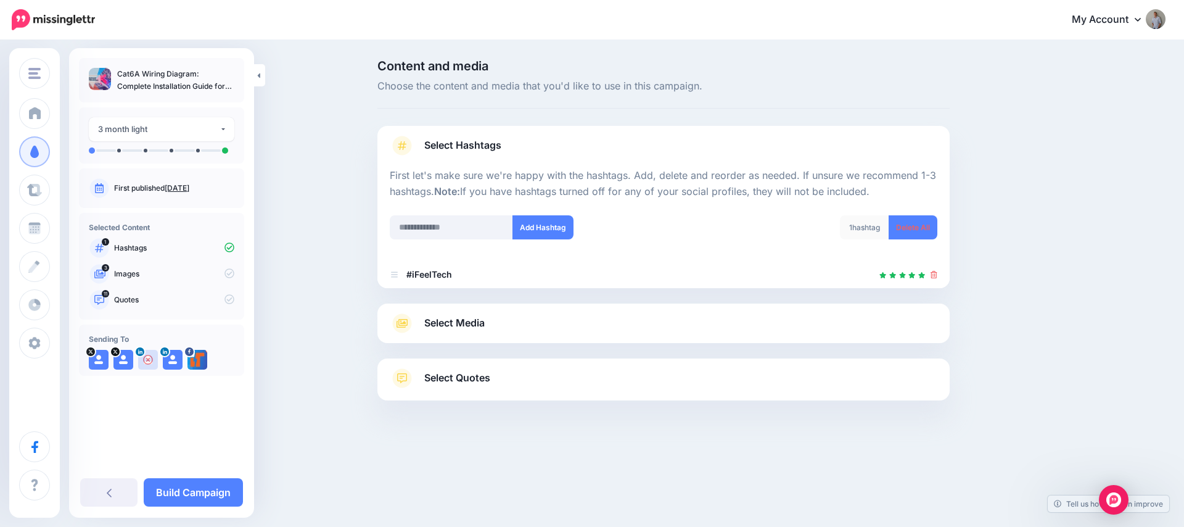
click at [456, 327] on span "Select Media" at bounding box center [454, 322] width 60 height 17
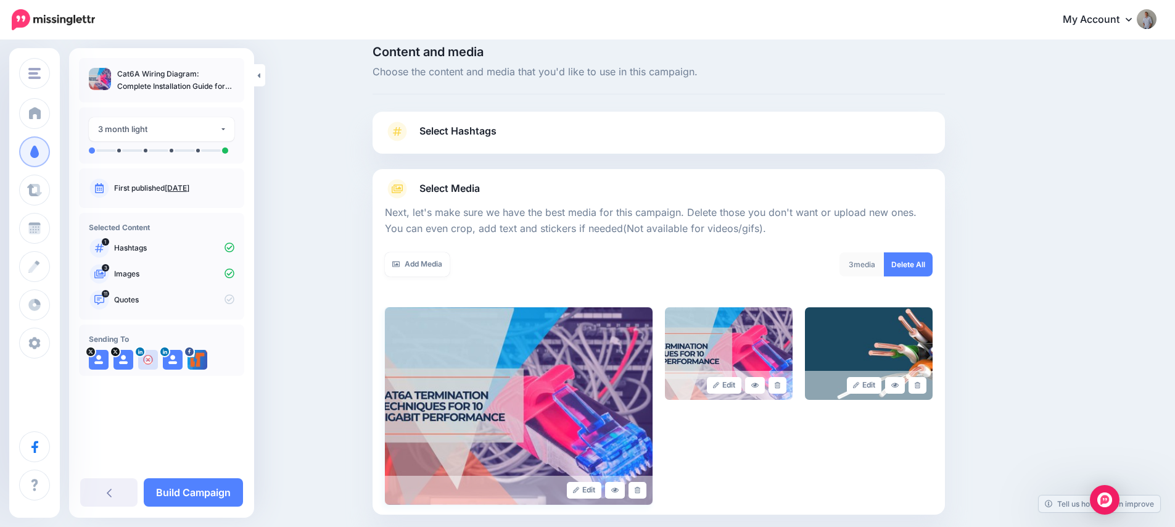
scroll to position [139, 0]
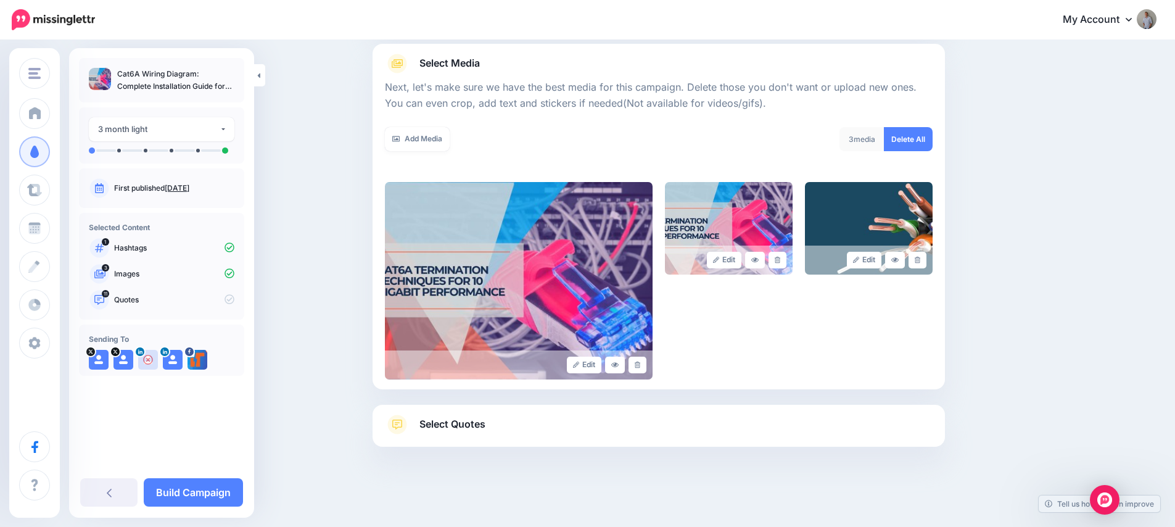
click at [460, 428] on span "Select Quotes" at bounding box center [452, 424] width 66 height 17
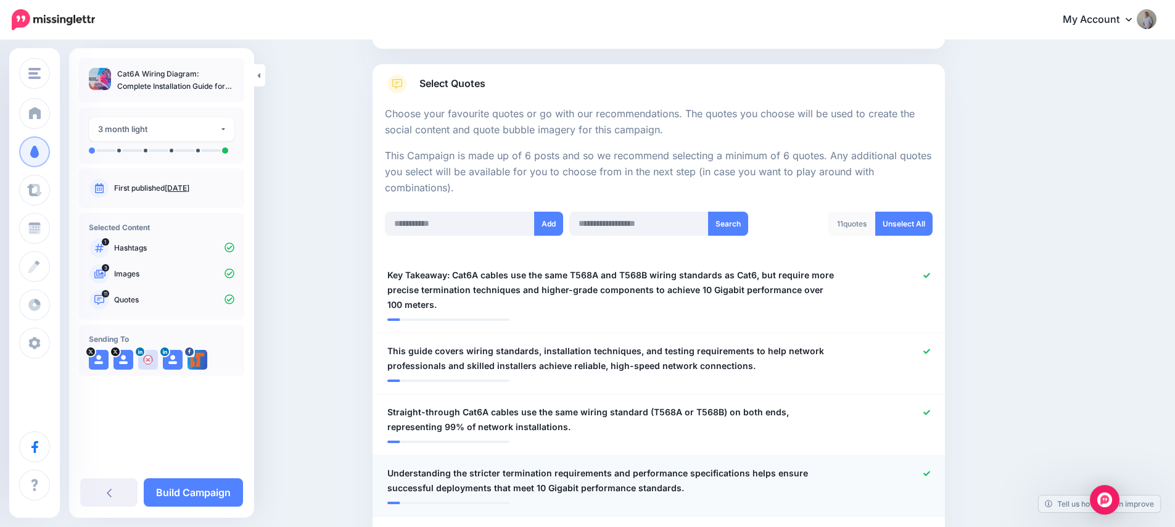
scroll to position [252, 0]
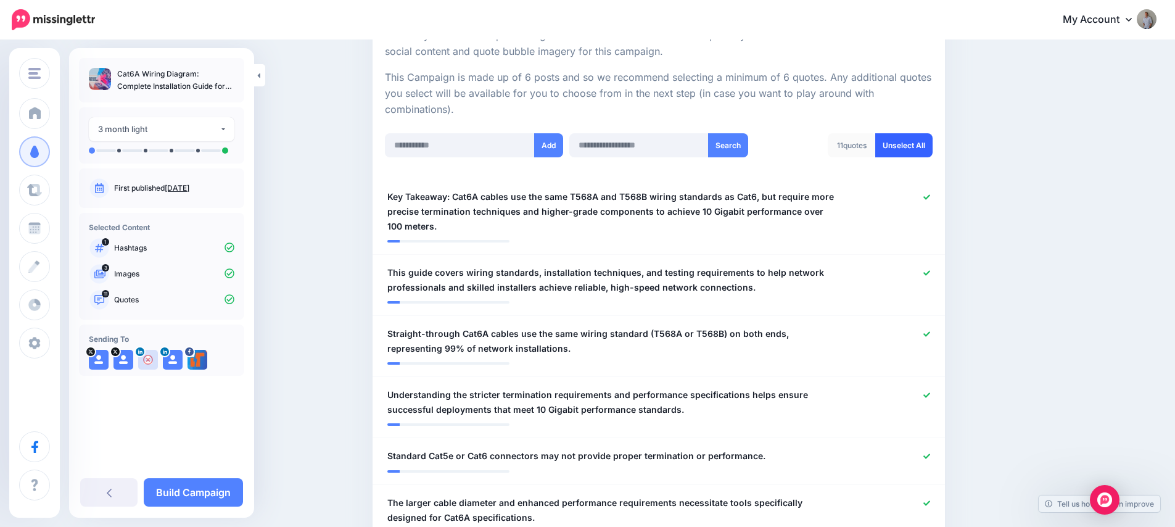
click at [932, 149] on link "Unselect All" at bounding box center [903, 145] width 57 height 24
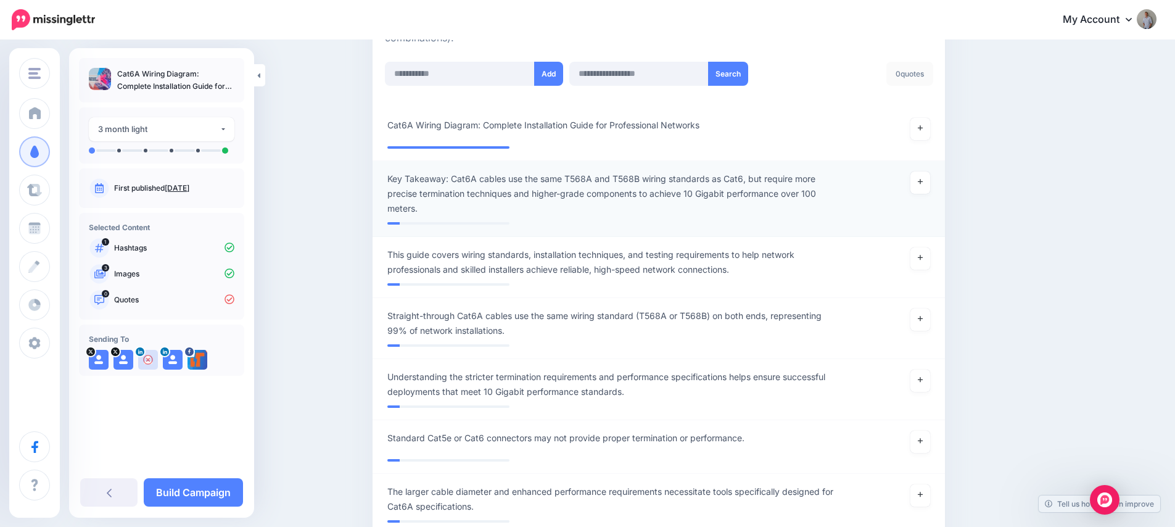
scroll to position [306, 0]
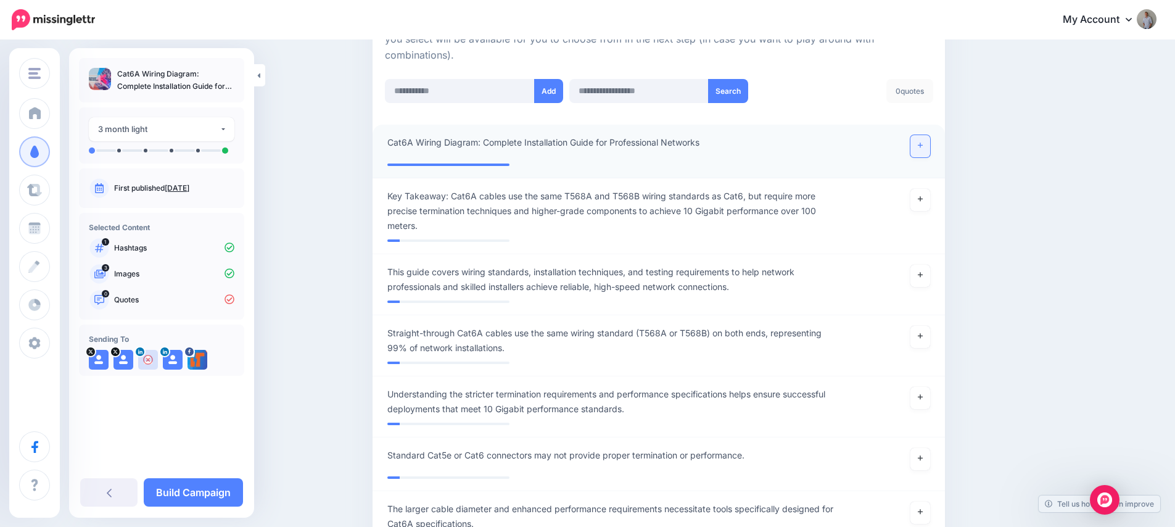
click at [922, 148] on icon at bounding box center [919, 145] width 5 height 7
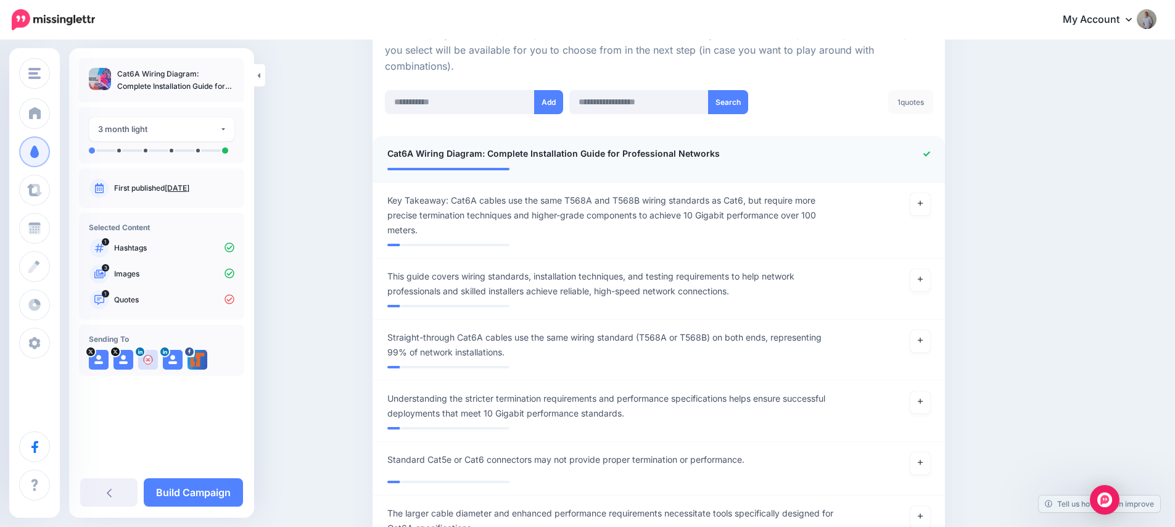
scroll to position [284, 0]
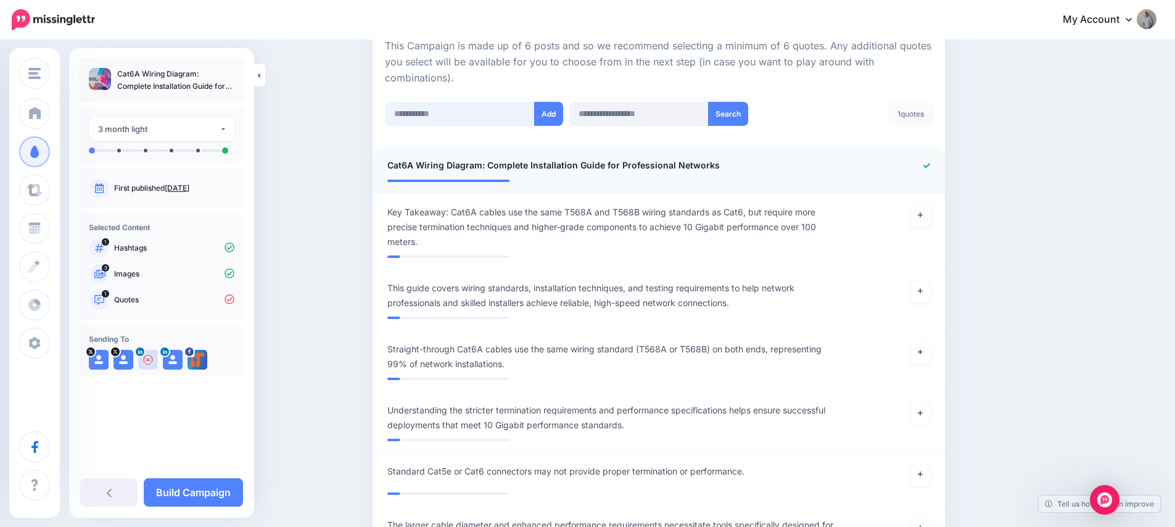
click at [449, 110] on input "text" at bounding box center [460, 114] width 150 height 24
paste input "**********"
type input "**********"
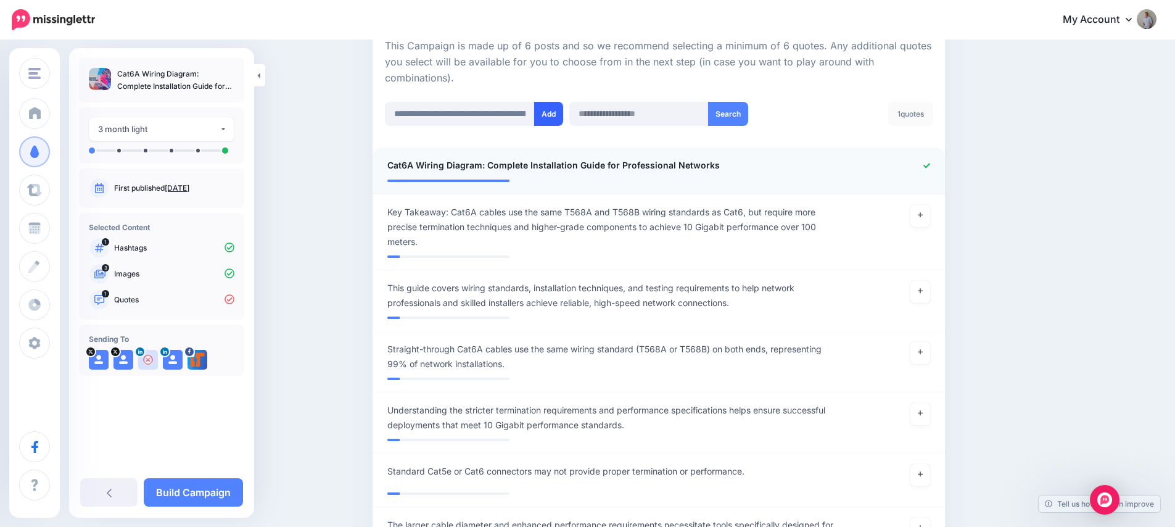
click at [546, 113] on button "Add" at bounding box center [548, 114] width 29 height 24
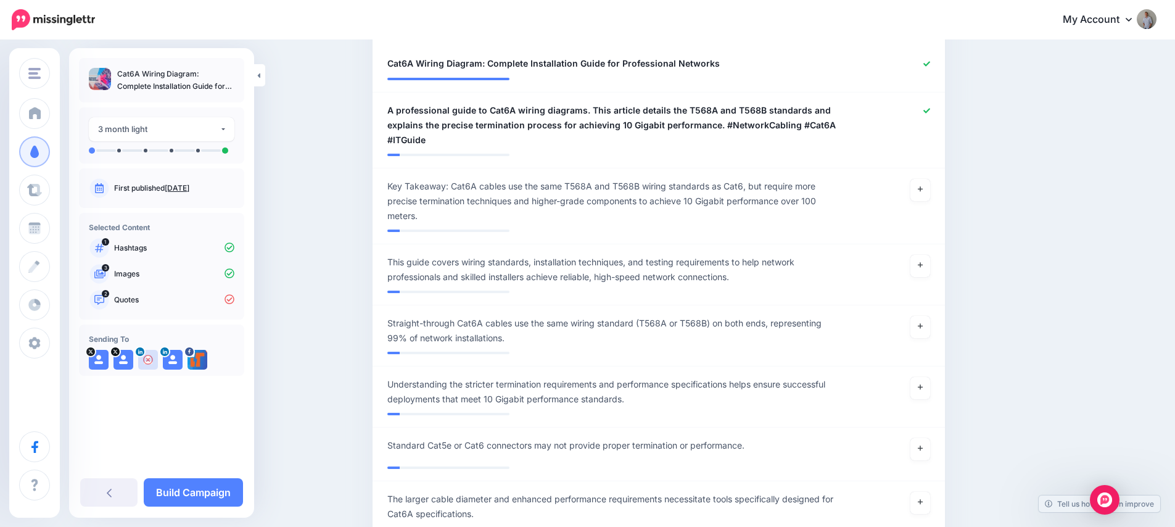
scroll to position [226, 0]
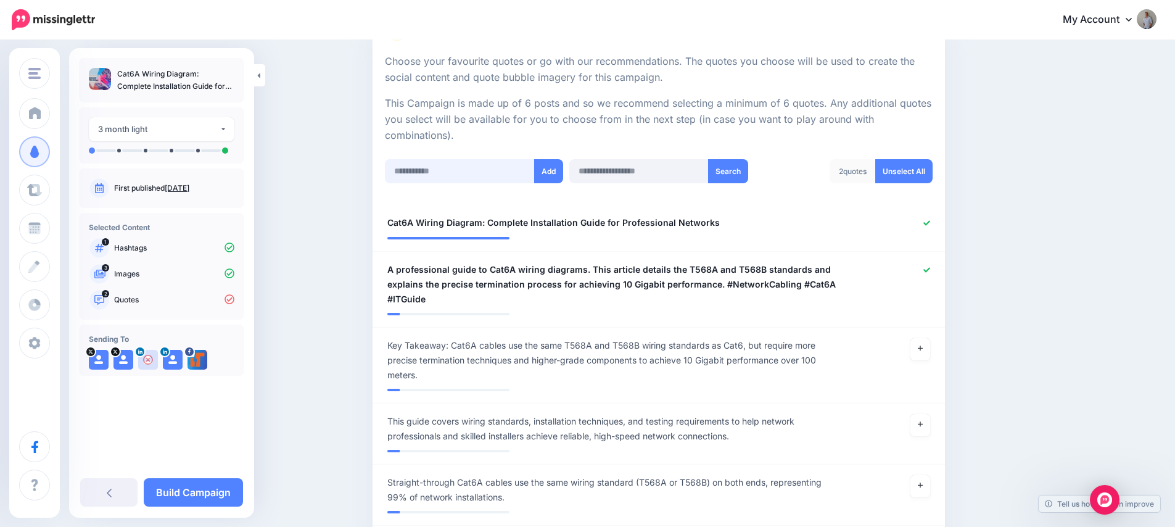
click at [438, 167] on input "text" at bounding box center [460, 171] width 150 height 24
paste input "**********"
type input "**********"
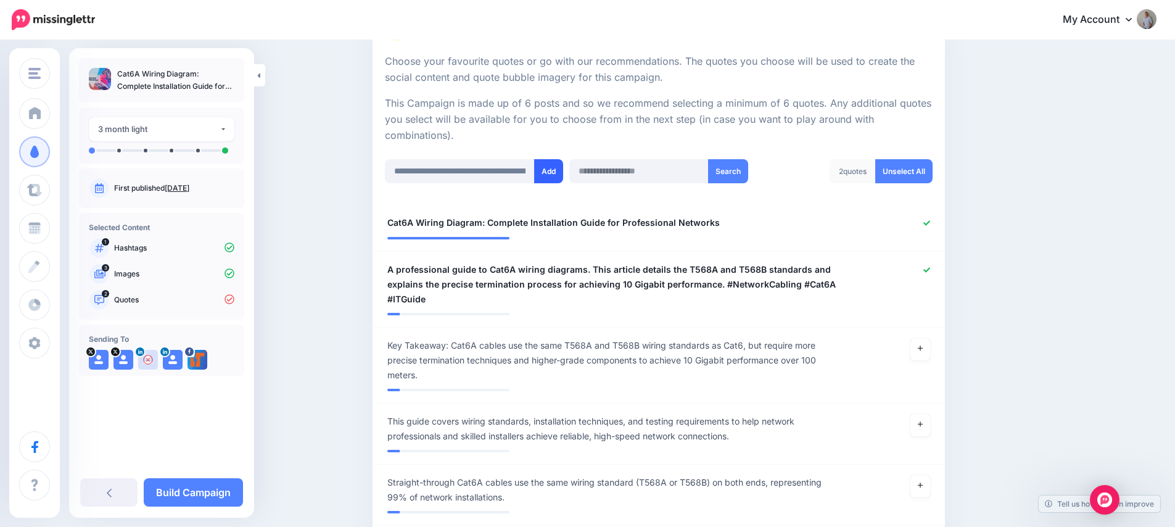
click at [560, 170] on button "Add" at bounding box center [548, 171] width 29 height 24
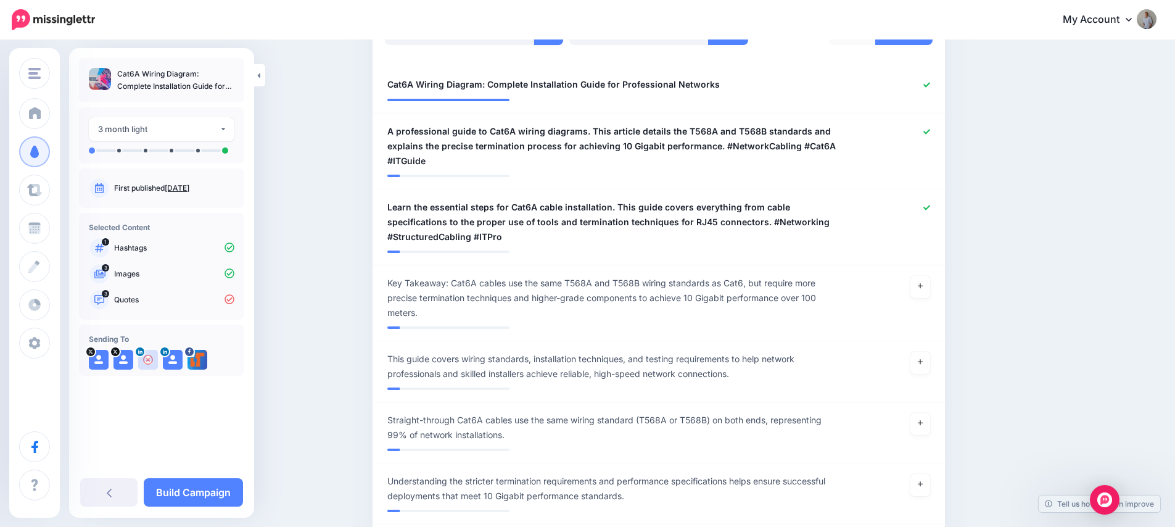
scroll to position [203, 0]
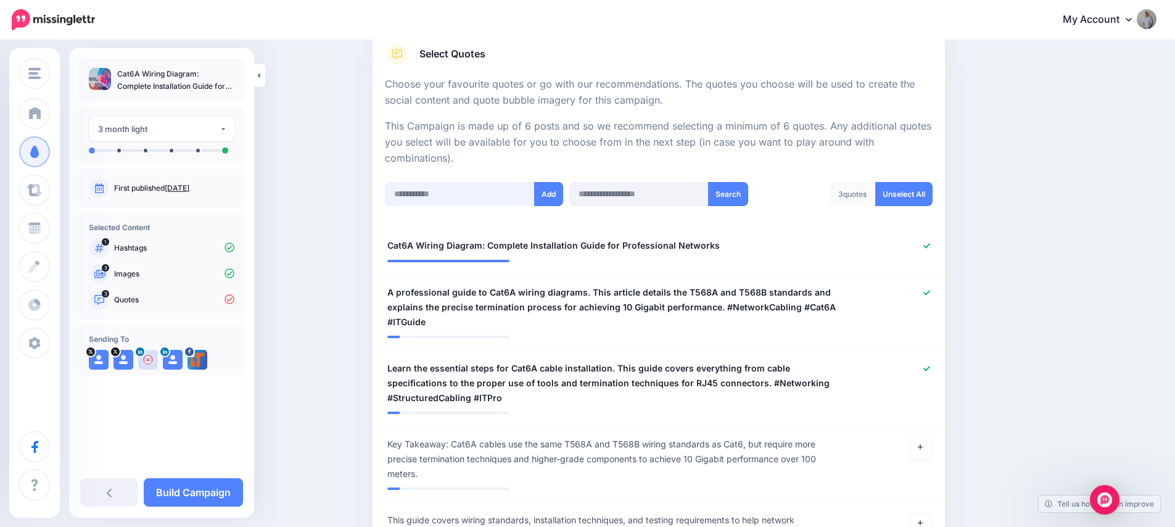
drag, startPoint x: 451, startPoint y: 200, endPoint x: 475, endPoint y: 200, distance: 24.7
click at [451, 200] on input "text" at bounding box center [460, 194] width 150 height 24
paste input "**********"
type input "**********"
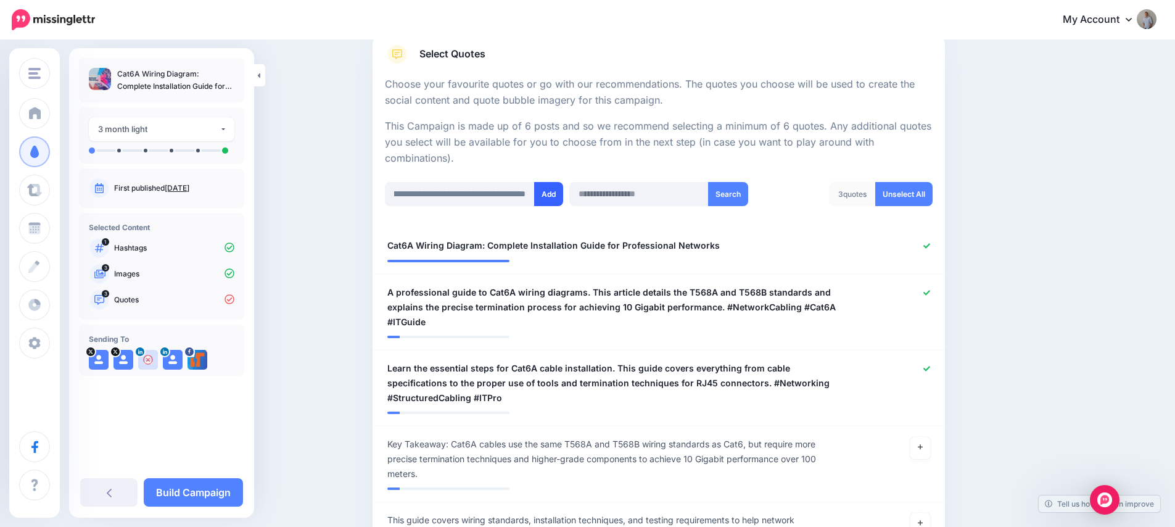
scroll to position [0, 0]
click at [551, 192] on button "Add" at bounding box center [548, 194] width 29 height 24
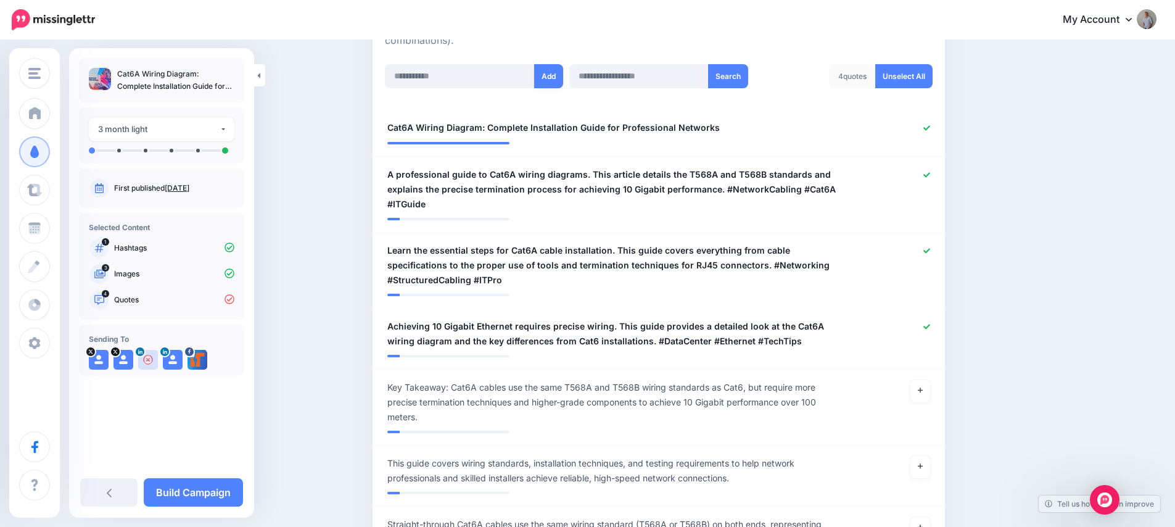
scroll to position [321, 0]
click at [451, 73] on input "text" at bounding box center [460, 77] width 150 height 24
paste input "**********"
type input "**********"
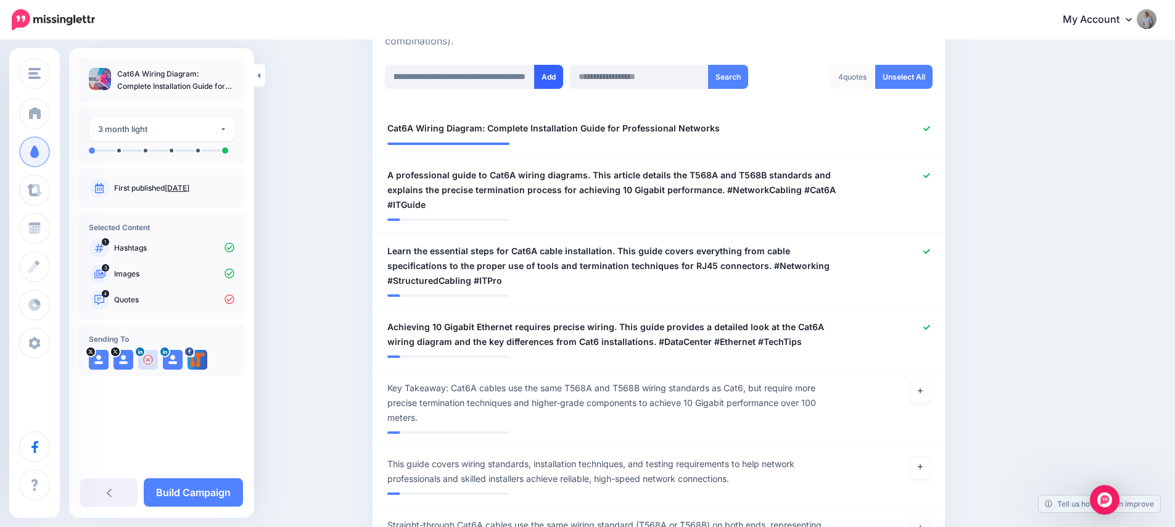
click at [556, 75] on button "Add" at bounding box center [548, 77] width 29 height 24
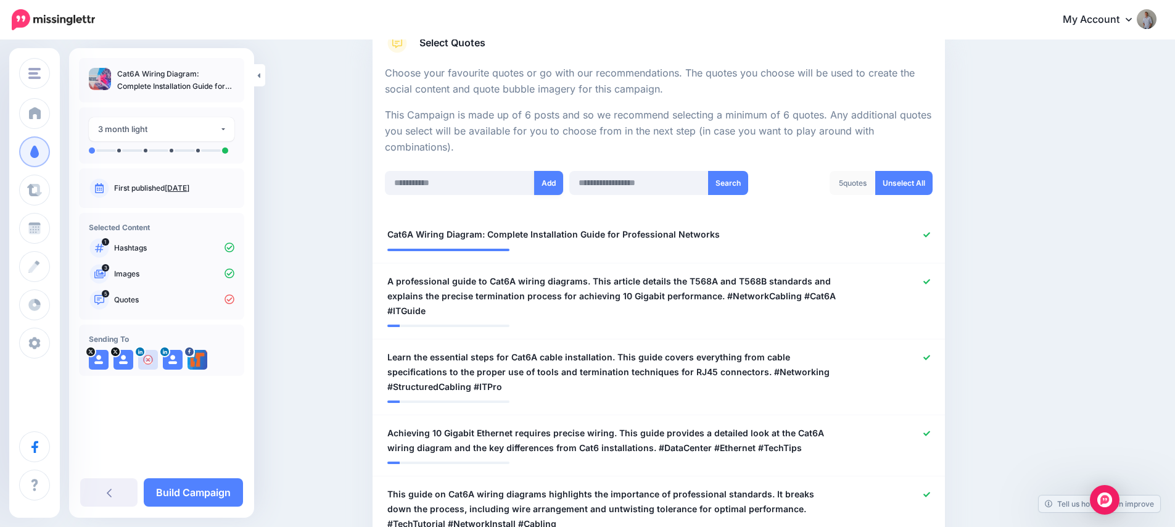
scroll to position [212, 0]
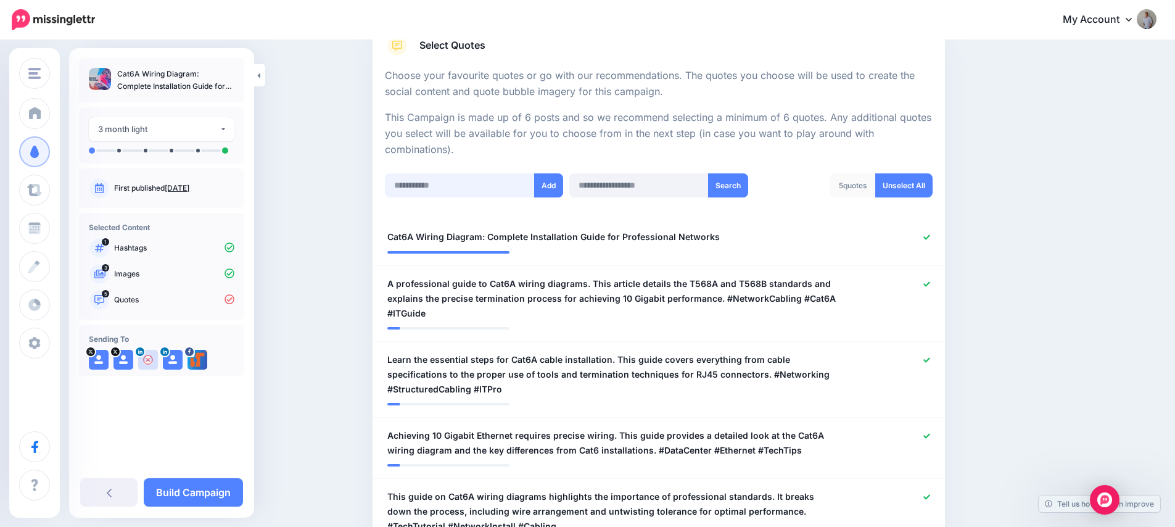
click at [438, 181] on input "text" at bounding box center [460, 185] width 150 height 24
paste input "**********"
type input "**********"
click at [554, 182] on button "Add" at bounding box center [548, 185] width 29 height 24
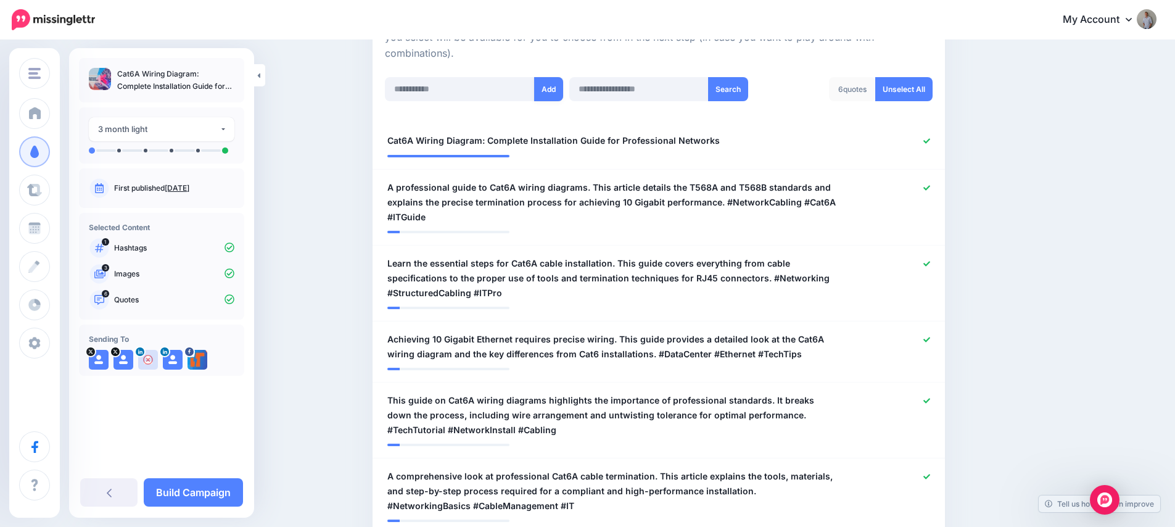
scroll to position [430, 0]
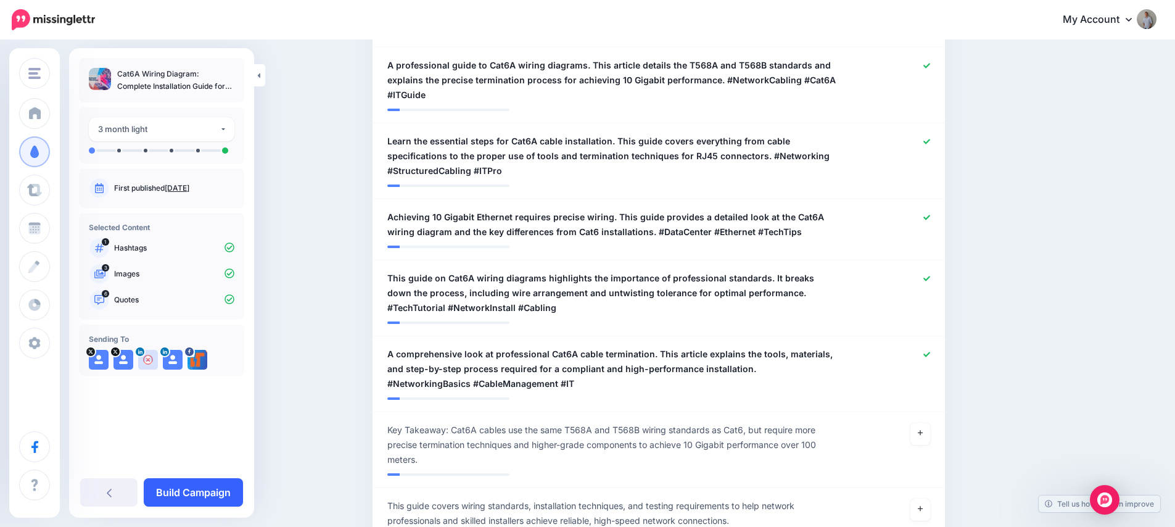
click at [215, 491] on link "Build Campaign" at bounding box center [193, 492] width 99 height 28
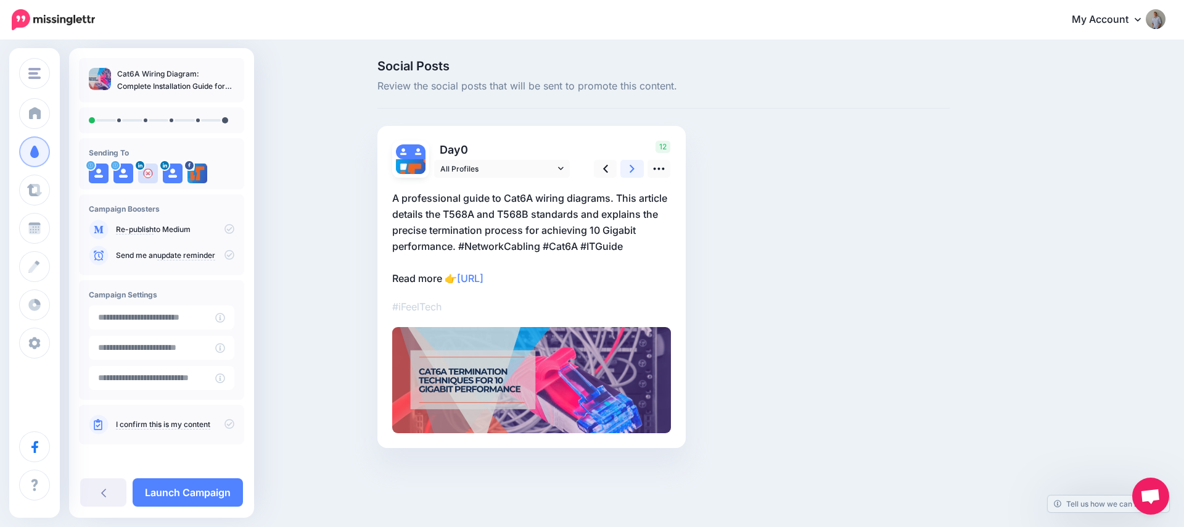
click at [635, 169] on link at bounding box center [631, 169] width 23 height 18
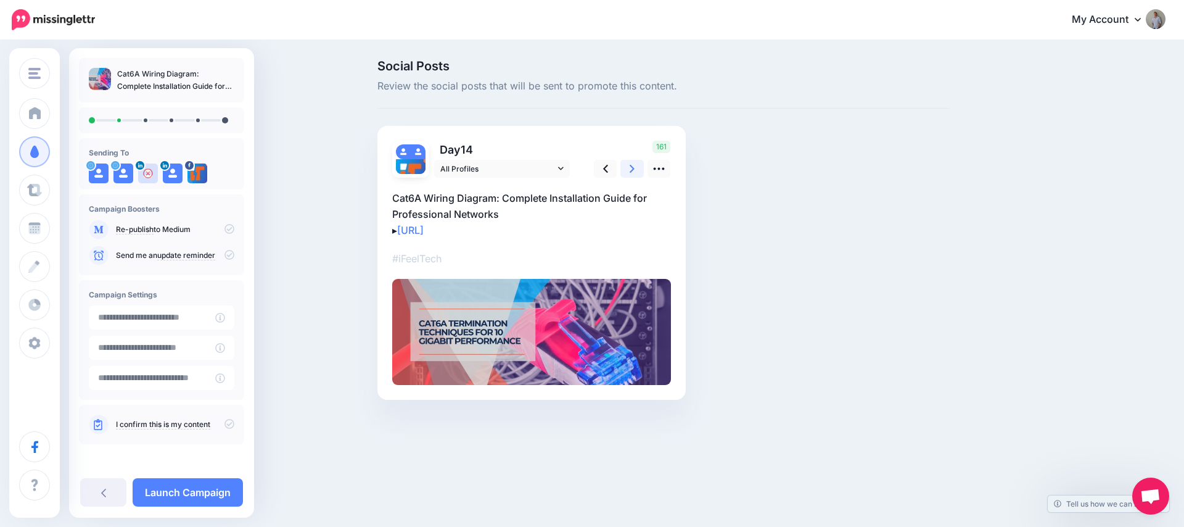
click at [635, 169] on link at bounding box center [631, 169] width 23 height 18
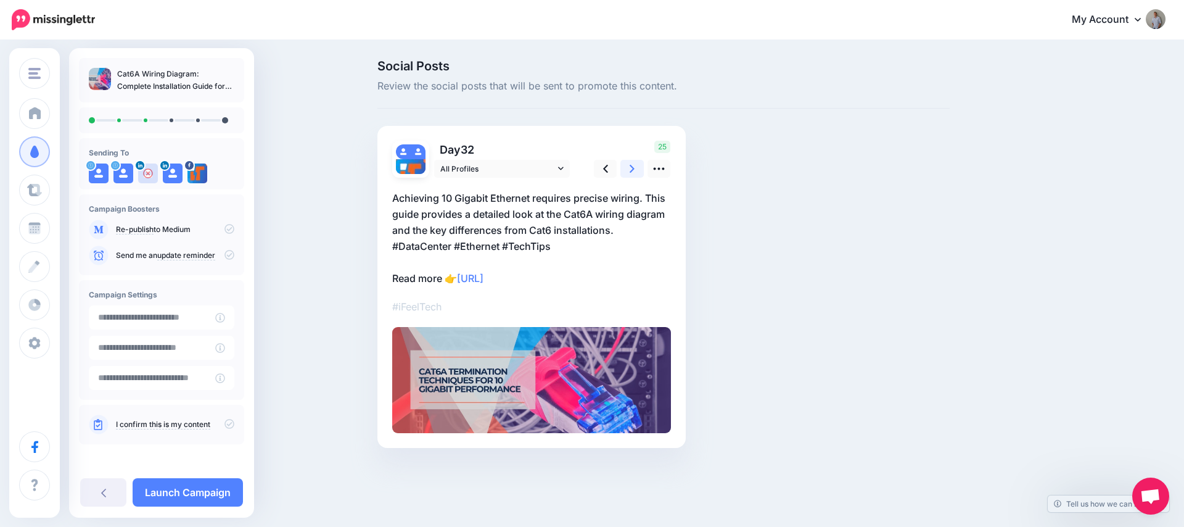
click at [635, 169] on link at bounding box center [631, 169] width 23 height 18
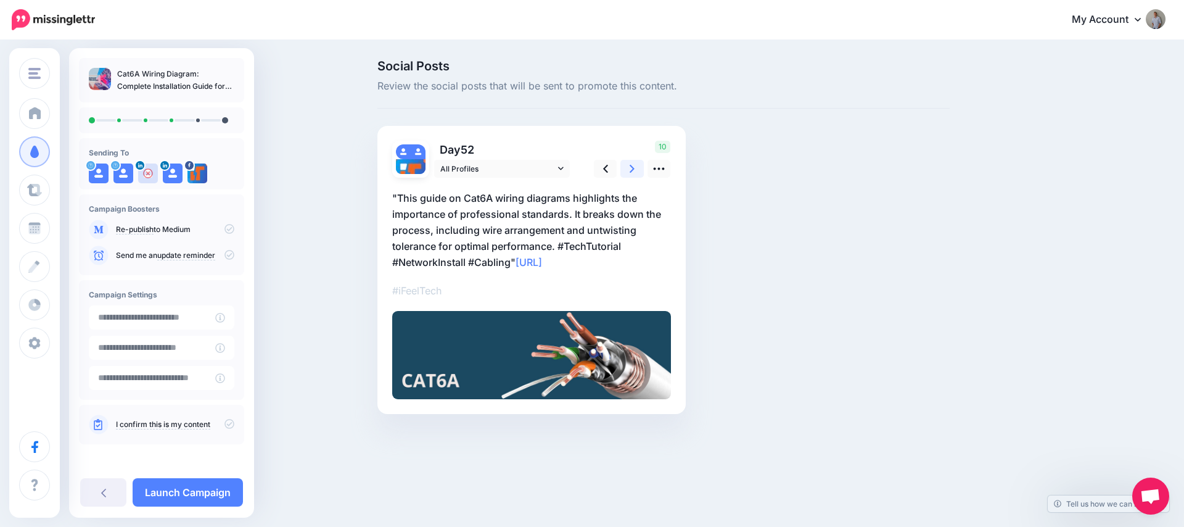
click at [635, 169] on link at bounding box center [631, 169] width 23 height 18
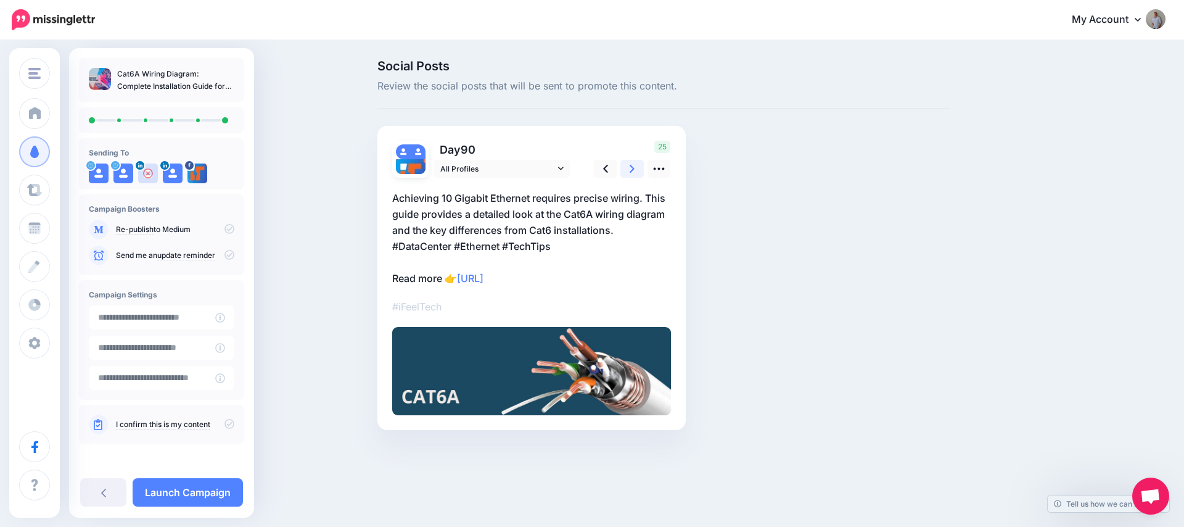
click at [635, 169] on link at bounding box center [631, 169] width 23 height 18
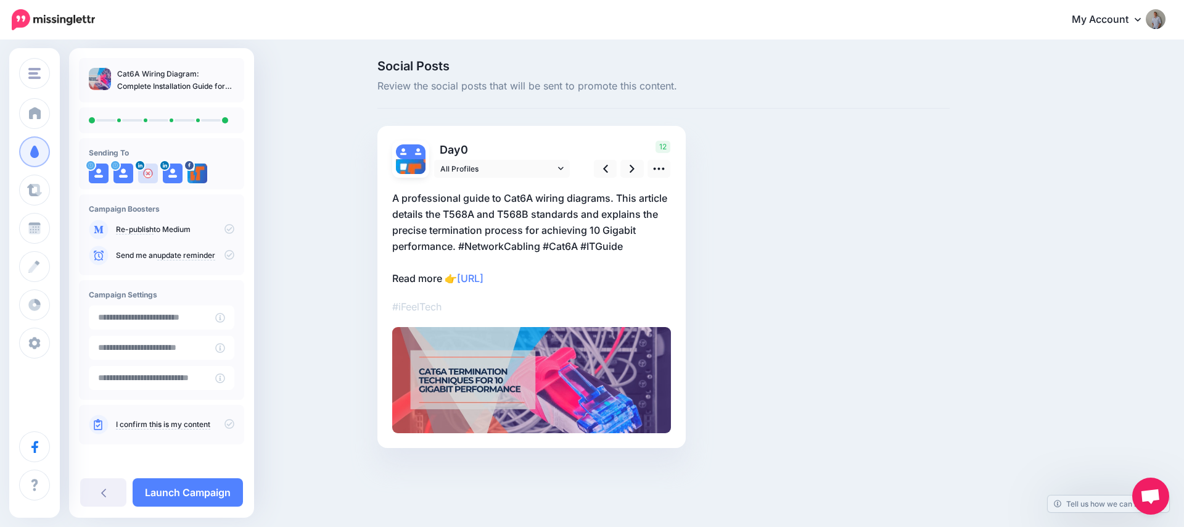
click at [225, 419] on icon at bounding box center [229, 424] width 10 height 10
click at [224, 226] on icon at bounding box center [229, 229] width 10 height 10
click at [199, 496] on link "Launch Campaign" at bounding box center [188, 492] width 110 height 28
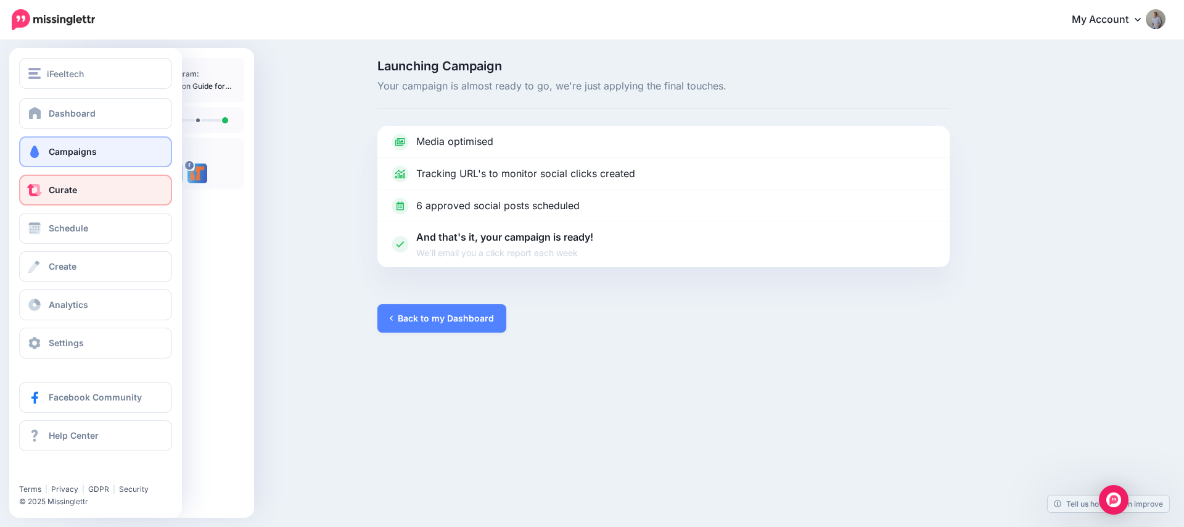
click at [59, 188] on span "Curate" at bounding box center [63, 189] width 28 height 10
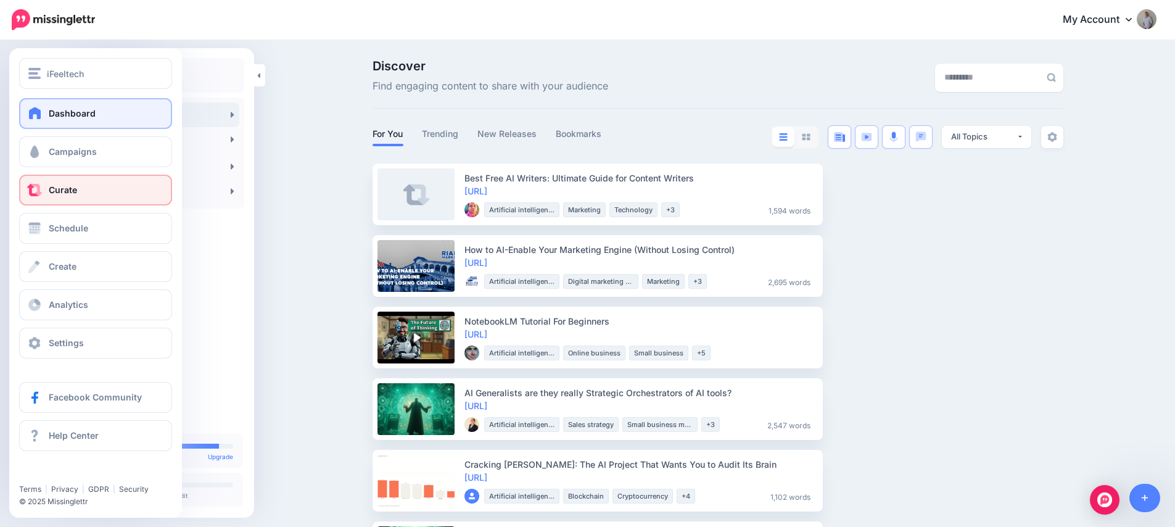
click at [81, 112] on span "Dashboard" at bounding box center [72, 113] width 47 height 10
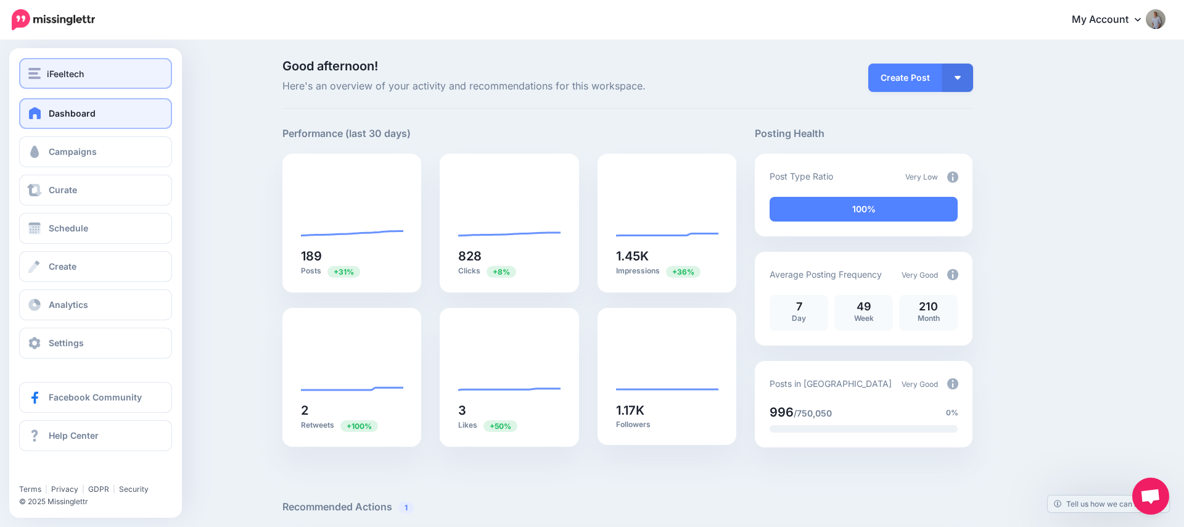
click at [46, 74] on div "iFeeltech" at bounding box center [95, 74] width 134 height 14
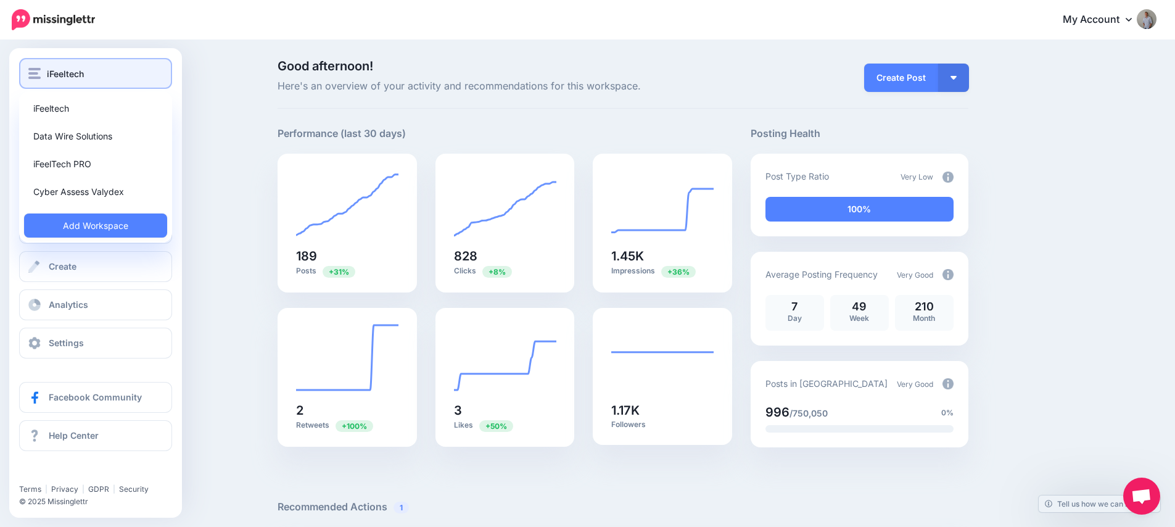
click at [84, 73] on div "iFeeltech" at bounding box center [95, 74] width 134 height 14
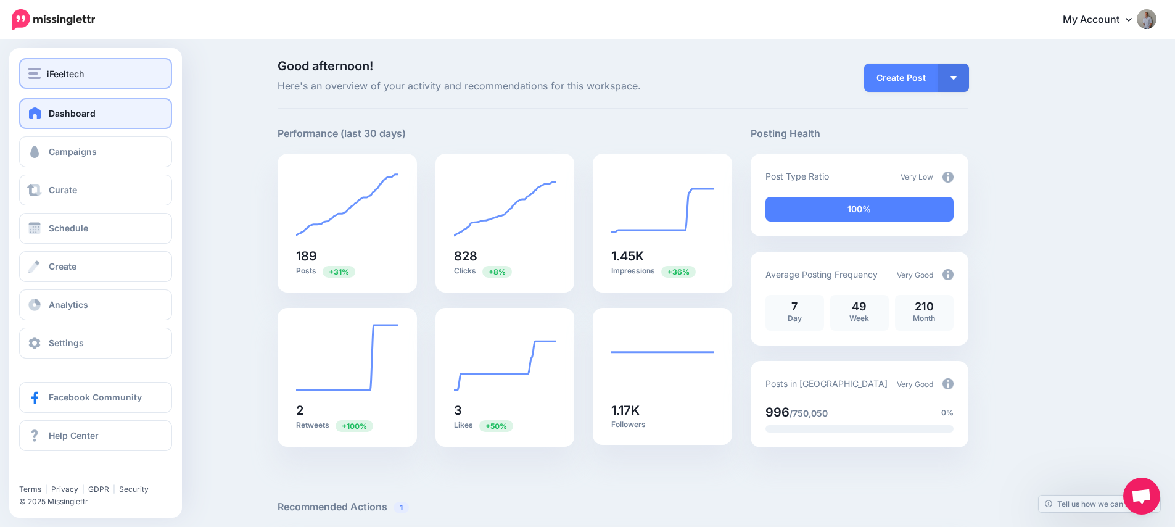
click at [84, 76] on div "iFeeltech" at bounding box center [95, 74] width 134 height 14
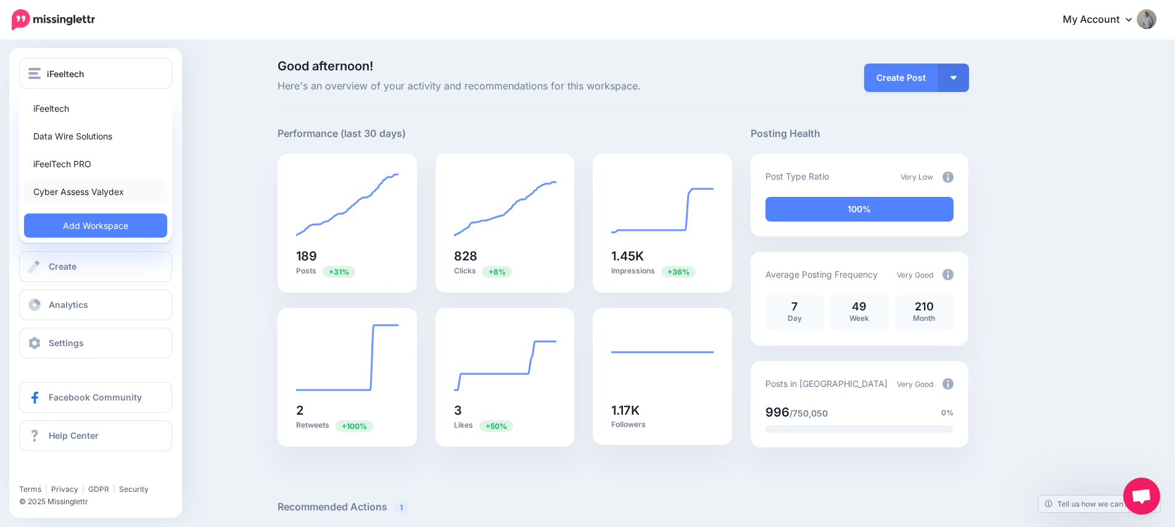
click at [83, 193] on link "Cyber Assess Valydex" at bounding box center [95, 191] width 143 height 24
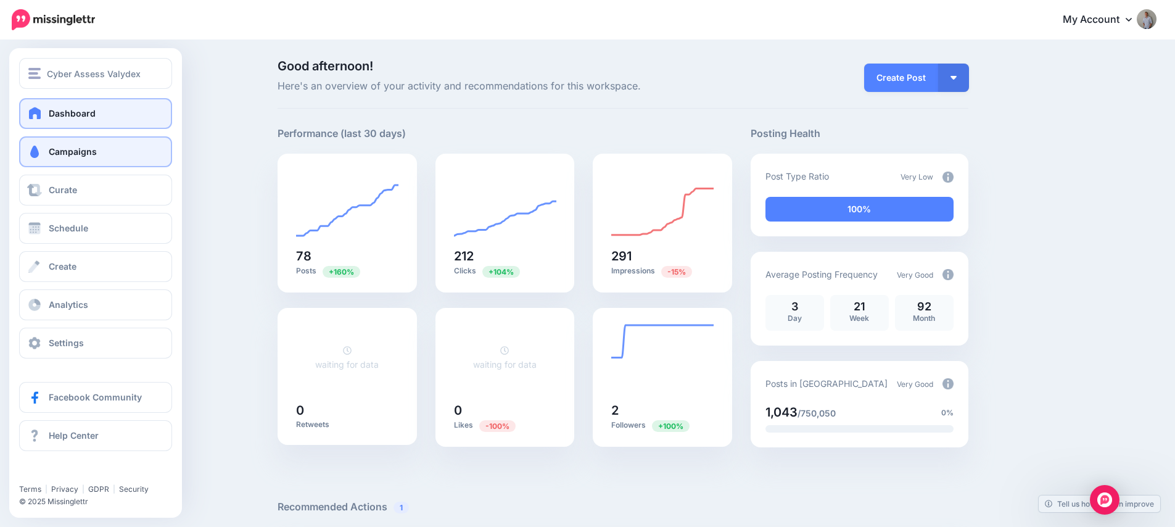
click at [79, 154] on span "Campaigns" at bounding box center [73, 151] width 48 height 10
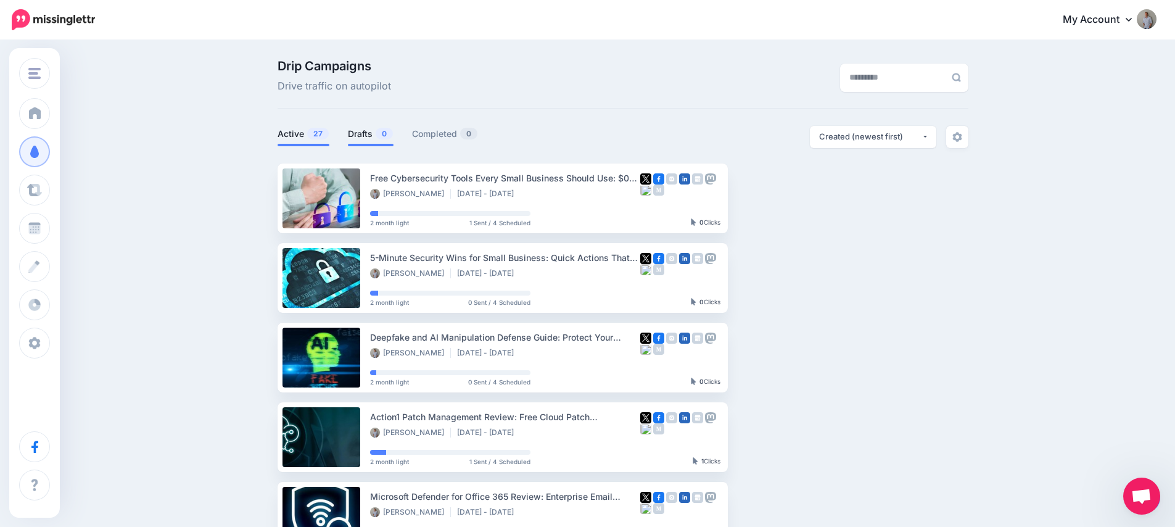
click at [368, 138] on link "Drafts 0" at bounding box center [371, 133] width 46 height 15
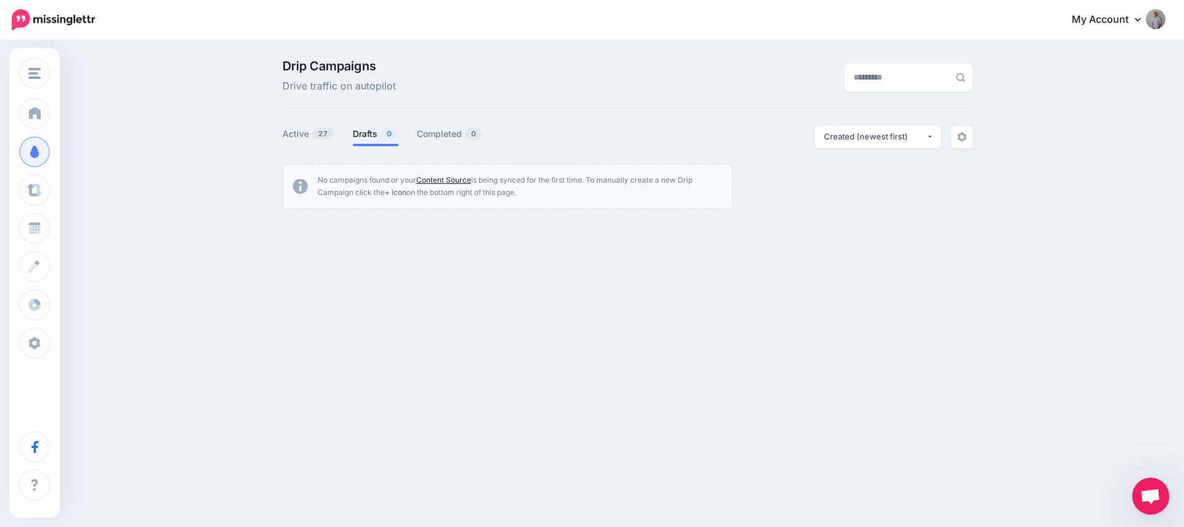
click at [432, 181] on link "Content Source" at bounding box center [443, 179] width 55 height 9
